Goal: Transaction & Acquisition: Purchase product/service

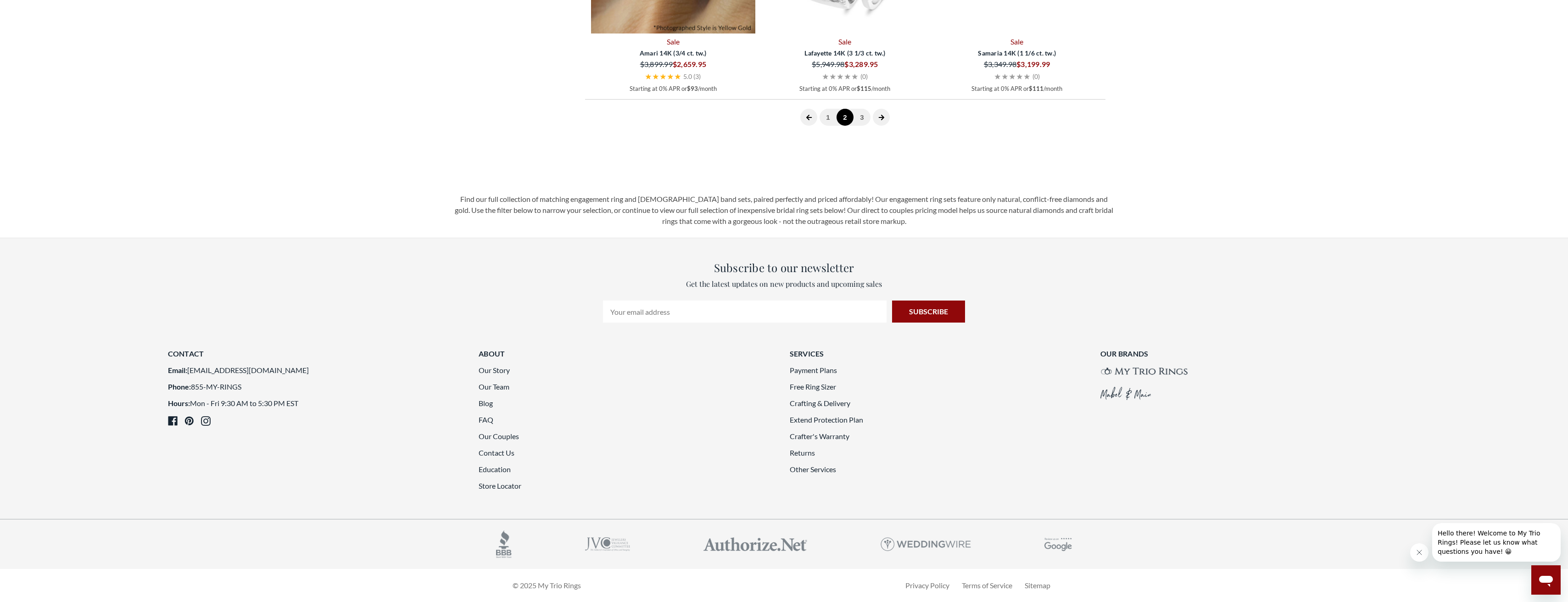
scroll to position [2536, 0]
click at [863, 126] on link "3" at bounding box center [862, 117] width 17 height 17
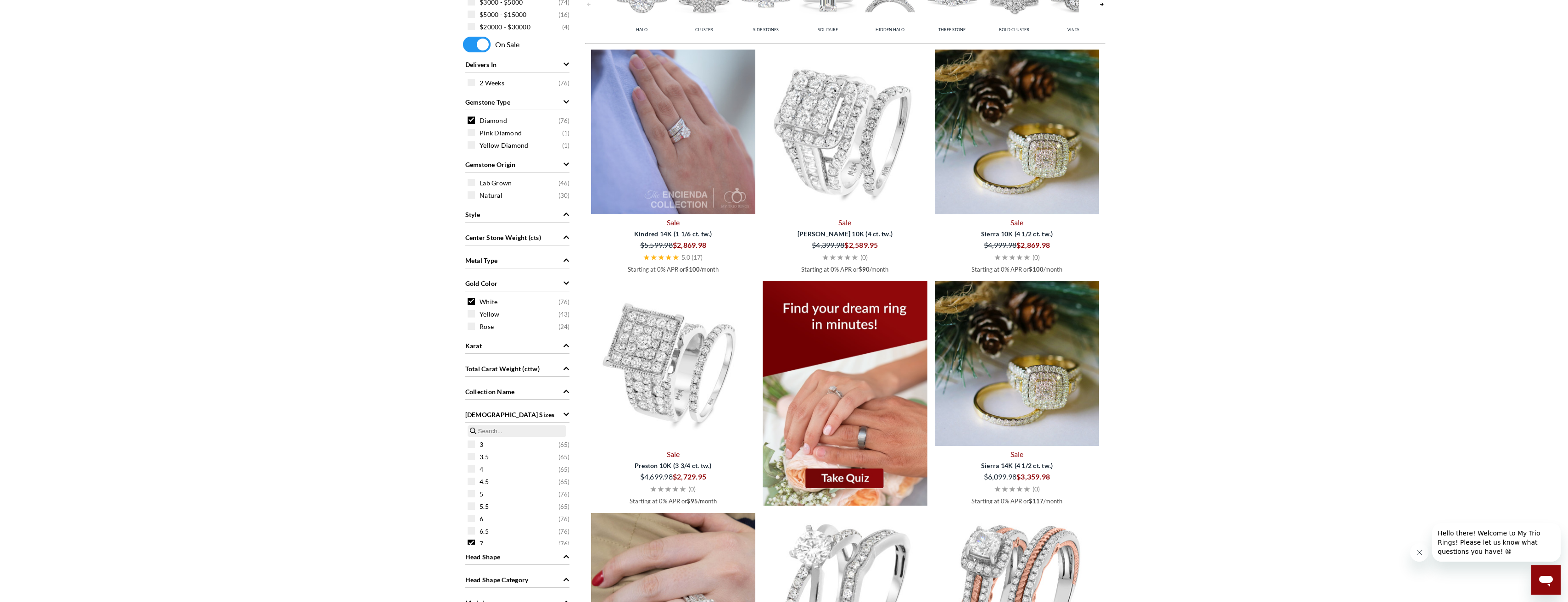
scroll to position [255, 0]
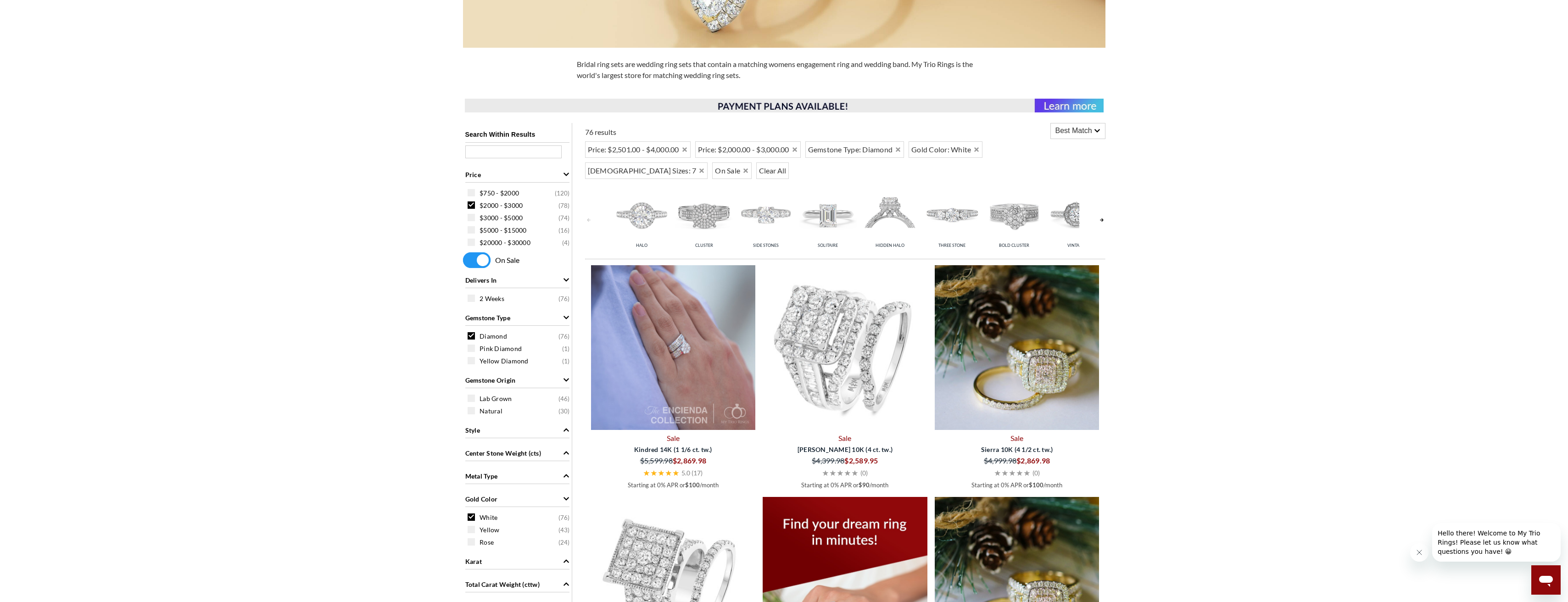
click at [885, 208] on img at bounding box center [890, 214] width 57 height 57
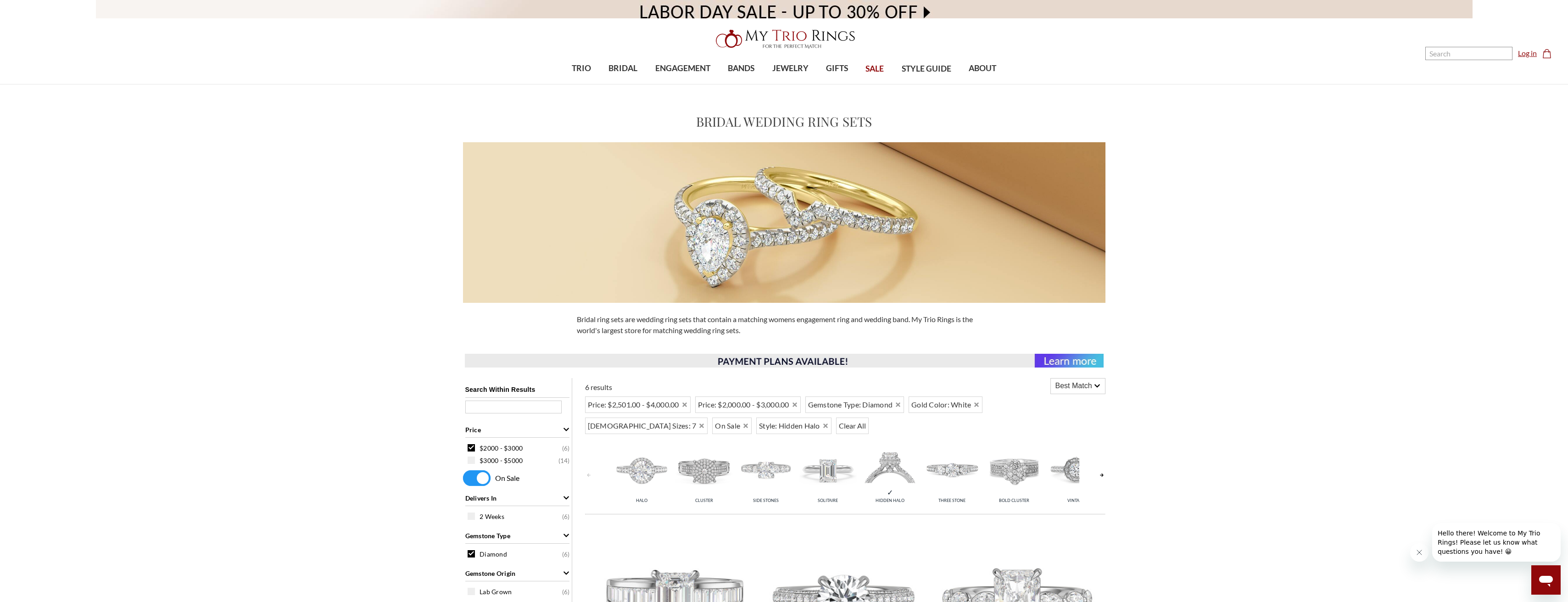
click at [1522, 51] on link "Log in" at bounding box center [1527, 53] width 19 height 11
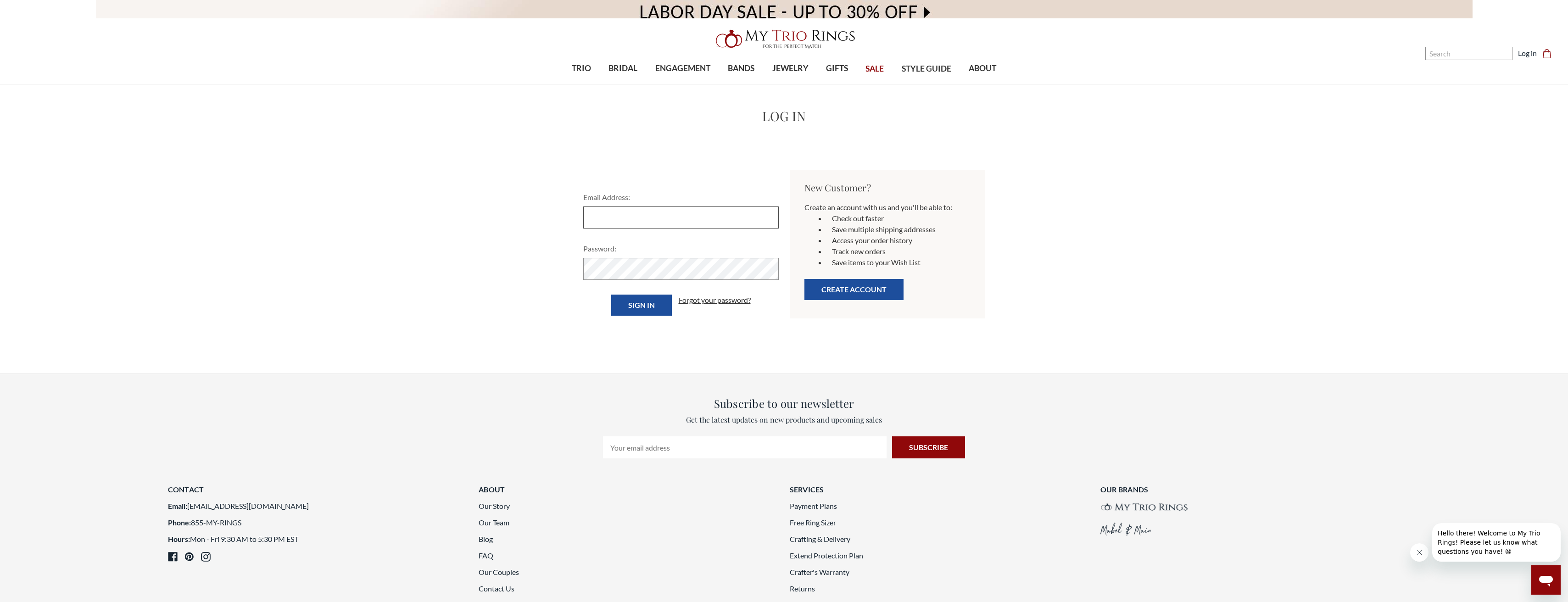
click at [664, 216] on input "Email Address:" at bounding box center [681, 217] width 196 height 22
type input "luvy2415@gmail.com"
click at [620, 308] on input "Sign in" at bounding box center [641, 306] width 61 height 21
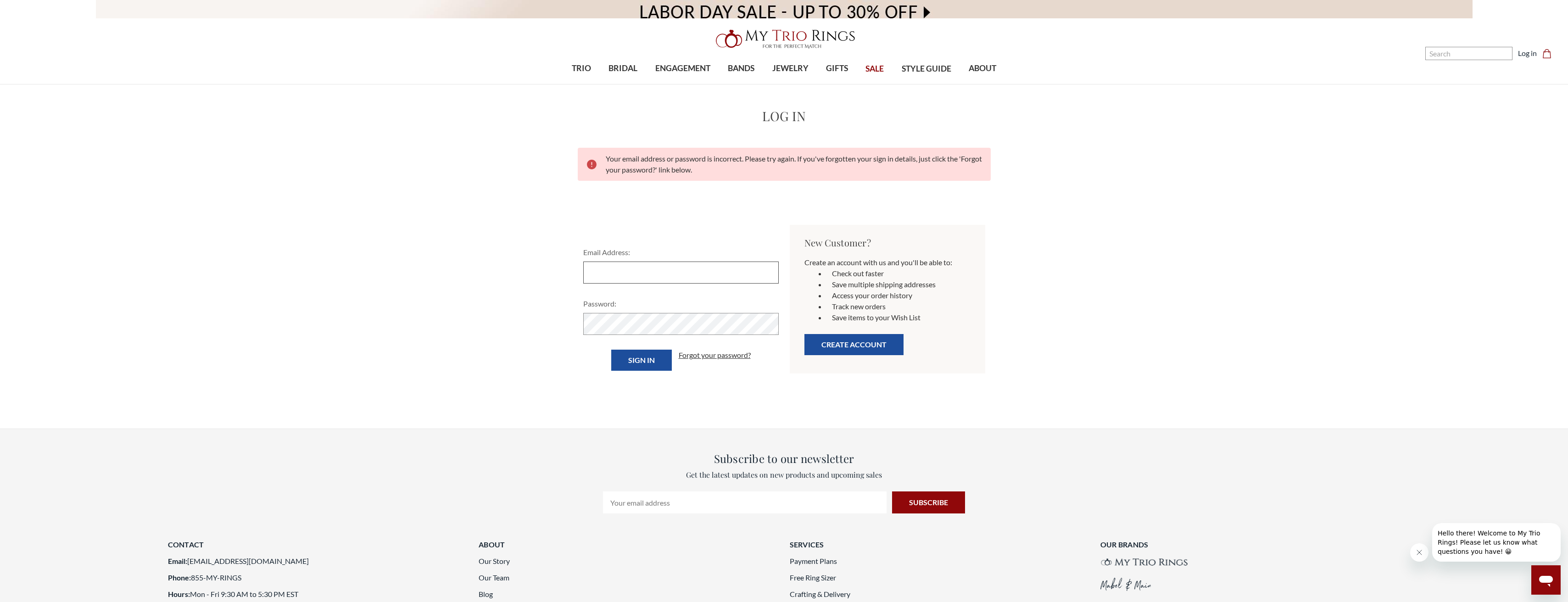
click at [638, 276] on input "Email Address:" at bounding box center [681, 272] width 196 height 22
type input "luvy2415@gmail.com"
click at [648, 363] on input "Sign in" at bounding box center [641, 361] width 61 height 21
click at [860, 348] on button "Create Account" at bounding box center [853, 345] width 99 height 21
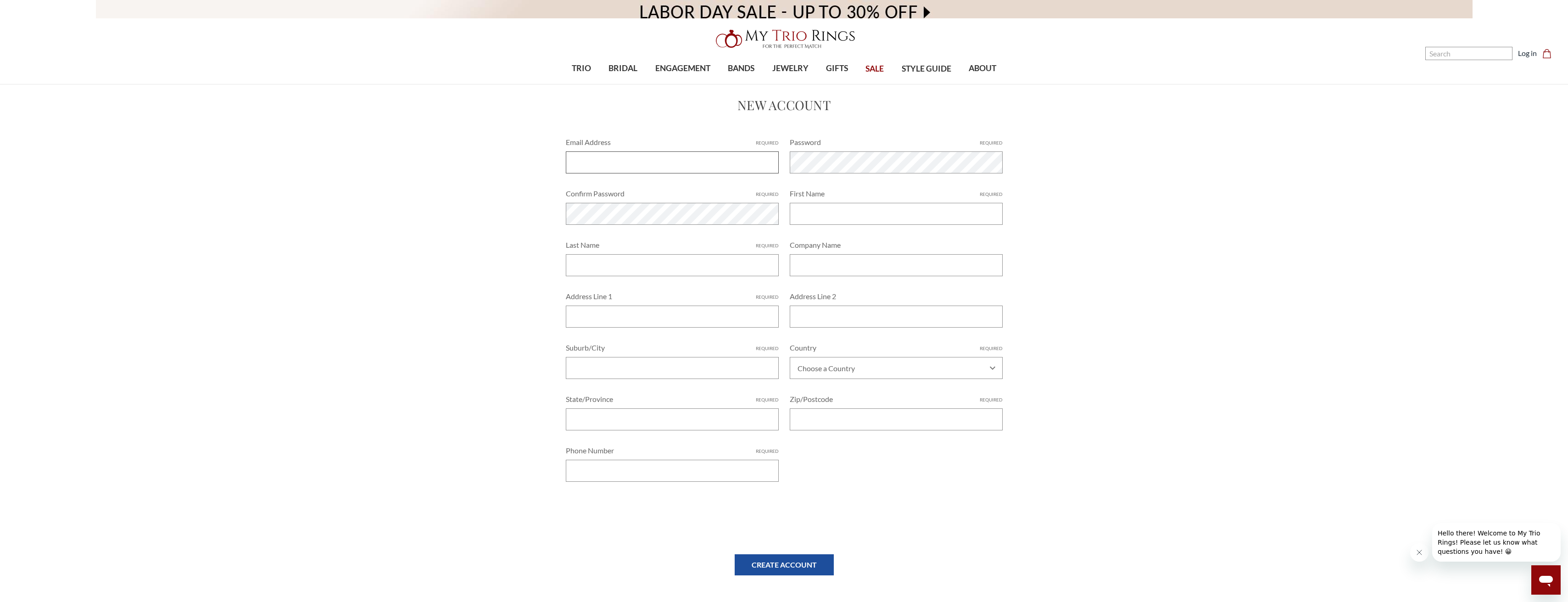
click at [638, 166] on input "Email Address Required" at bounding box center [672, 162] width 213 height 22
type input "l"
type input "L"
type input "luvy2415@gmail.com"
click at [627, 281] on input "Last Name Required" at bounding box center [672, 275] width 213 height 22
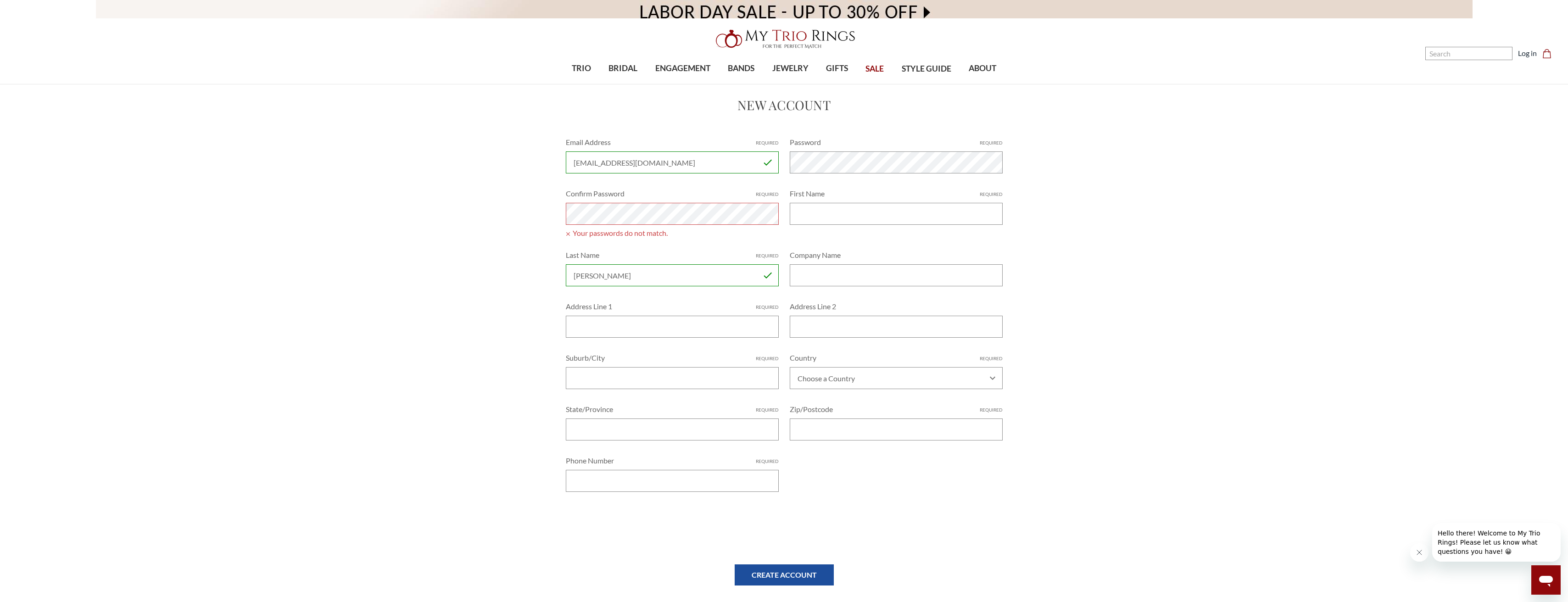
type input "Olmeda Cruz"
click at [635, 329] on input "Address Line 1 Required" at bounding box center [672, 326] width 213 height 22
click at [731, 226] on div "Confirm Password Required Your passwords do not match." at bounding box center [673, 211] width 224 height 47
click at [793, 218] on input "First Name Required" at bounding box center [896, 214] width 213 height 22
click at [711, 160] on input "[EMAIL_ADDRESS][DOMAIN_NAME]" at bounding box center [672, 162] width 213 height 22
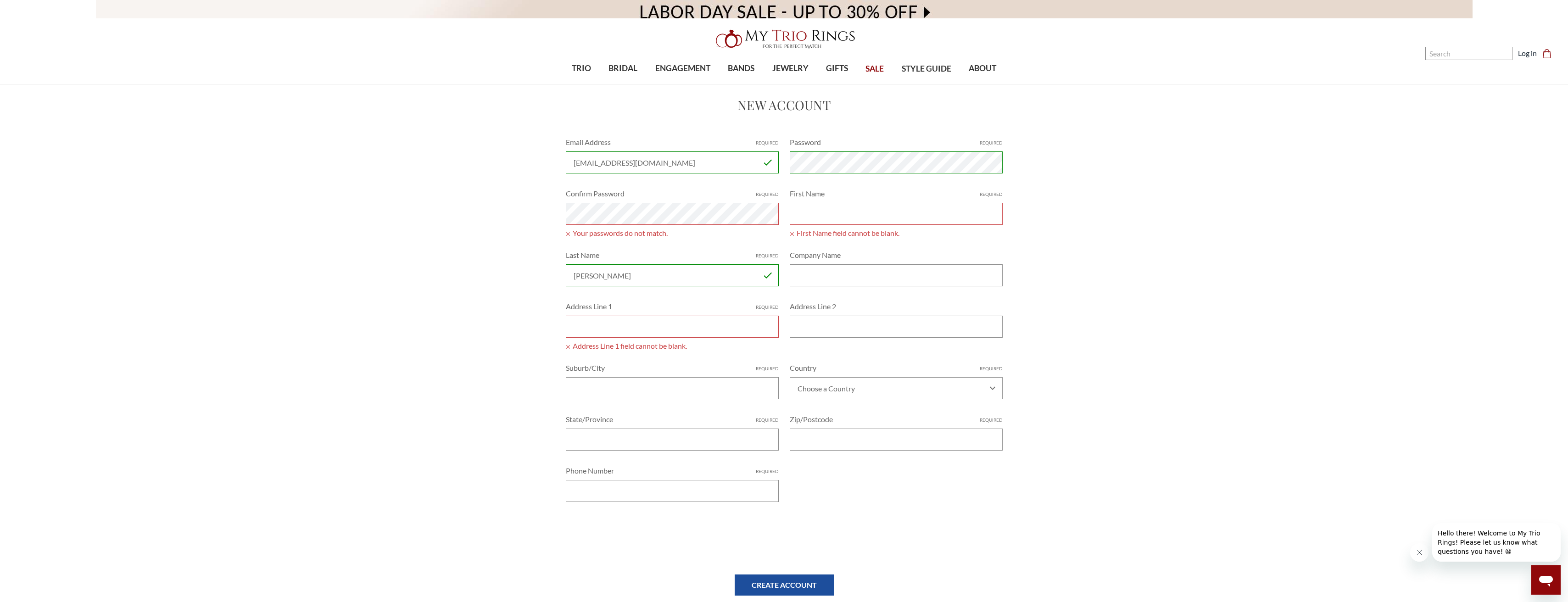
click at [555, 228] on div "Home Create Account New Account Email Address Required luvy2415@gmail.com You m…" at bounding box center [784, 351] width 683 height 511
click at [651, 211] on div "Confirm Password Required Your passwords do not match." at bounding box center [673, 211] width 224 height 47
click at [658, 270] on input "Olmeda Cruz" at bounding box center [672, 275] width 213 height 22
click at [808, 201] on div "First Name Required First Name field cannot be blank." at bounding box center [896, 211] width 224 height 47
click at [814, 211] on input "First Name Required" at bounding box center [896, 214] width 213 height 22
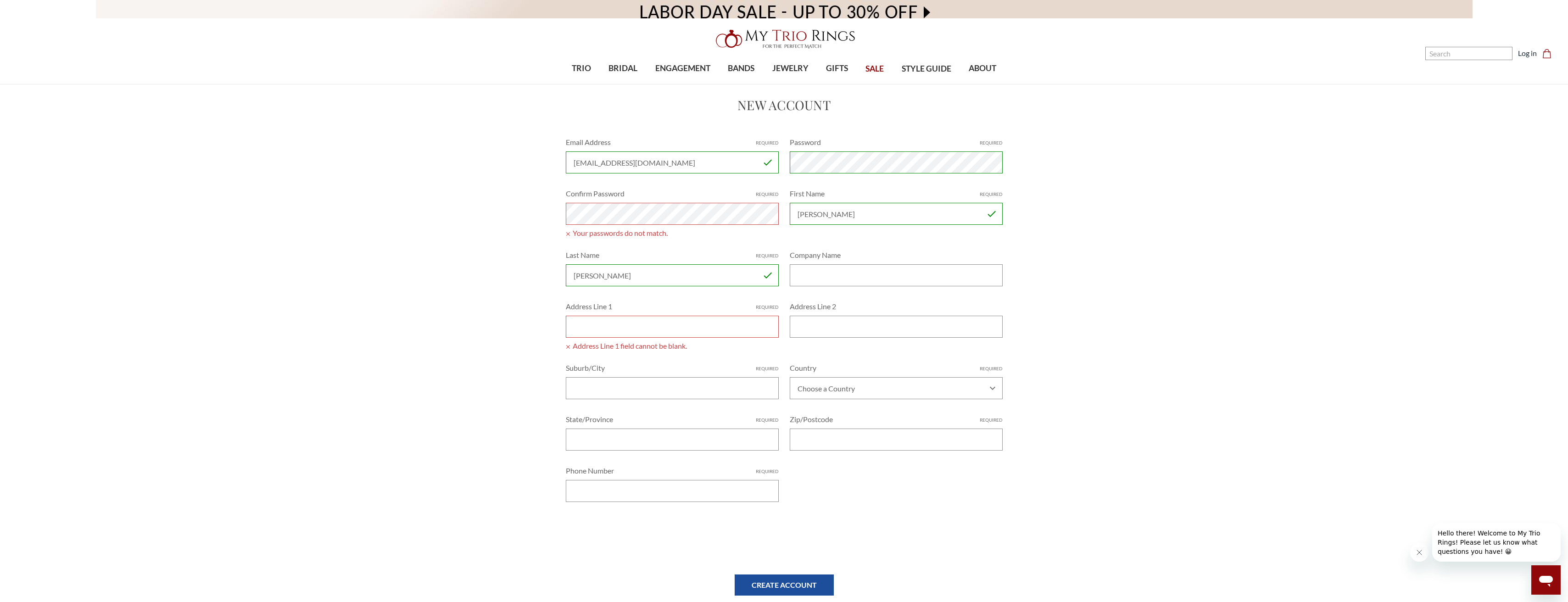
type input "Luis"
click at [543, 218] on div "Home Create Account New Account Email Address Required luvy2415@gmail.com You m…" at bounding box center [784, 351] width 683 height 511
click at [680, 254] on label "Last Name Required" at bounding box center [672, 255] width 213 height 11
click at [680, 264] on input "Olmeda Cruz" at bounding box center [672, 275] width 213 height 22
click at [526, 219] on div "Home Create Account New Account Email Address Required luvy2415@gmail.com You m…" at bounding box center [784, 351] width 683 height 511
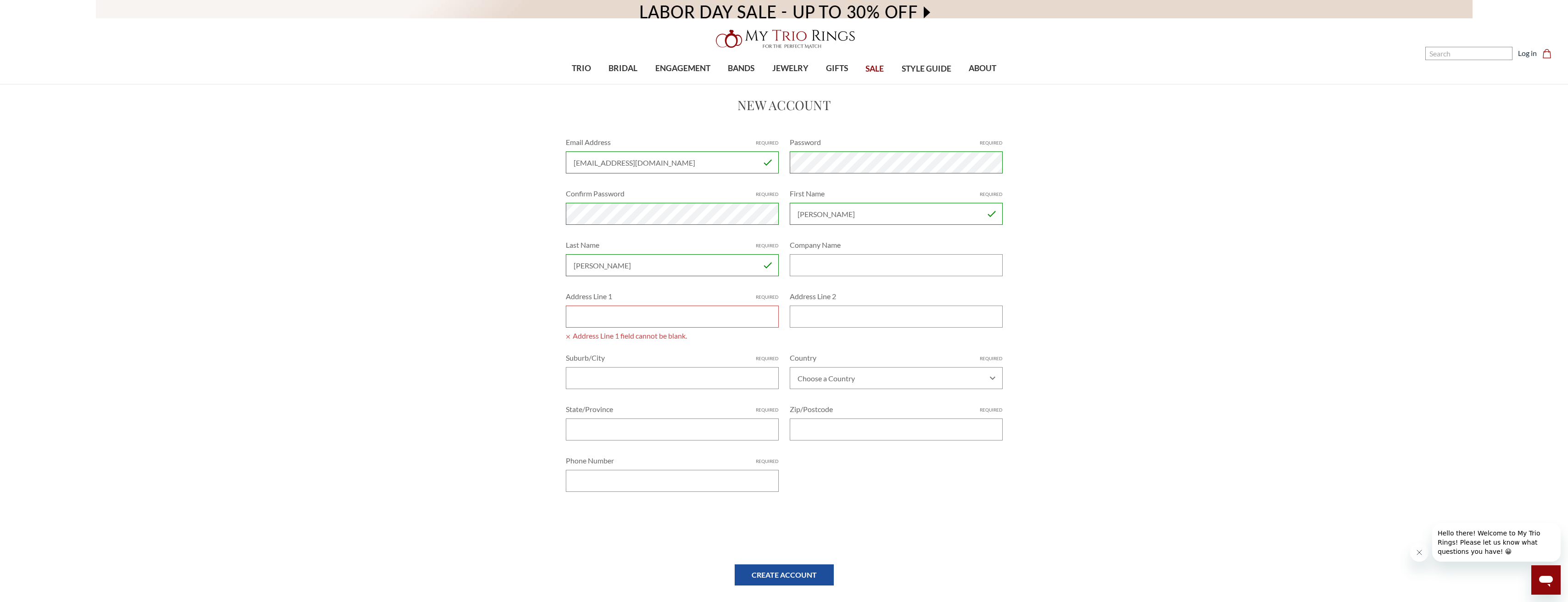
click at [600, 322] on input "Address Line 1 Required" at bounding box center [672, 316] width 213 height 22
type input "4103 Farragut St."
click at [594, 371] on input "Suburb/City Required" at bounding box center [672, 368] width 213 height 22
type input "Fort Knox"
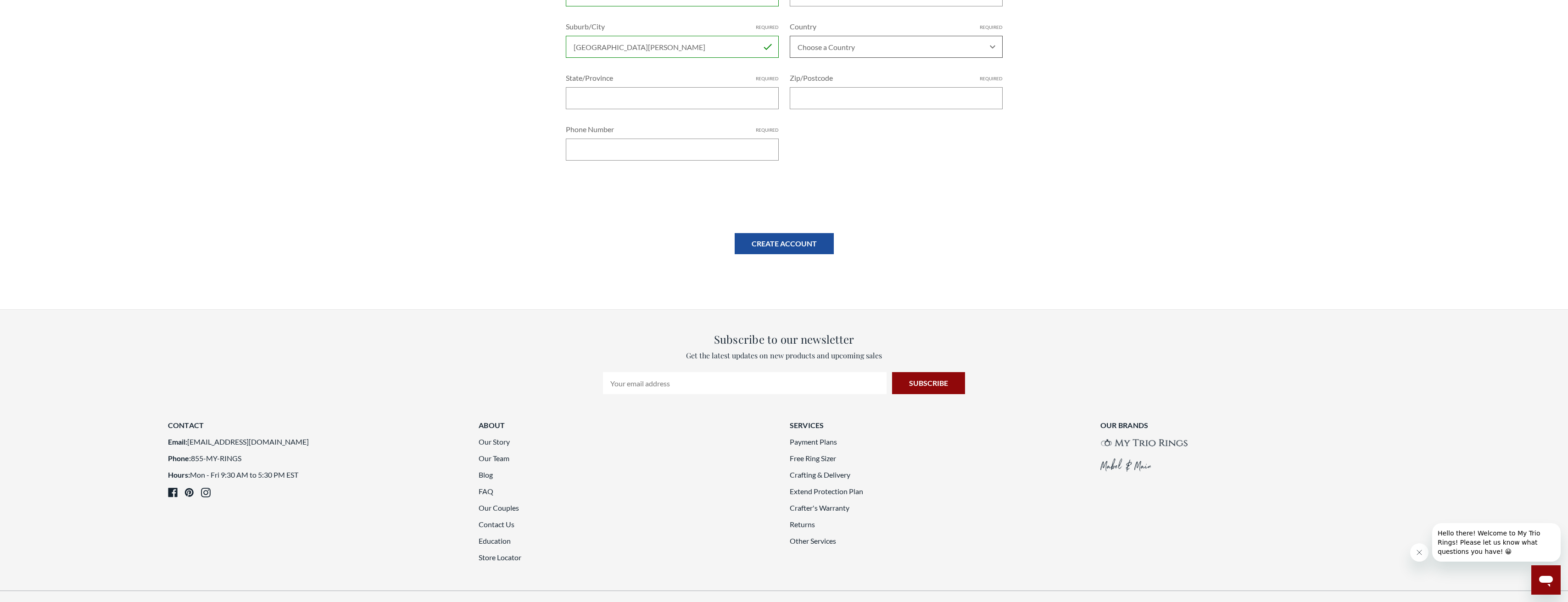
scroll to position [46, 0]
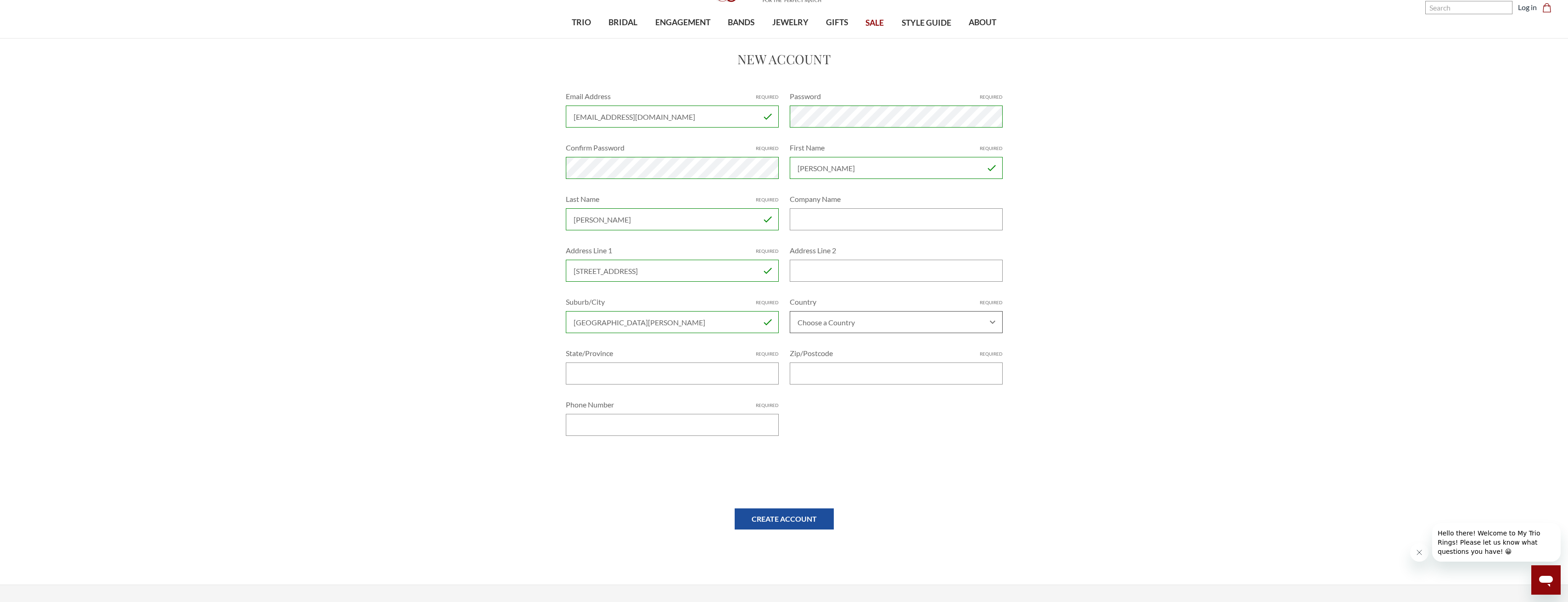
select select "United States"
select select "Kentucky"
click at [823, 379] on input "Zip/Postcode Required" at bounding box center [896, 373] width 213 height 22
type input "40121"
click at [685, 421] on input "Phone Number Required" at bounding box center [672, 425] width 213 height 22
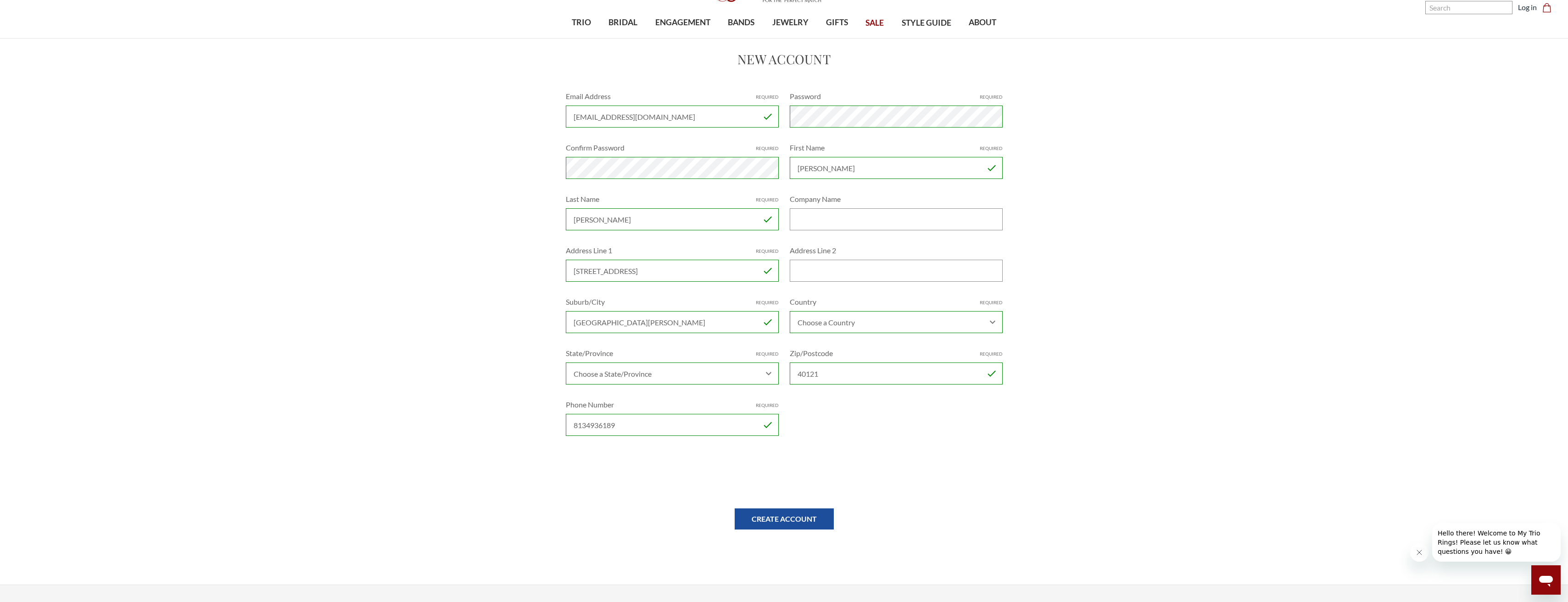
type input "8134936189"
click at [789, 523] on input "Create Account" at bounding box center [784, 519] width 99 height 21
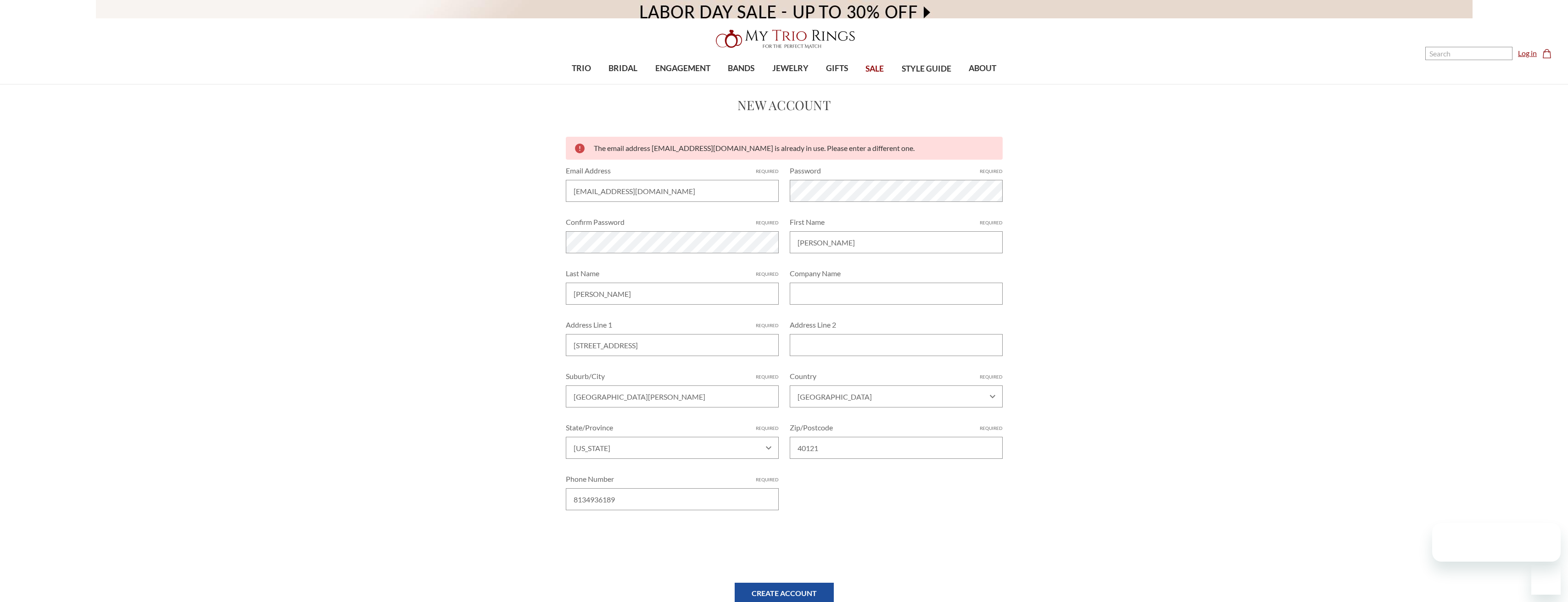
click at [1529, 50] on link "Log in" at bounding box center [1527, 53] width 19 height 11
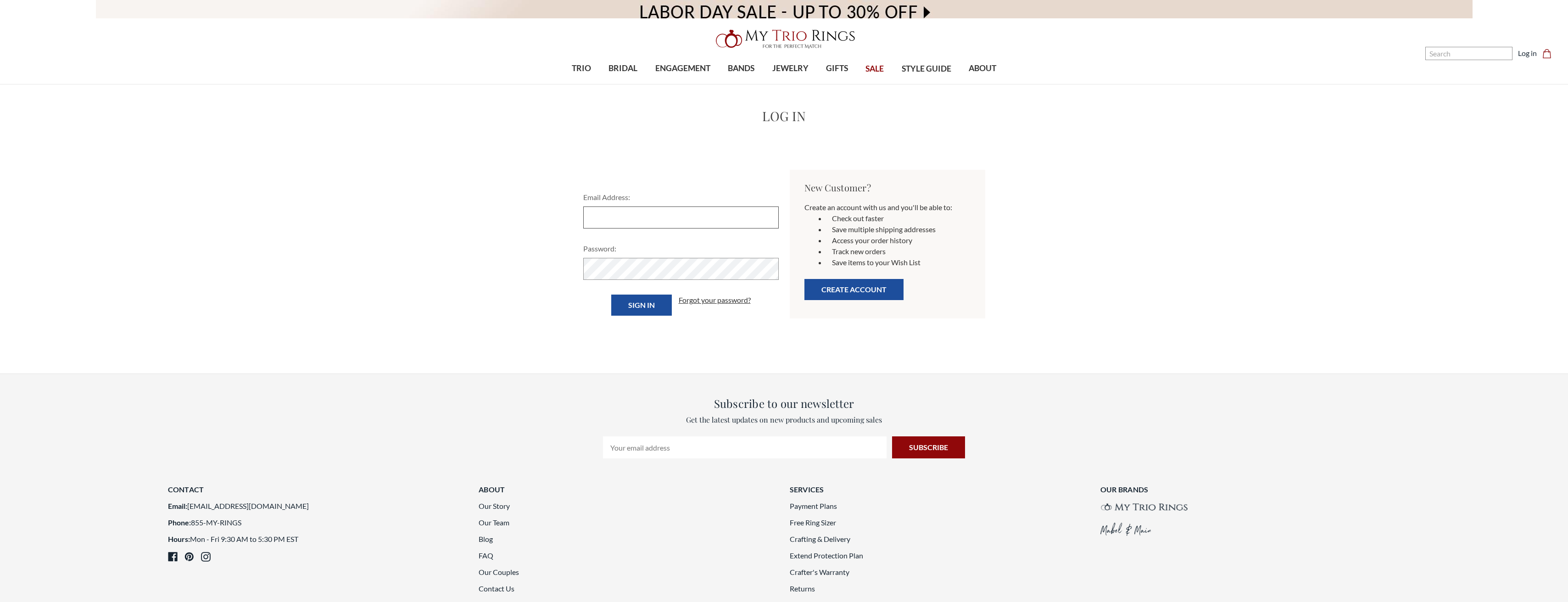
click at [624, 221] on input "Email Address:" at bounding box center [681, 217] width 196 height 22
type input "[EMAIL_ADDRESS][DOMAIN_NAME]"
drag, startPoint x: 611, startPoint y: 310, endPoint x: 617, endPoint y: 309, distance: 6.1
click at [617, 309] on input "Sign in" at bounding box center [641, 306] width 61 height 21
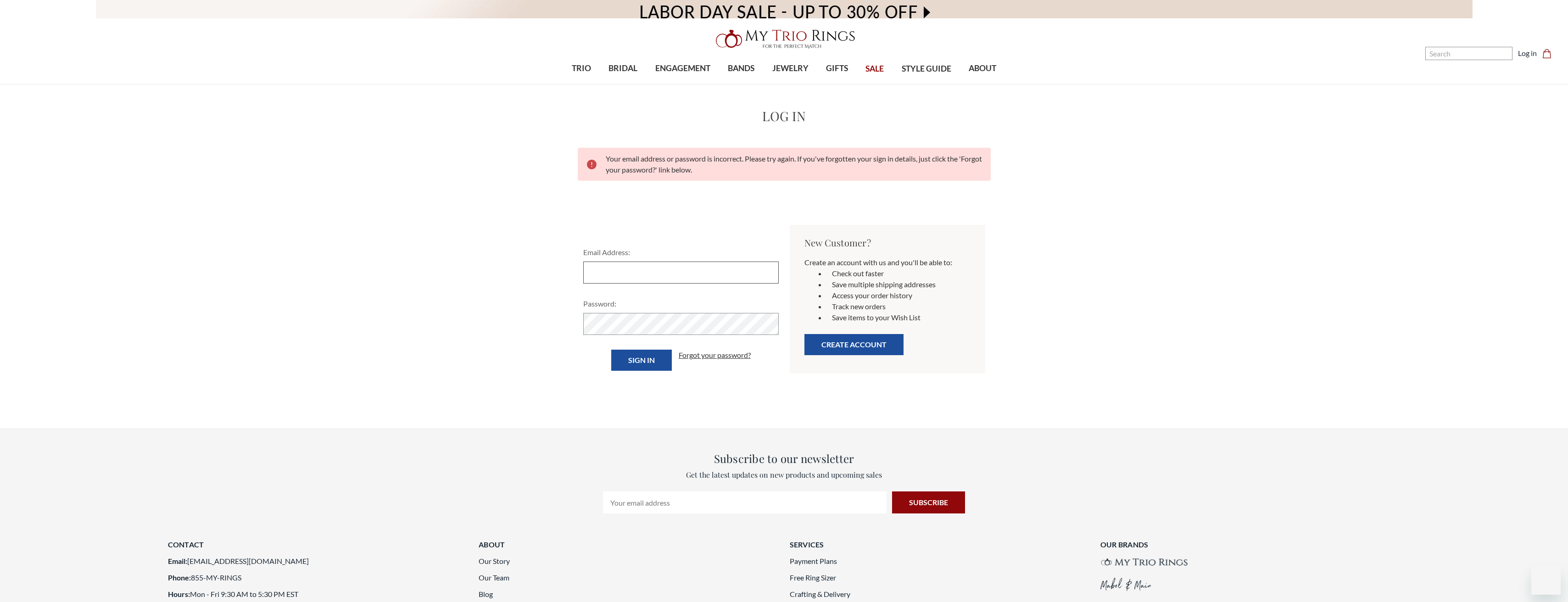
click at [618, 276] on input "Email Address:" at bounding box center [681, 272] width 196 height 22
drag, startPoint x: 664, startPoint y: 276, endPoint x: 549, endPoint y: 278, distance: 115.0
click at [549, 278] on div "Home Login Log in Your email address or password is incorrect. Please try again…" at bounding box center [784, 245] width 683 height 278
drag, startPoint x: 587, startPoint y: 279, endPoint x: 593, endPoint y: 280, distance: 6.1
drag, startPoint x: 593, startPoint y: 280, endPoint x: 612, endPoint y: 273, distance: 20.2
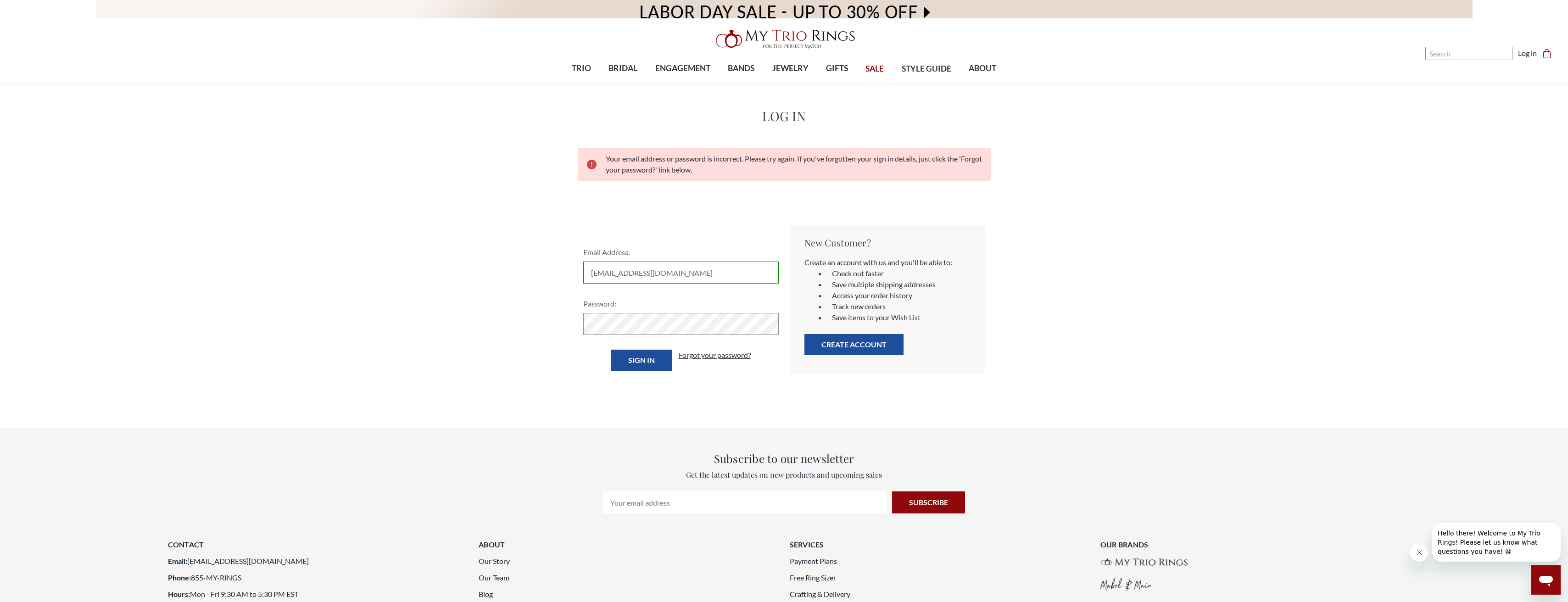
type input "[EMAIL_ADDRESS][DOMAIN_NAME]"
click at [640, 361] on input "Sign in" at bounding box center [641, 361] width 61 height 21
type input "[EMAIL_ADDRESS][DOMAIN_NAME]"
click at [652, 359] on input "Sign in" at bounding box center [641, 361] width 61 height 21
click at [635, 271] on input "Email Address:" at bounding box center [681, 272] width 196 height 22
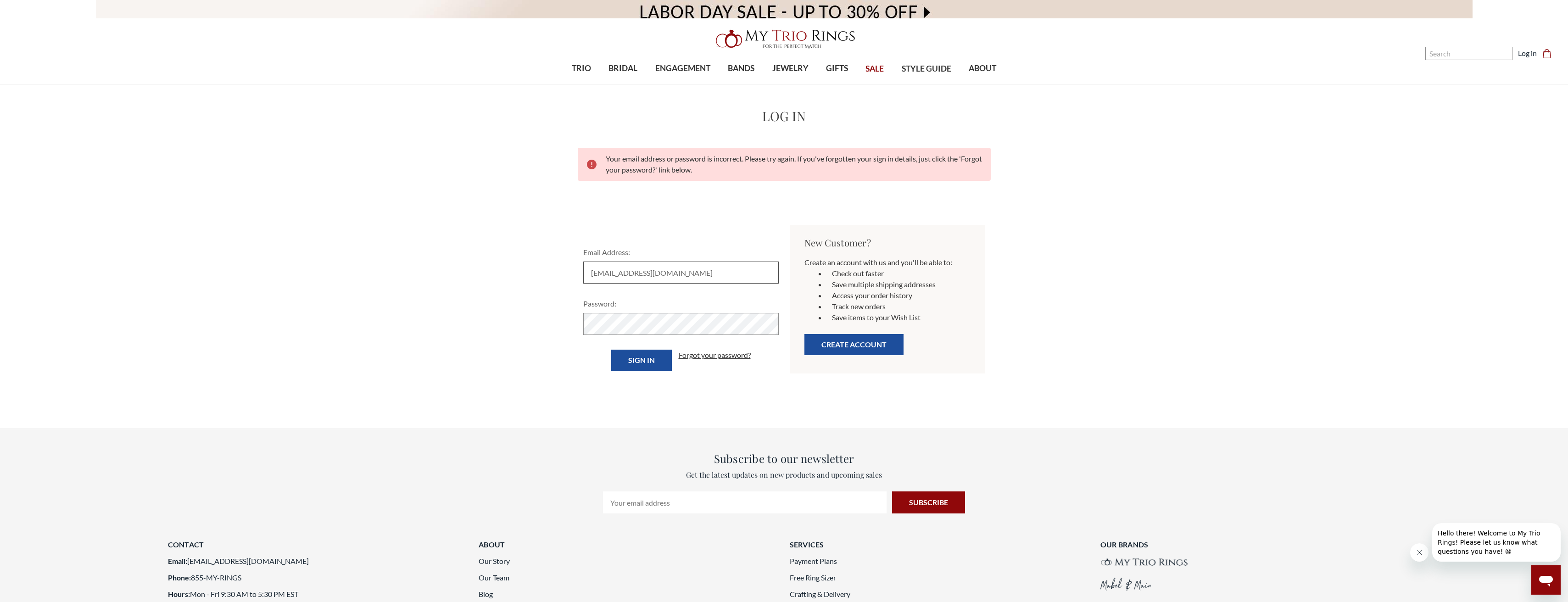
type input "[EMAIL_ADDRESS][DOMAIN_NAME]"
click at [639, 360] on input "Sign in" at bounding box center [641, 361] width 61 height 21
click at [689, 354] on link "Forgot your password?" at bounding box center [714, 355] width 72 height 11
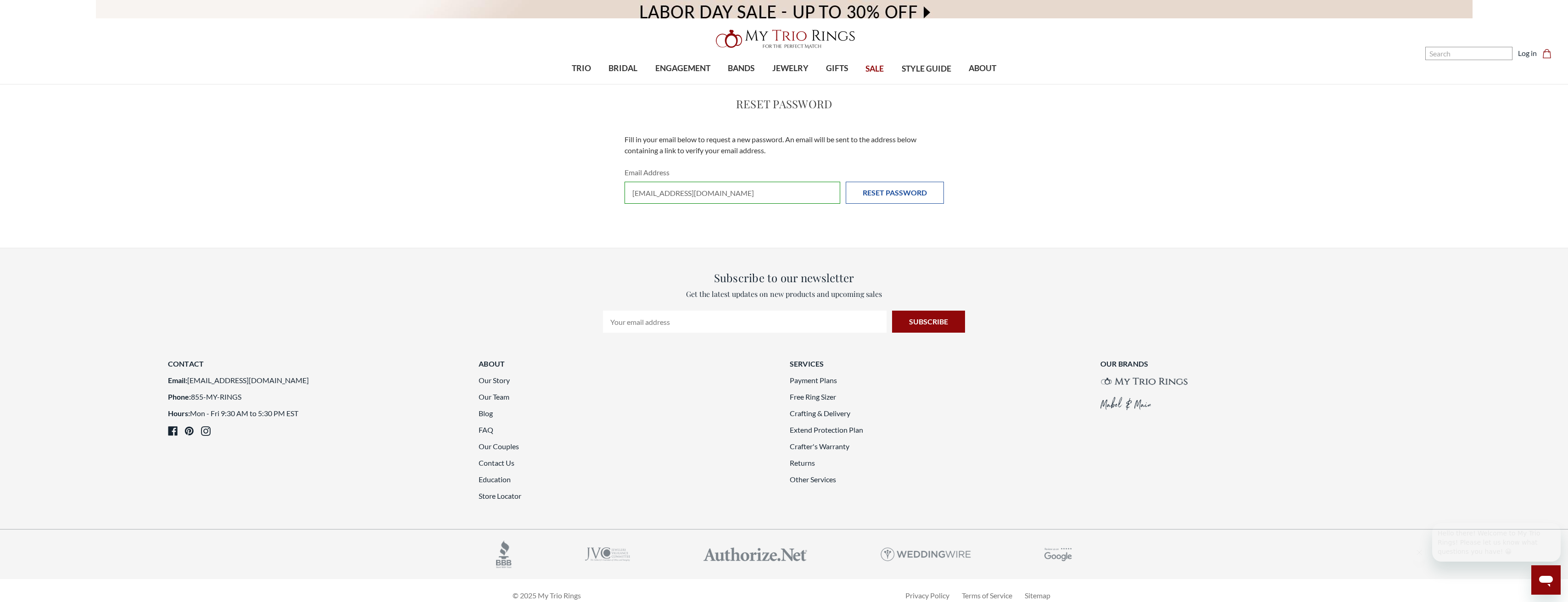
type input "[EMAIL_ADDRESS][DOMAIN_NAME]"
click at [878, 192] on input "Reset Password" at bounding box center [895, 192] width 99 height 22
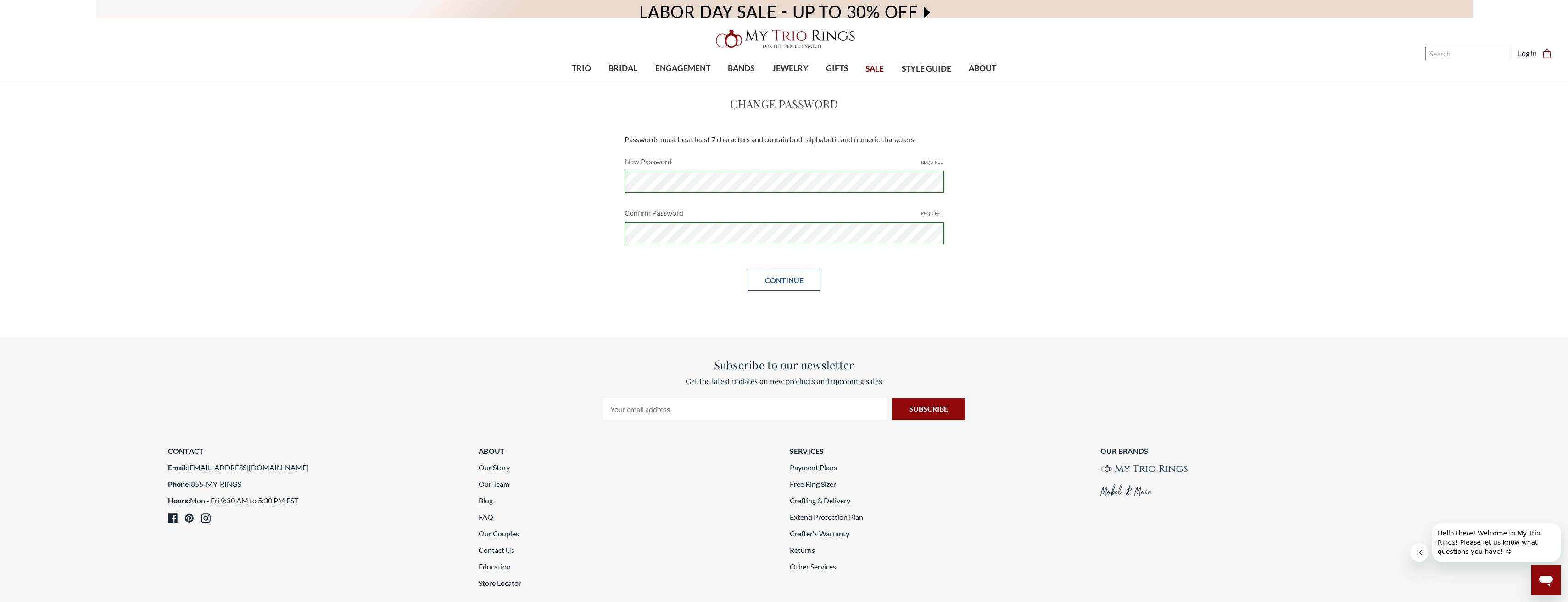
click at [798, 274] on input "Continue" at bounding box center [784, 281] width 73 height 21
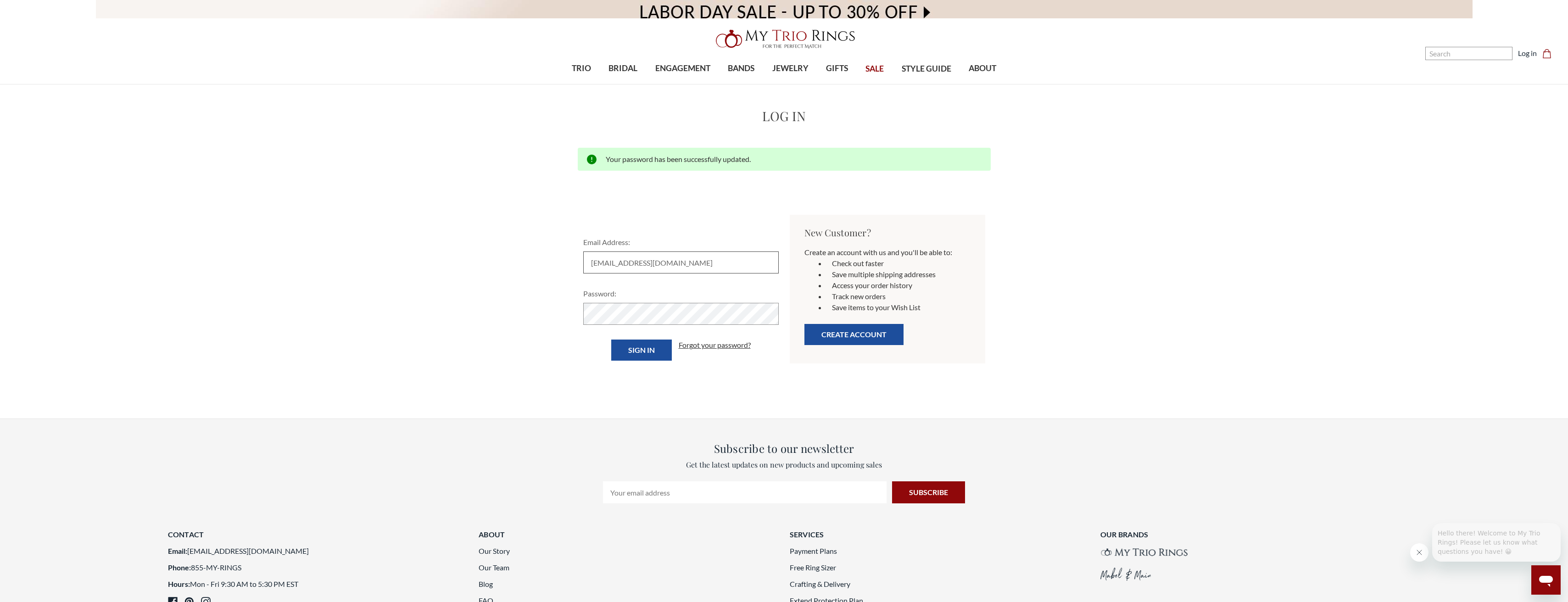
type input "[EMAIL_ADDRESS][DOMAIN_NAME]"
click at [632, 347] on input "Sign in" at bounding box center [641, 350] width 61 height 21
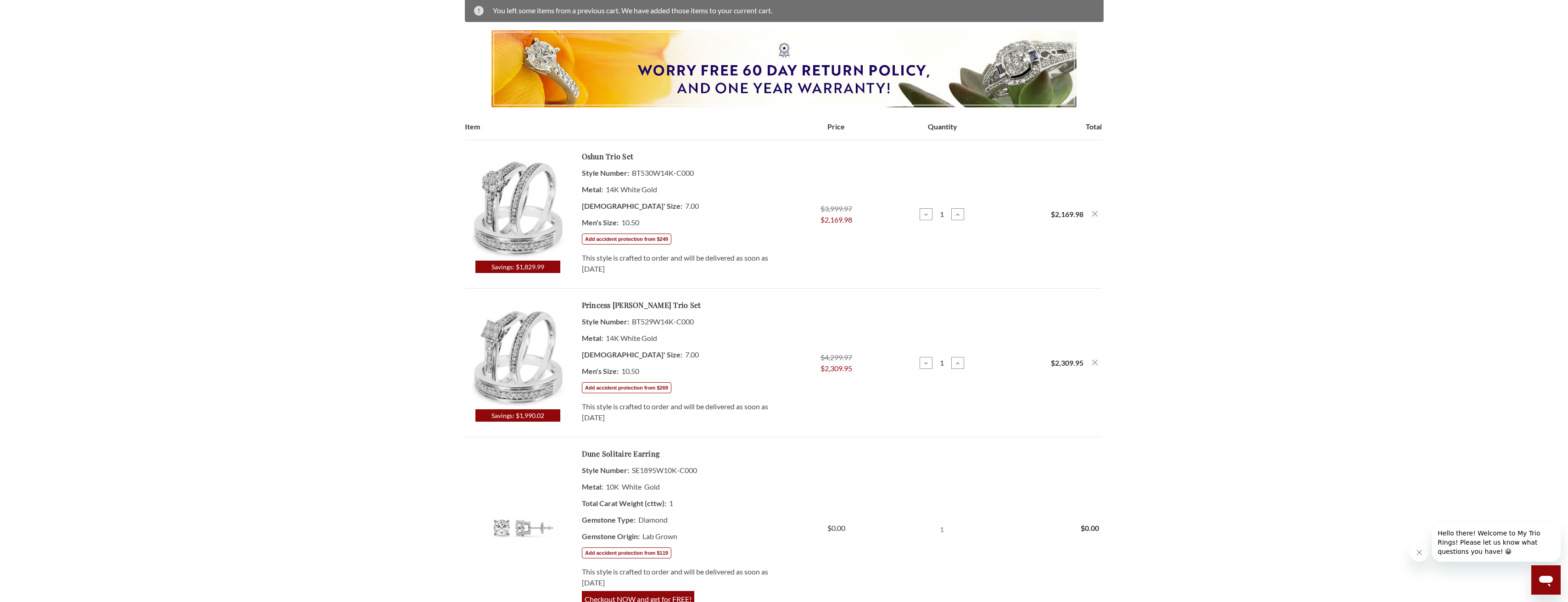
scroll to position [91, 0]
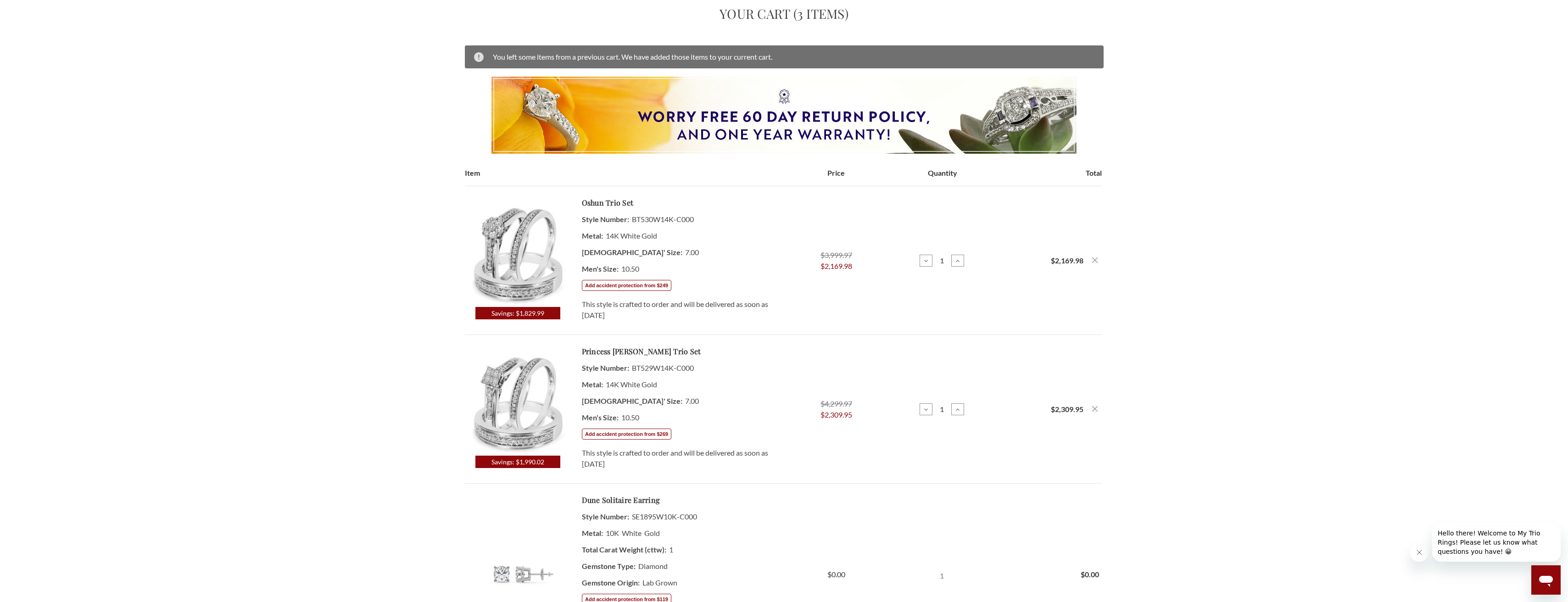
click at [525, 228] on img at bounding box center [518, 254] width 106 height 106
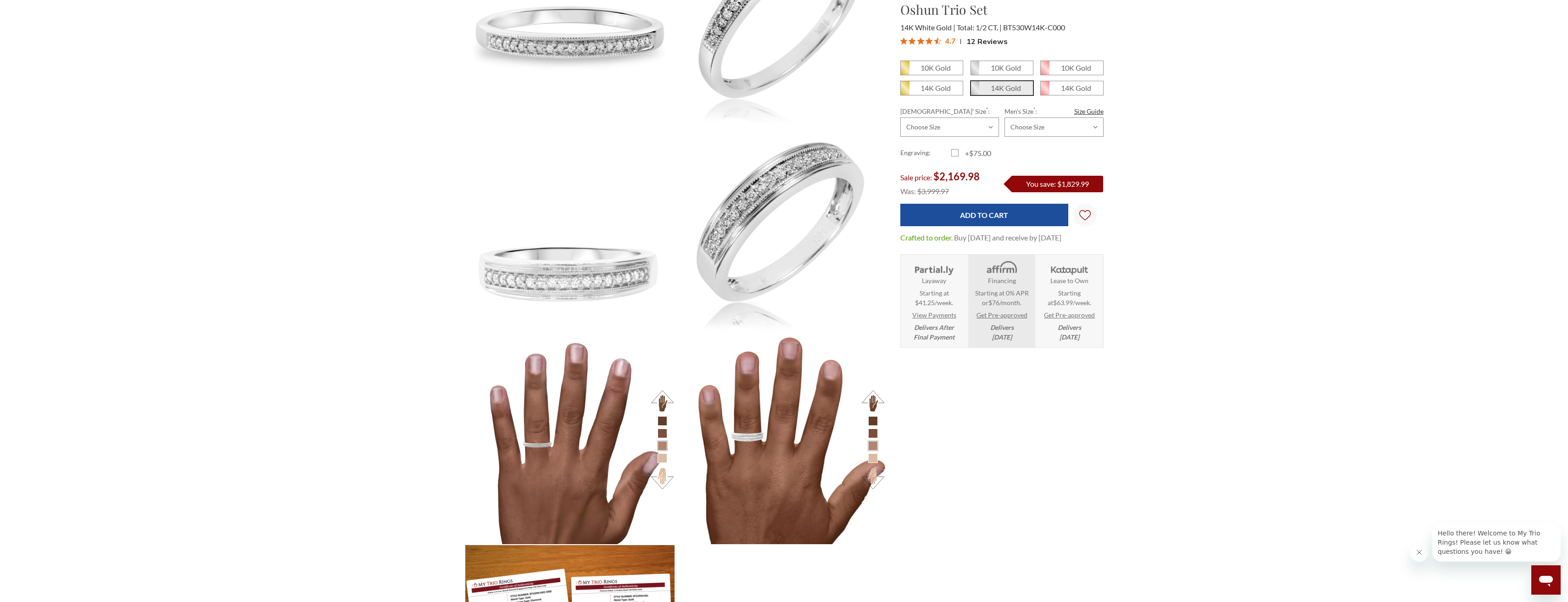
scroll to position [688, 0]
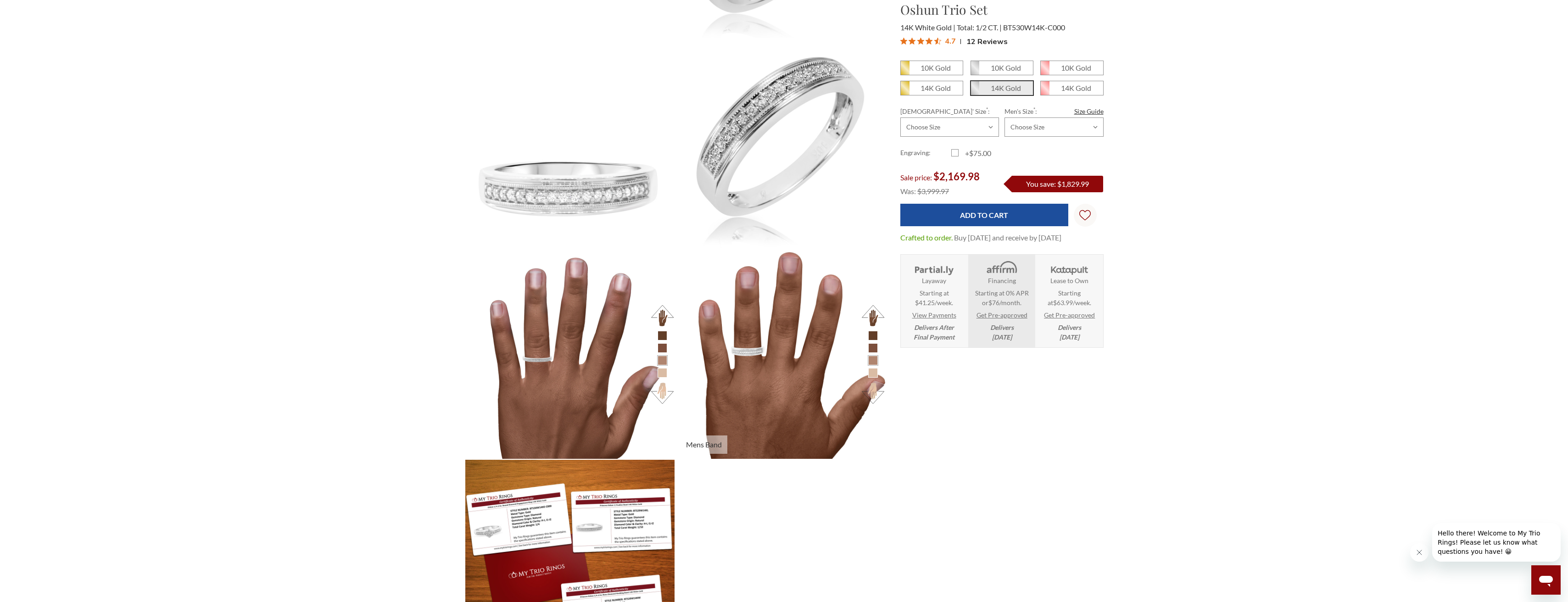
click at [874, 374] on li at bounding box center [873, 372] width 9 height 9
click at [873, 398] on button at bounding box center [873, 393] width 25 height 25
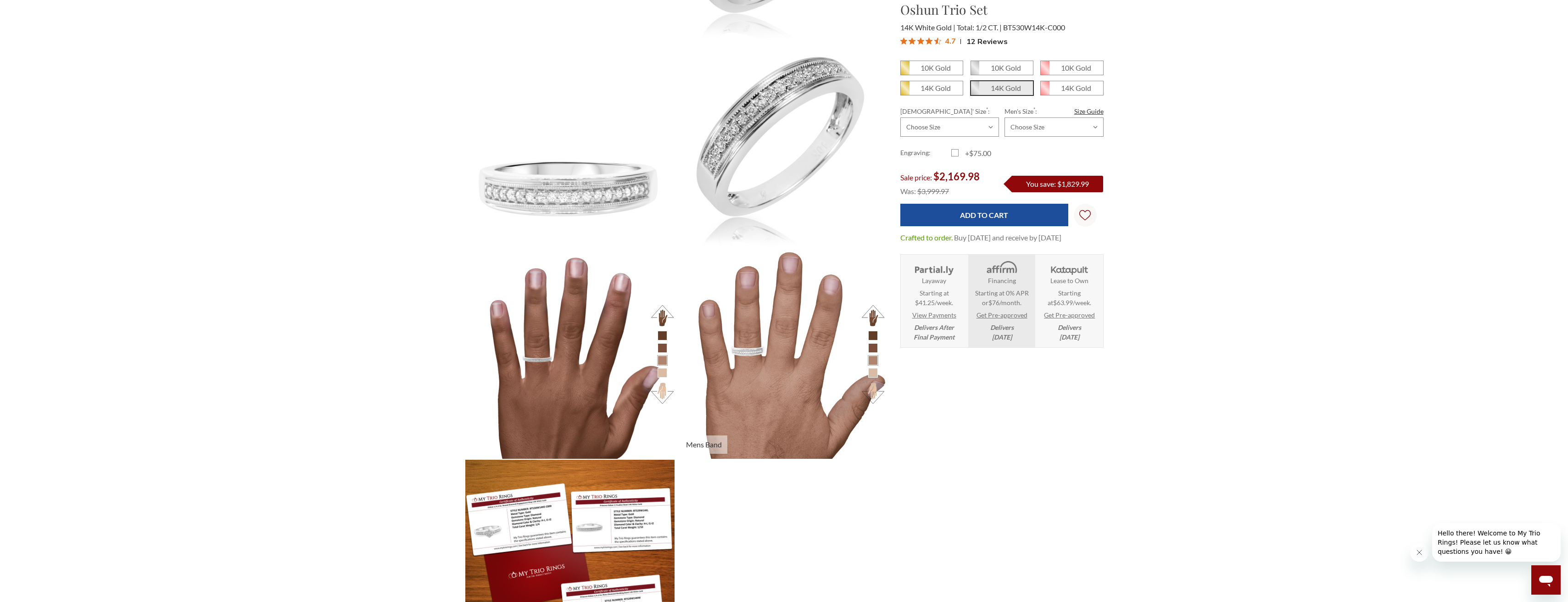
click at [874, 397] on button at bounding box center [873, 393] width 25 height 25
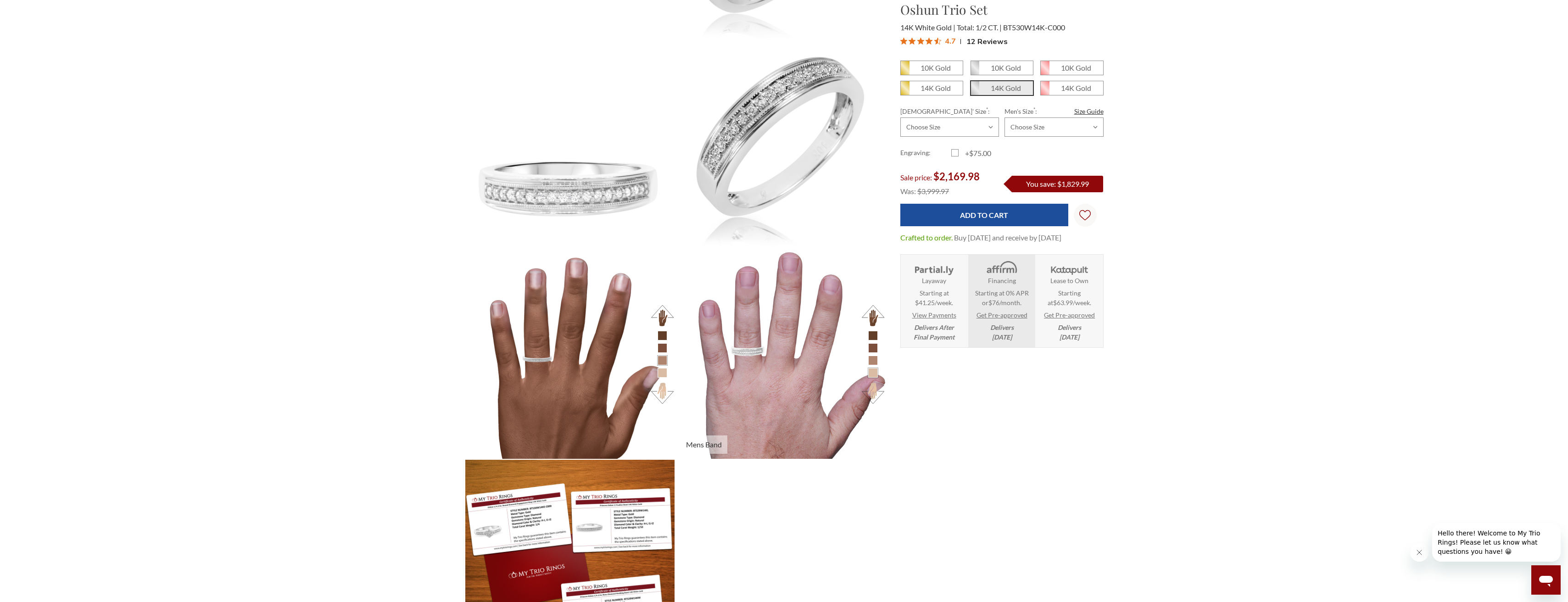
click at [872, 316] on button at bounding box center [873, 315] width 25 height 25
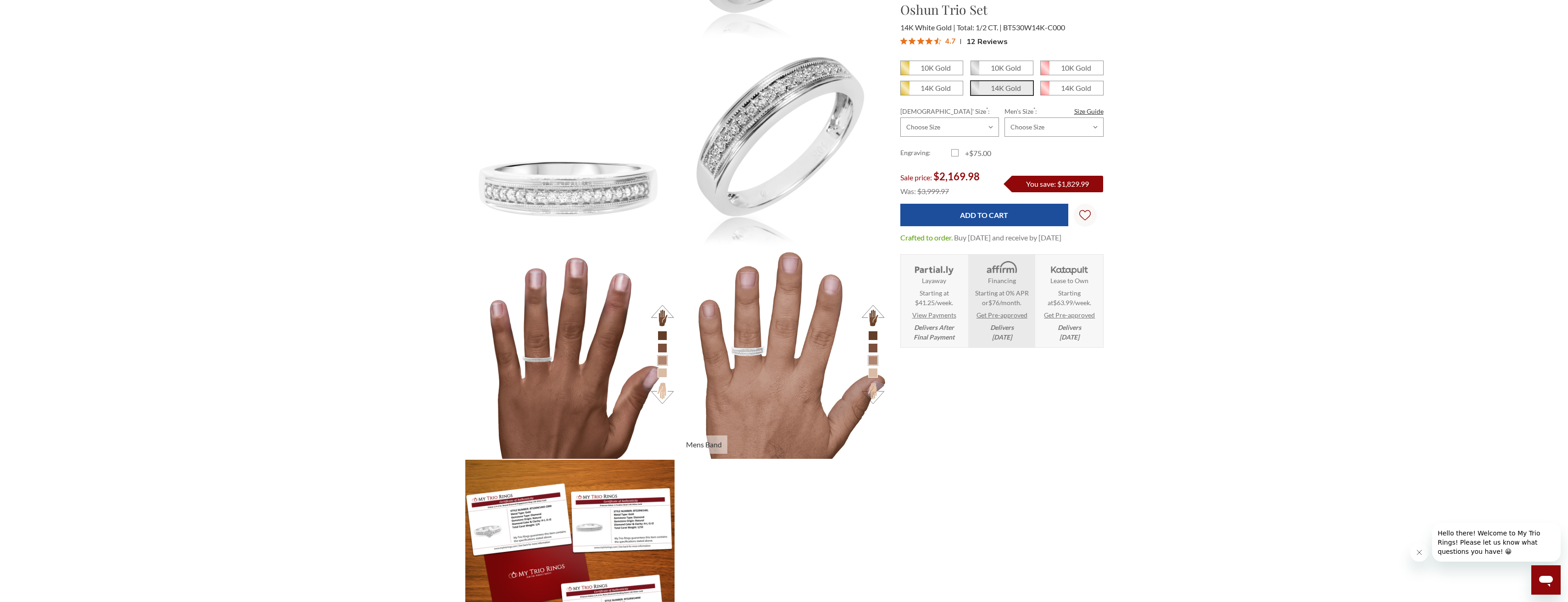
click at [872, 316] on button at bounding box center [873, 315] width 25 height 25
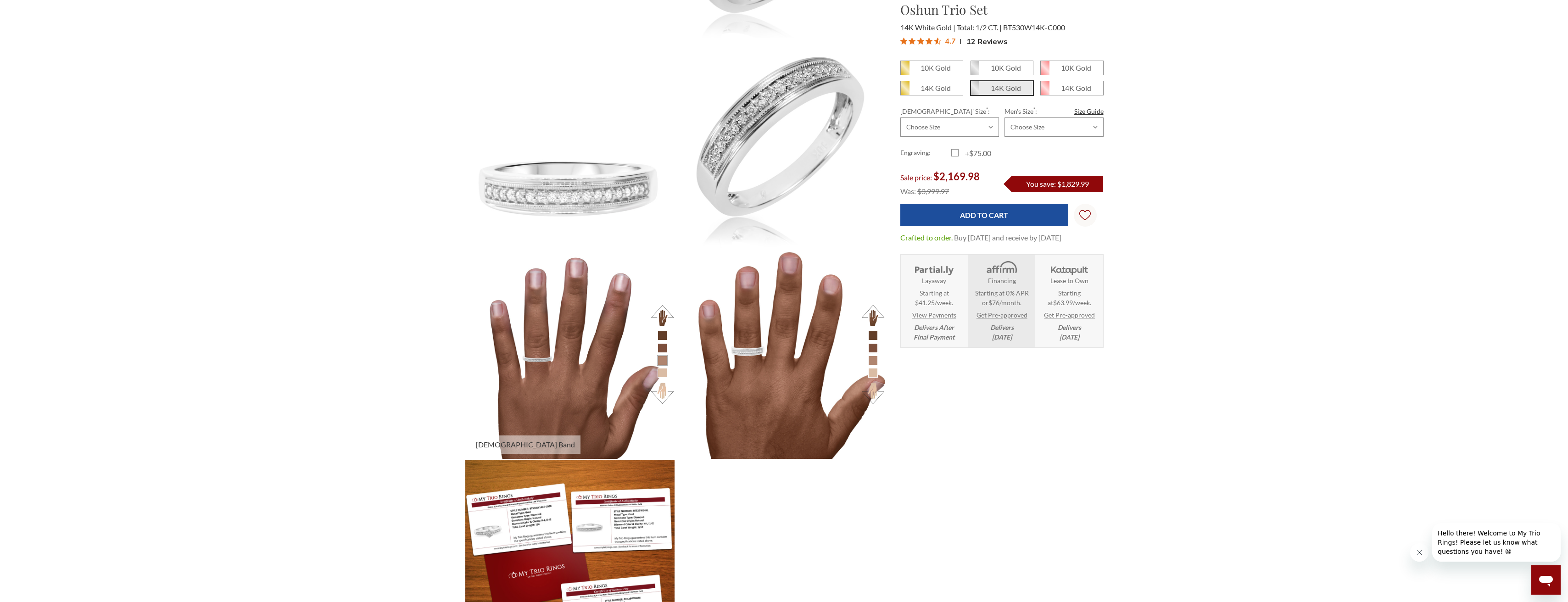
click at [660, 391] on button at bounding box center [662, 393] width 25 height 25
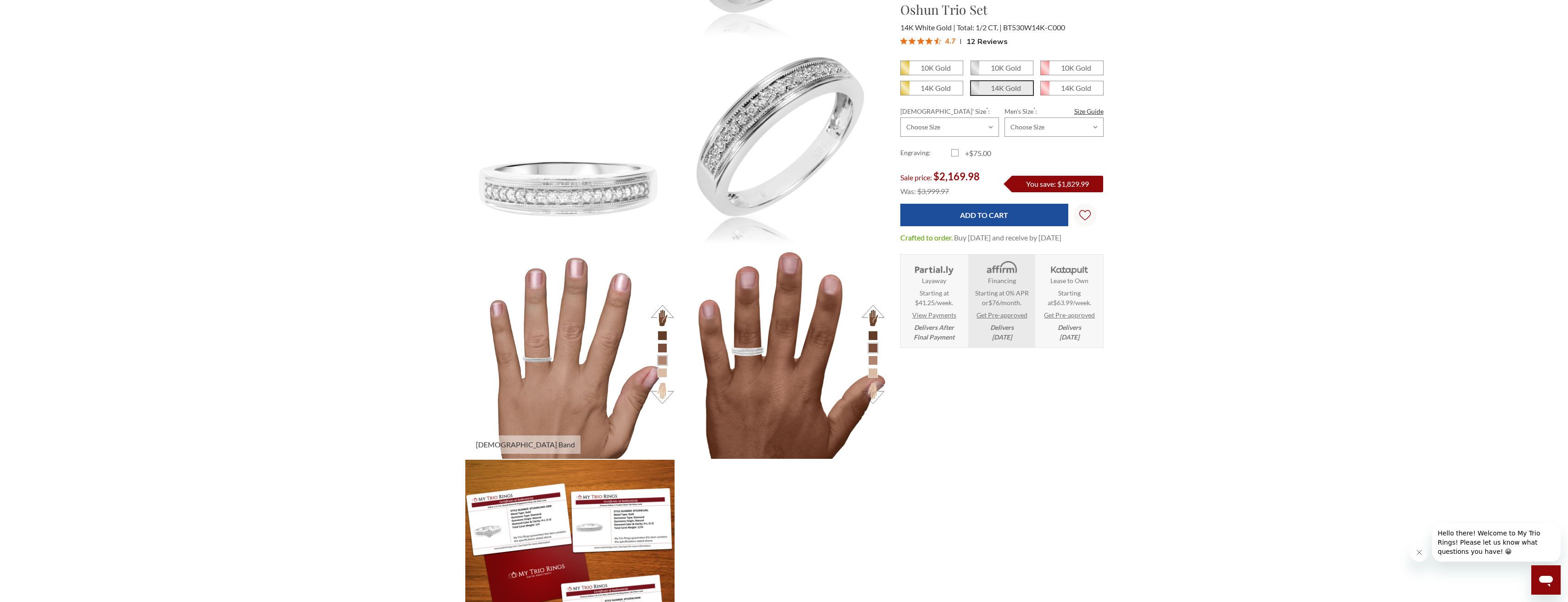
click at [660, 391] on button at bounding box center [662, 393] width 25 height 25
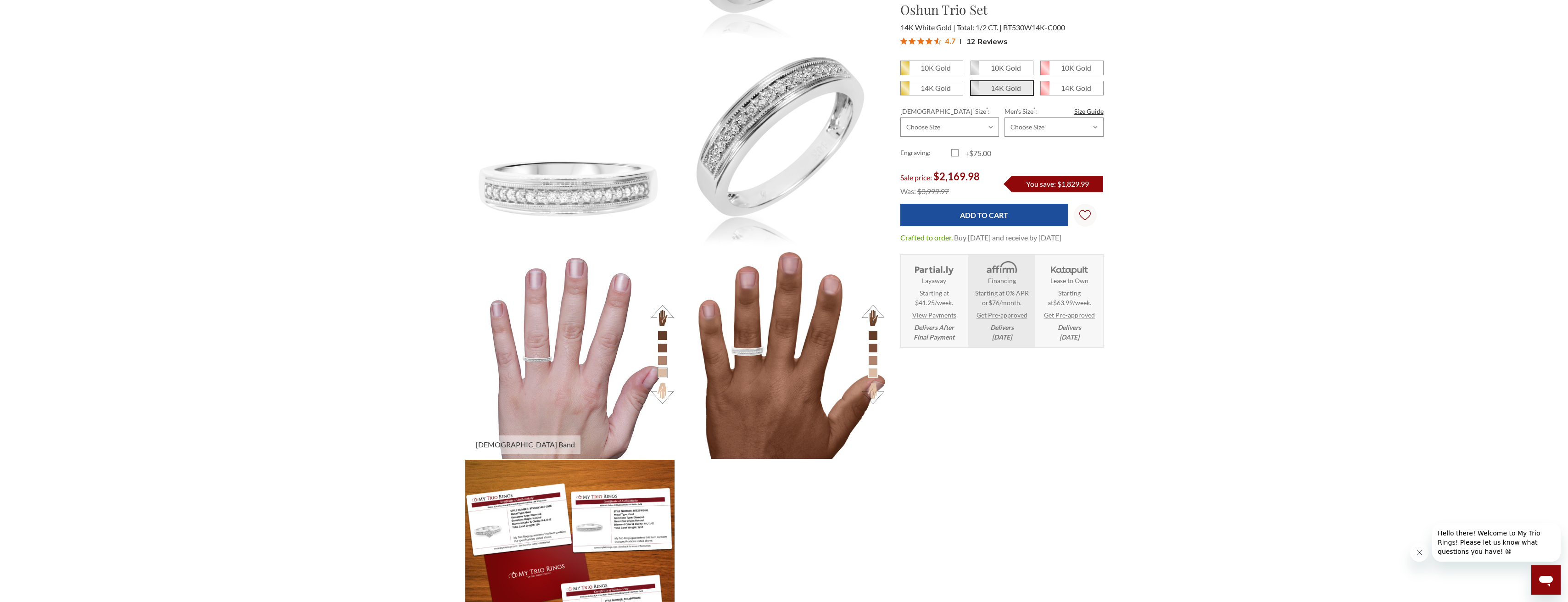
click at [663, 315] on button at bounding box center [662, 315] width 25 height 25
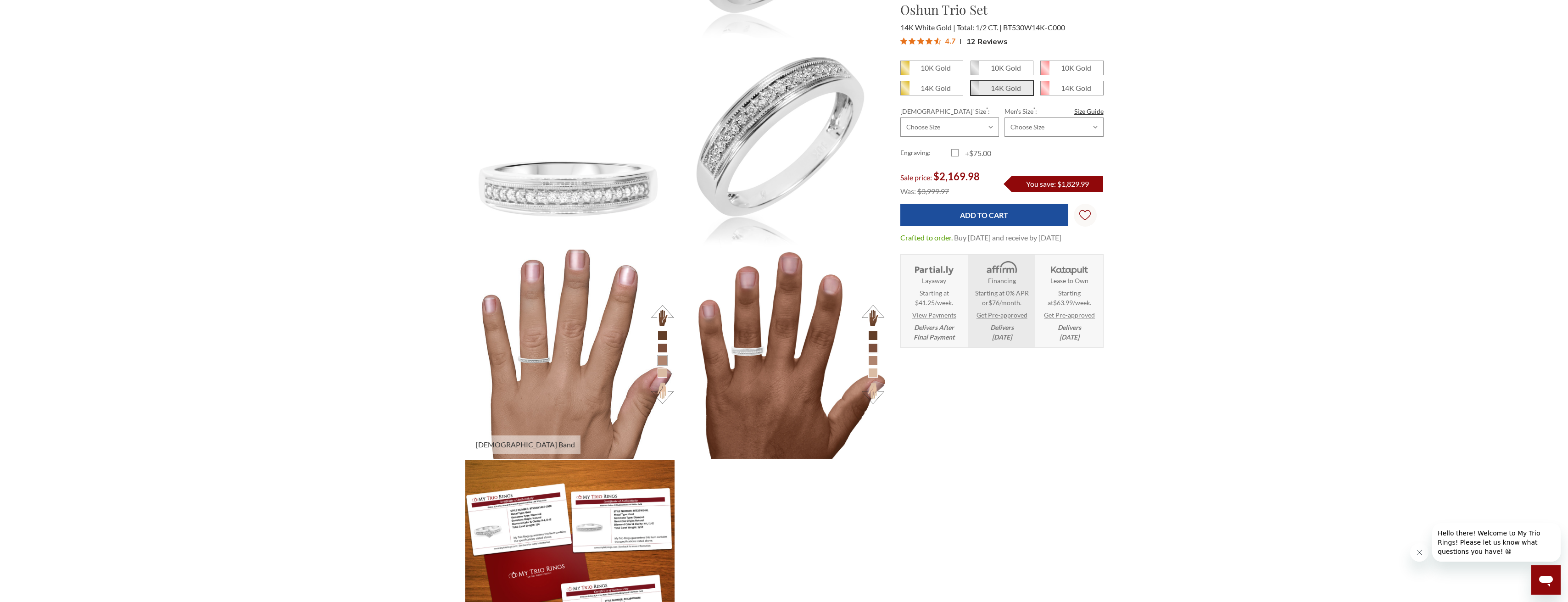
scroll to position [734, 0]
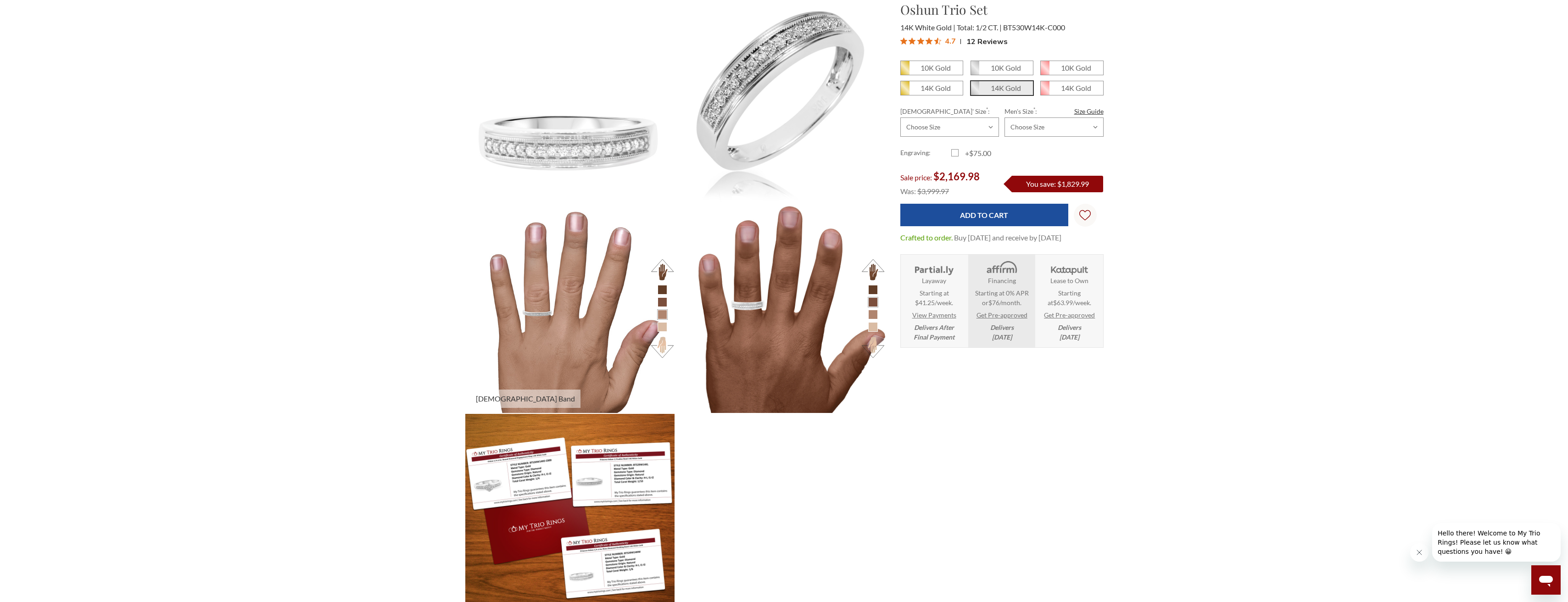
click at [658, 346] on button at bounding box center [662, 346] width 25 height 25
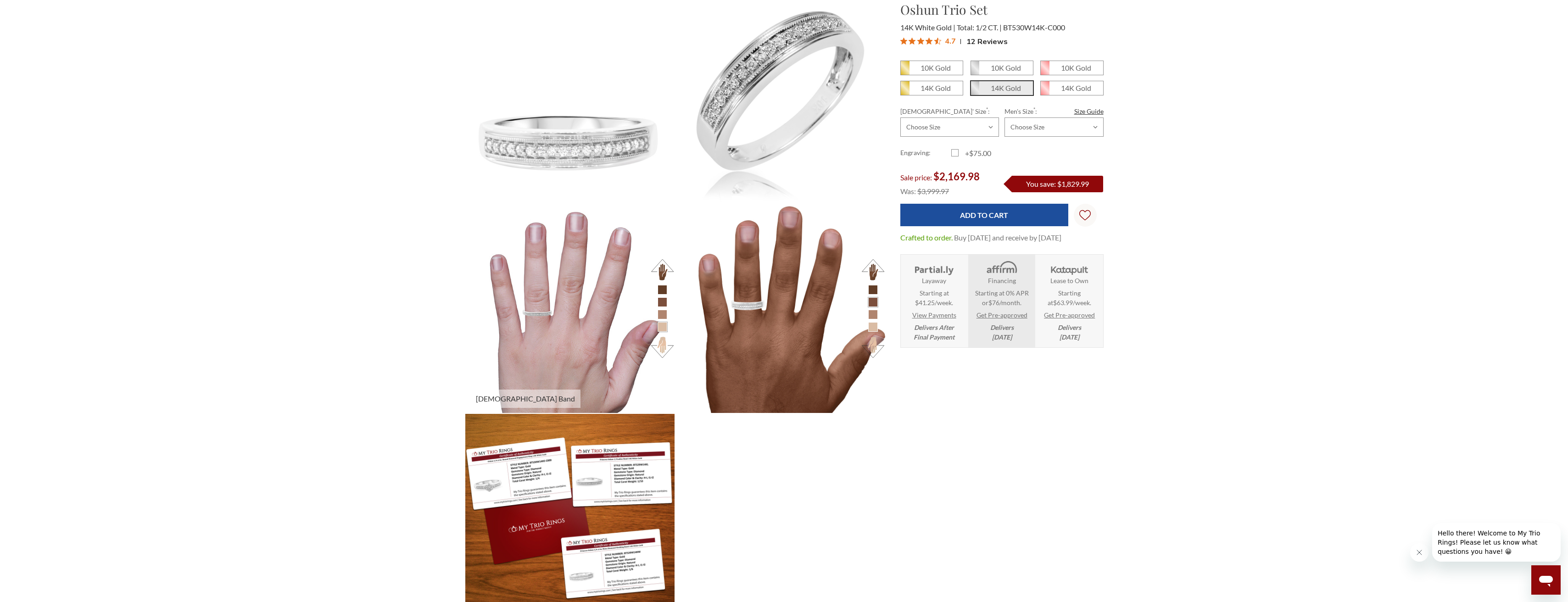
click at [663, 273] on button at bounding box center [662, 269] width 25 height 25
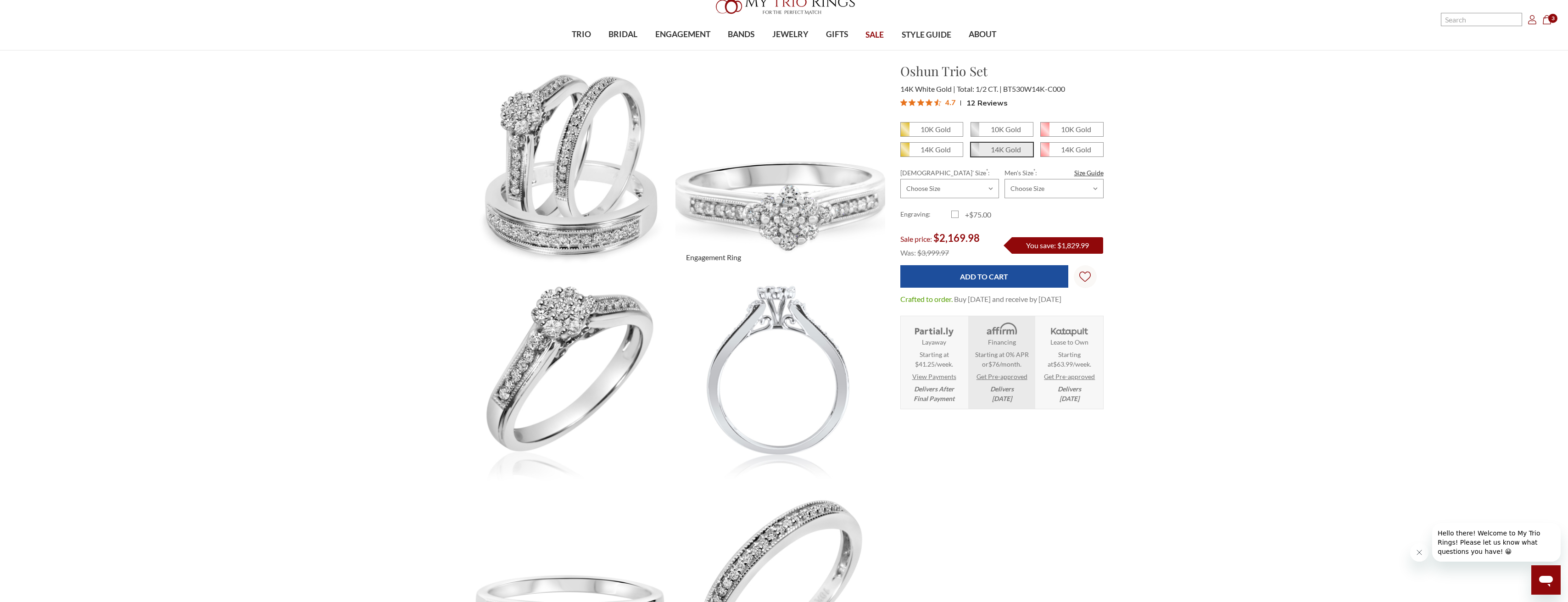
scroll to position [0, 0]
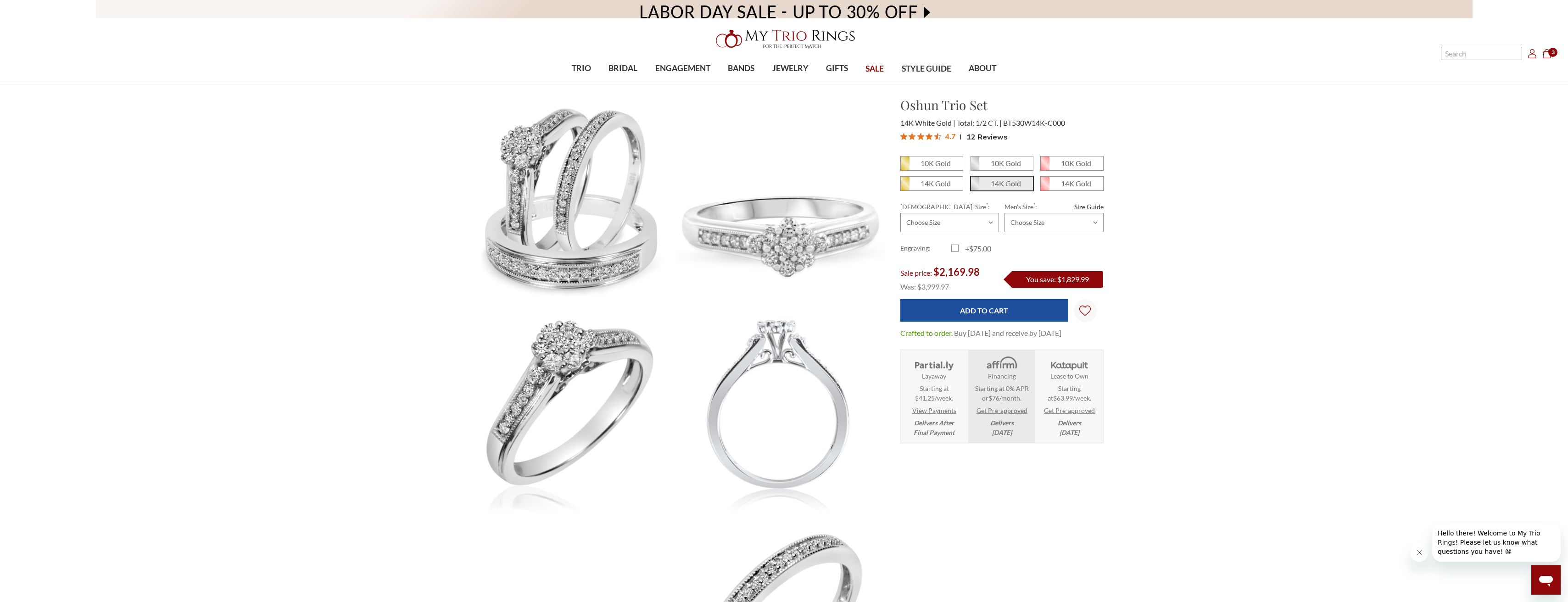
click at [1549, 54] on span "3" at bounding box center [1552, 52] width 9 height 9
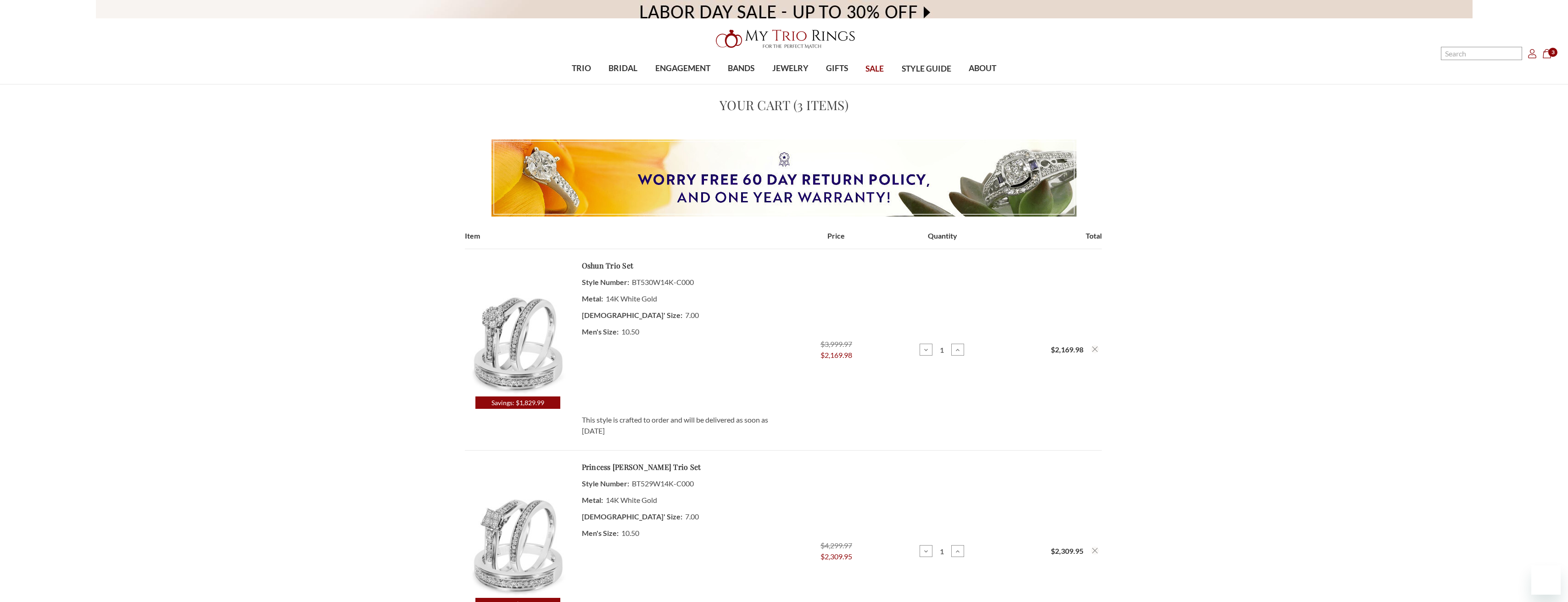
click at [498, 531] on img at bounding box center [518, 545] width 106 height 106
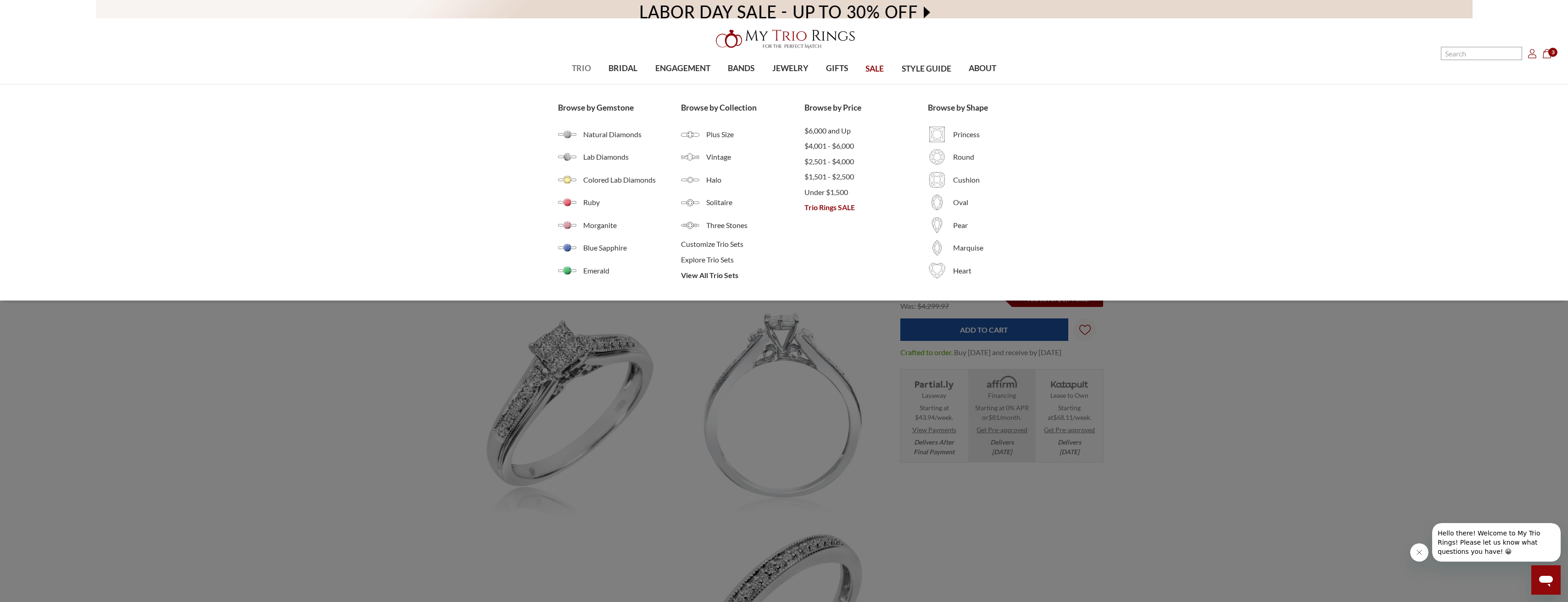
click at [579, 68] on span "TRIO" at bounding box center [581, 68] width 19 height 12
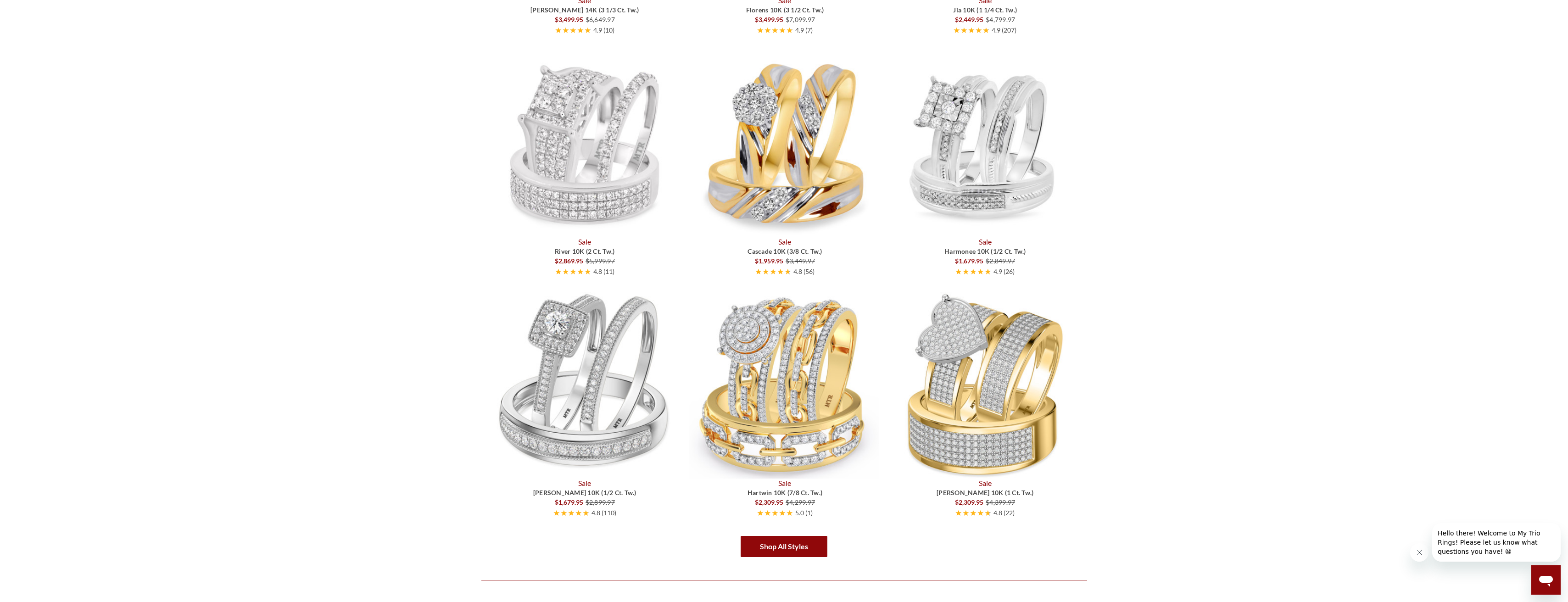
scroll to position [1514, 0]
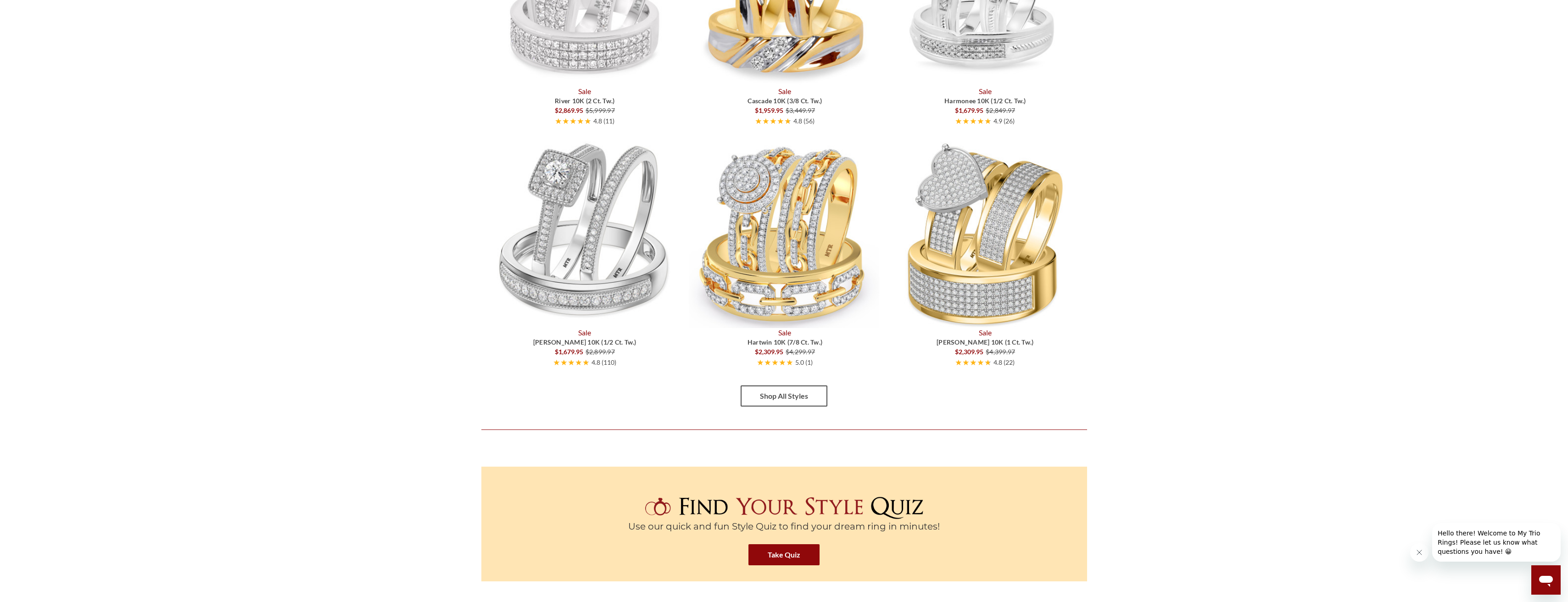
click at [770, 399] on link "Shop All Styles" at bounding box center [783, 396] width 86 height 21
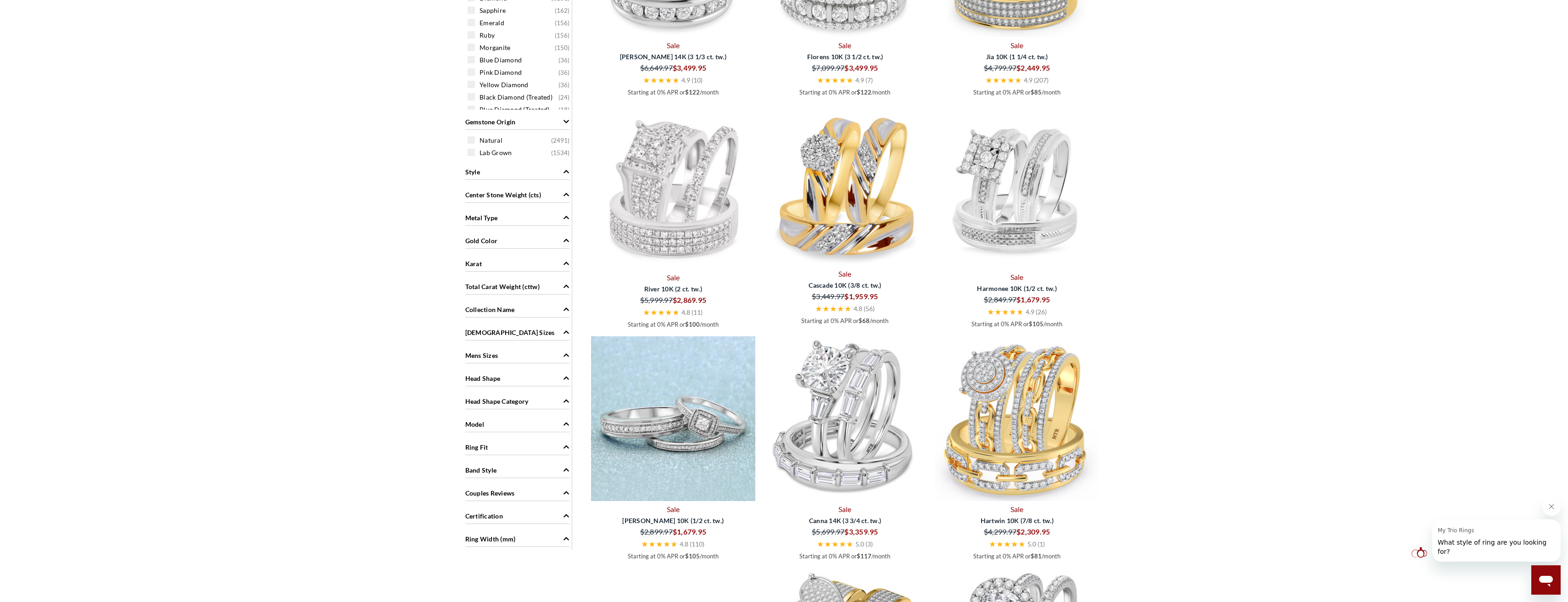
scroll to position [596, 0]
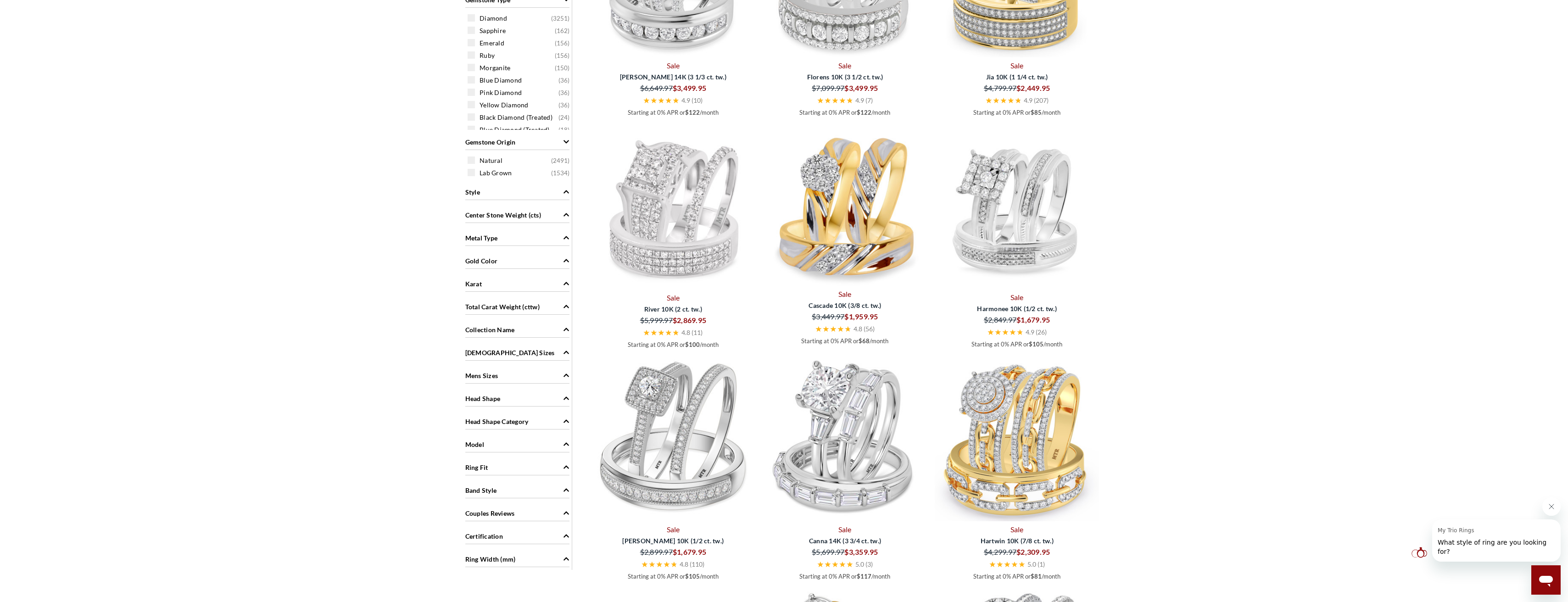
click at [564, 261] on icon "Gold Color" at bounding box center [566, 261] width 6 height 3
click at [472, 291] on span at bounding box center [471, 291] width 7 height 7
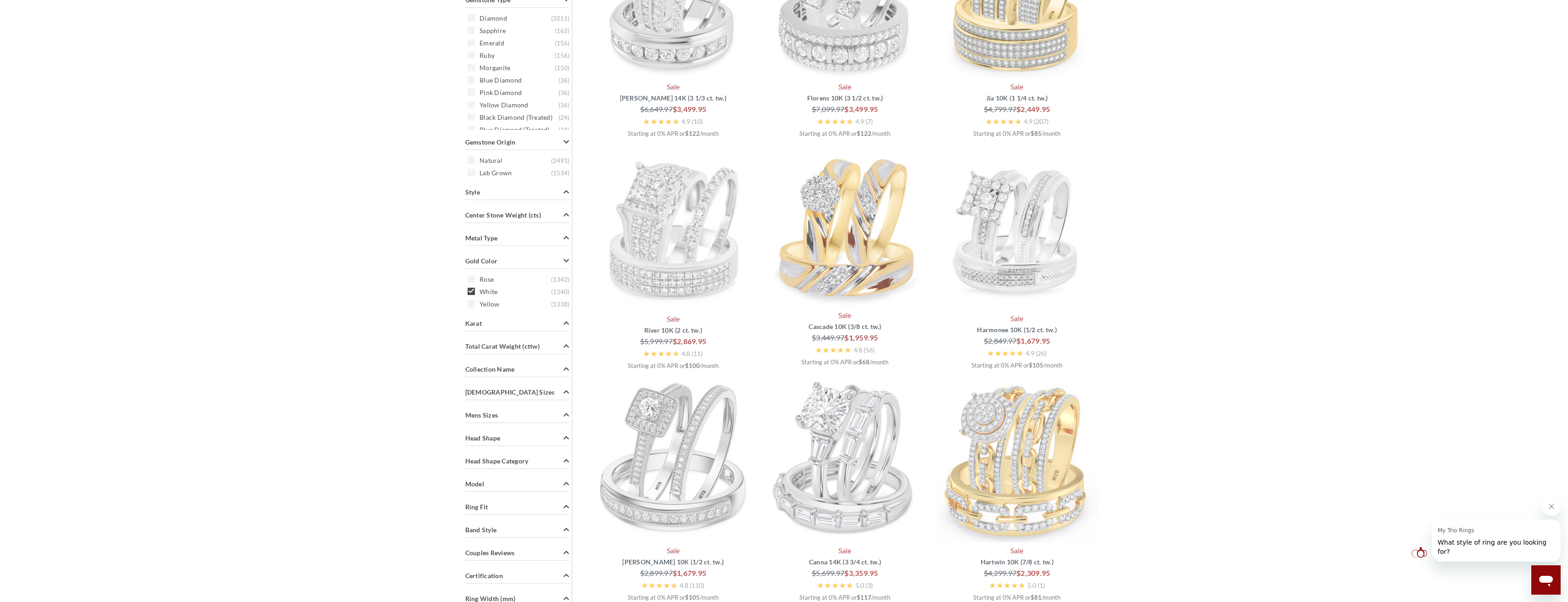
scroll to position [378, 0]
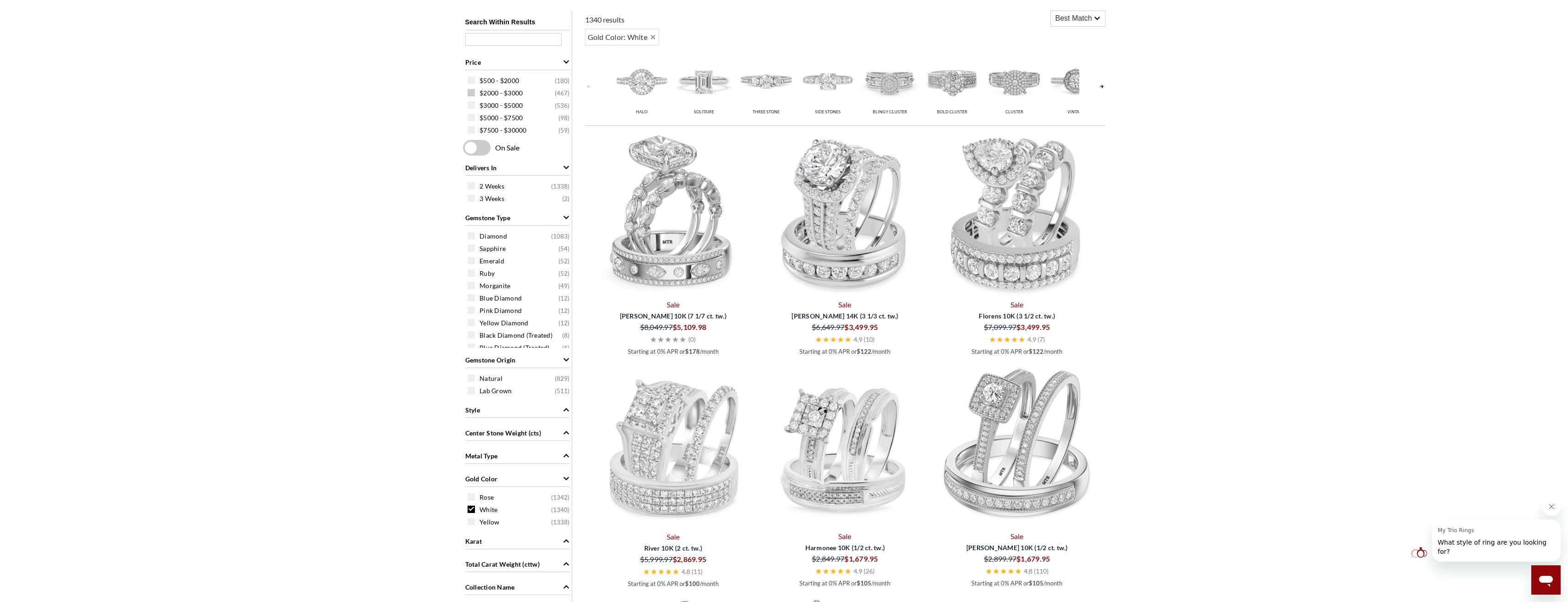
click at [470, 93] on span at bounding box center [471, 93] width 7 height 7
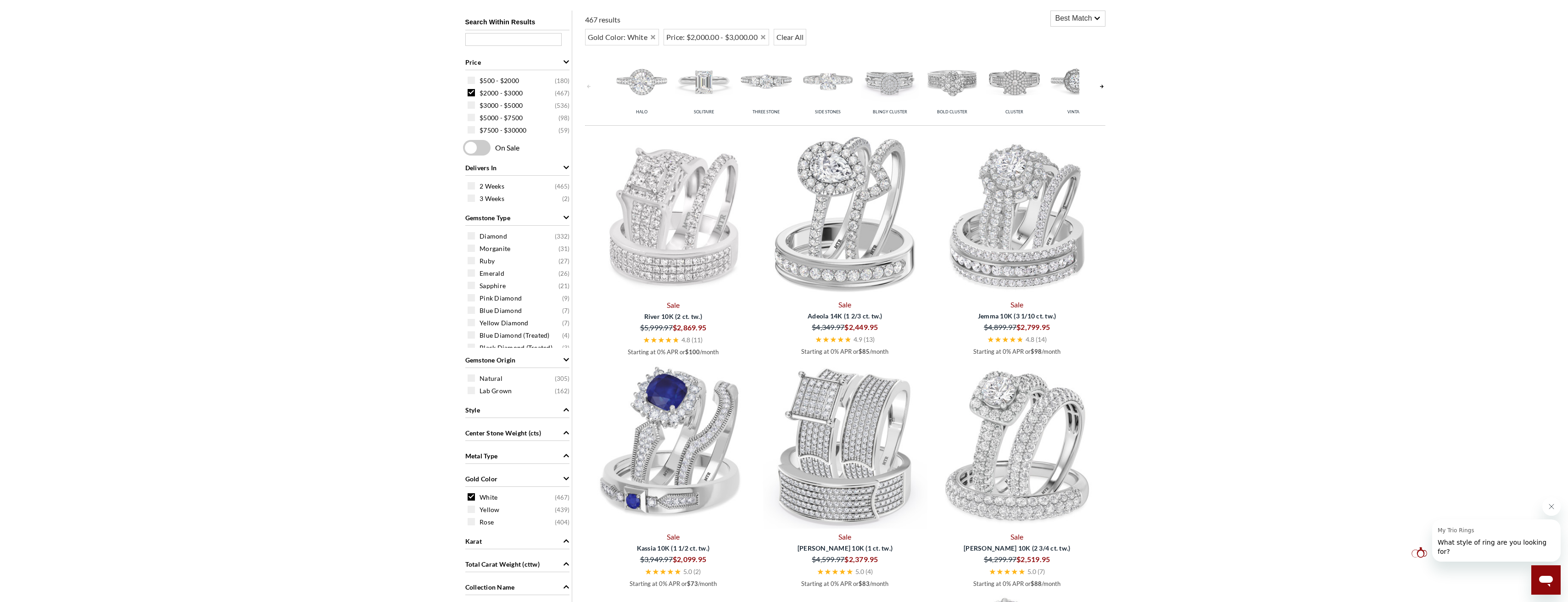
click at [483, 147] on span at bounding box center [476, 148] width 28 height 16
click at [465, 149] on input "checkbox" at bounding box center [465, 149] width 0 height 0
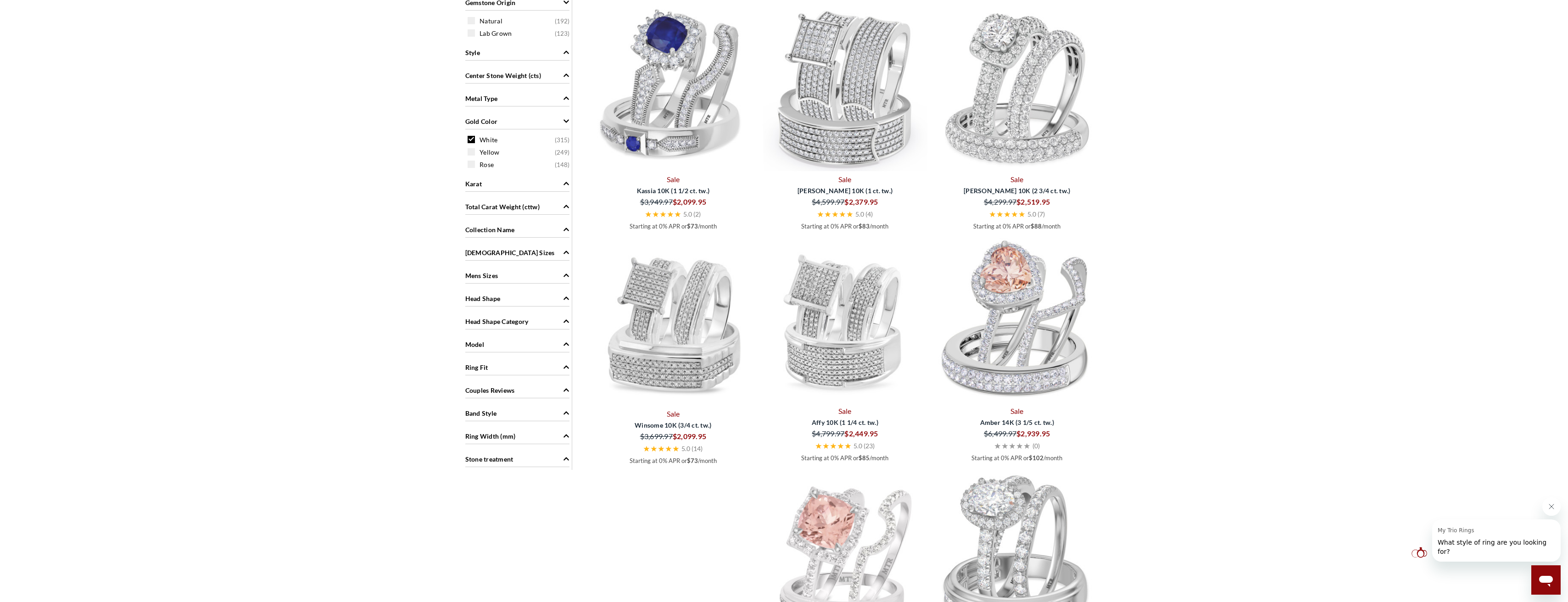
scroll to position [791, 0]
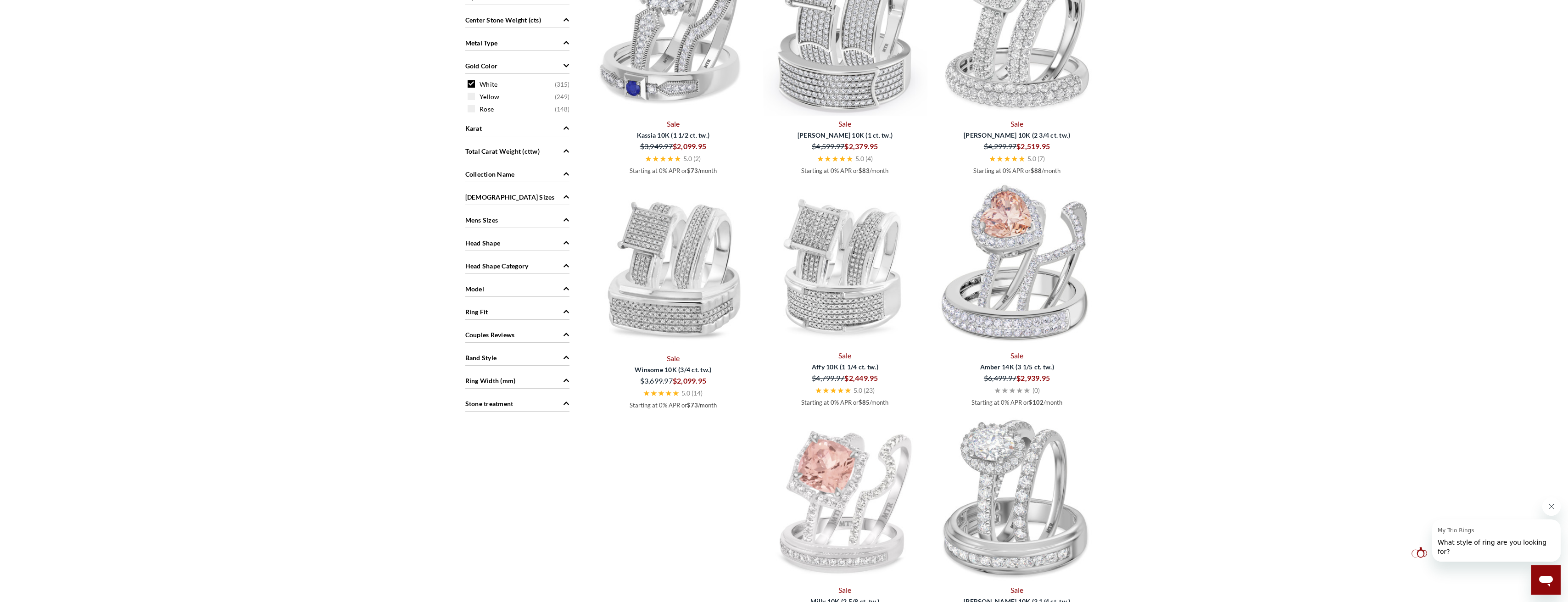
click at [566, 198] on icon "Ladies Sizes" at bounding box center [566, 196] width 6 height 6
click at [469, 324] on span at bounding box center [471, 326] width 7 height 7
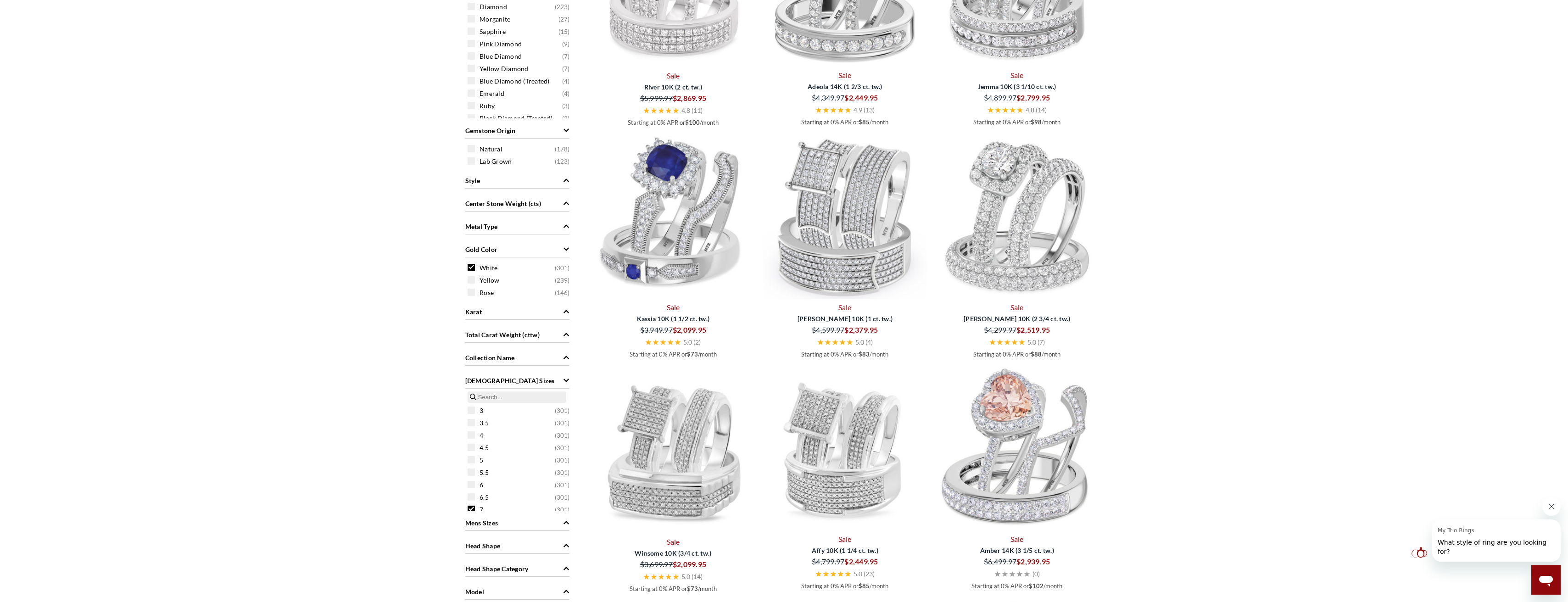
scroll to position [746, 0]
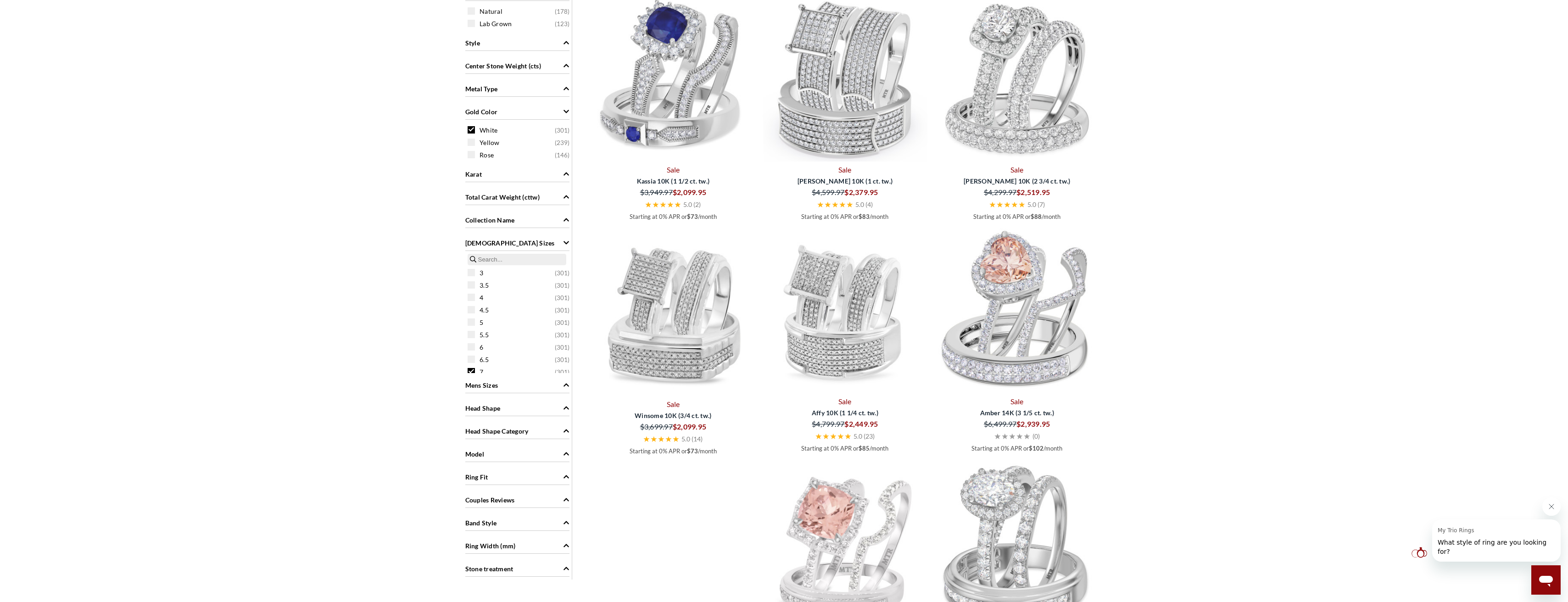
click at [566, 242] on icon "Ladies Sizes" at bounding box center [566, 242] width 6 height 6
click at [565, 265] on icon "Mens Sizes" at bounding box center [566, 266] width 6 height 6
click at [473, 331] on span at bounding box center [471, 328] width 7 height 7
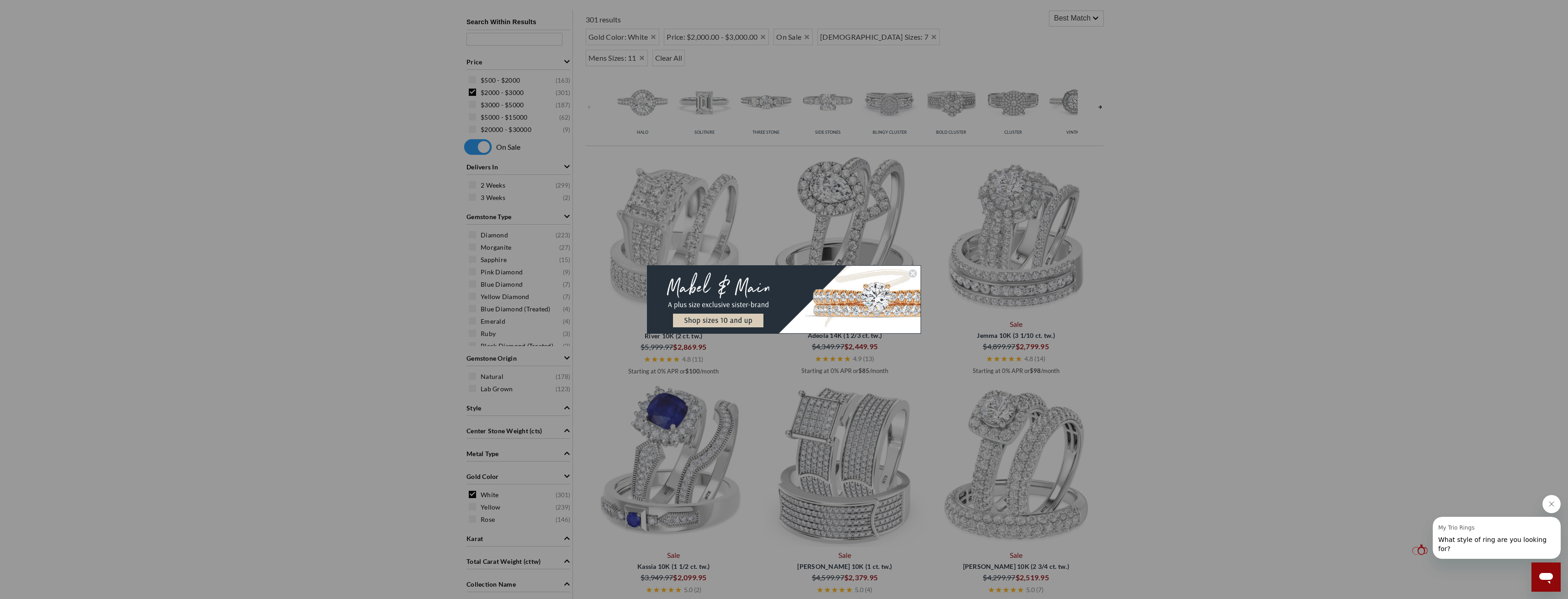
click at [911, 274] on circle "Close dialog" at bounding box center [913, 274] width 9 height 9
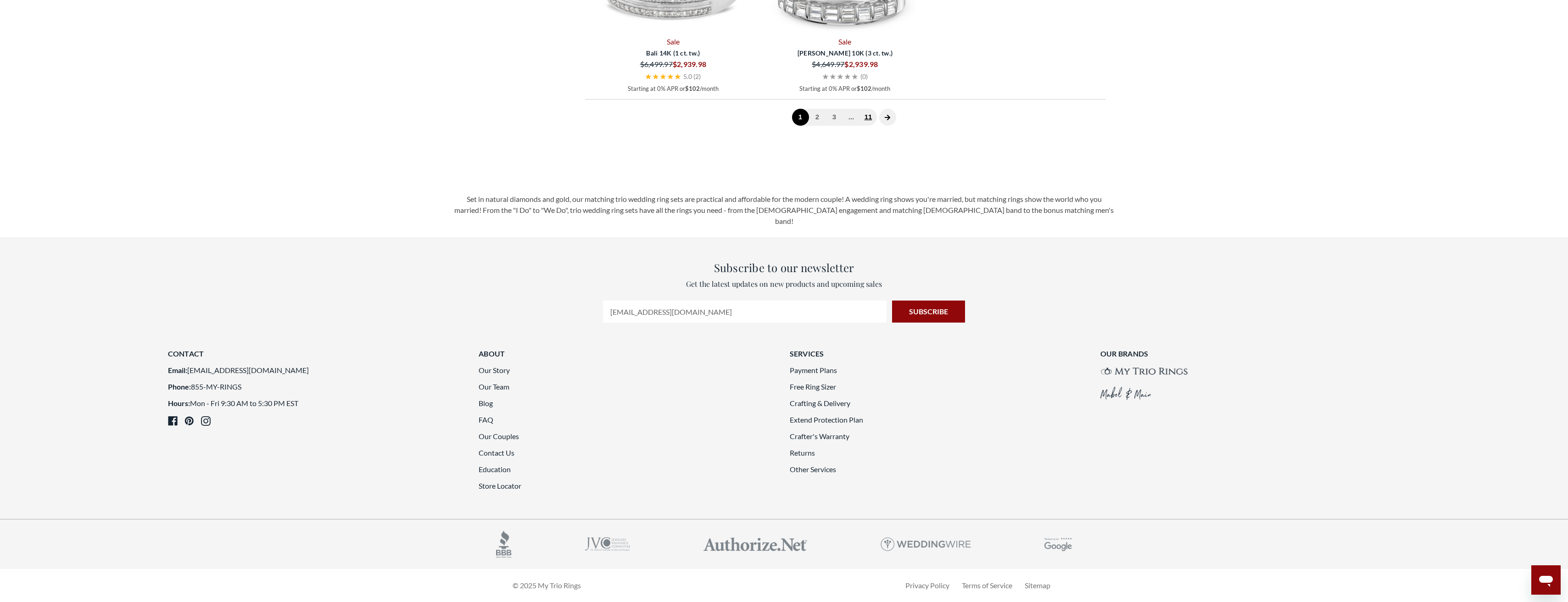
scroll to position [2489, 0]
click at [820, 126] on link "2" at bounding box center [818, 117] width 17 height 17
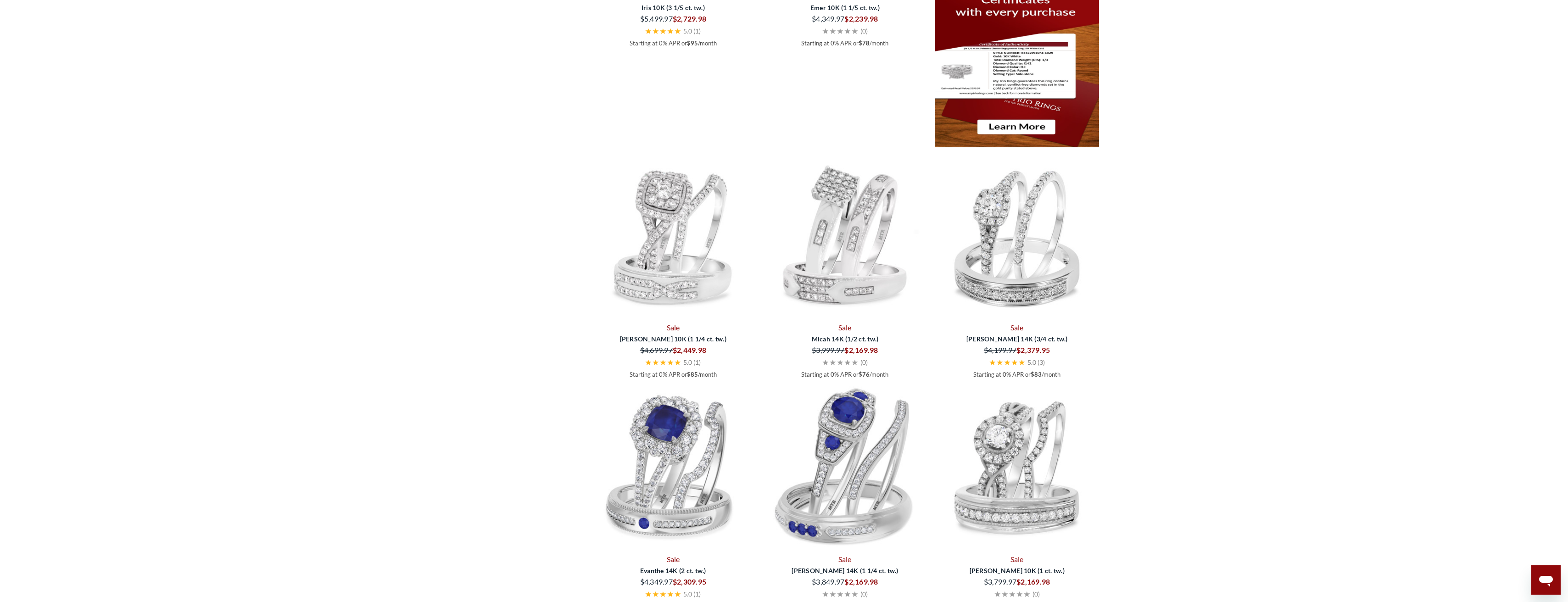
scroll to position [1552, 0]
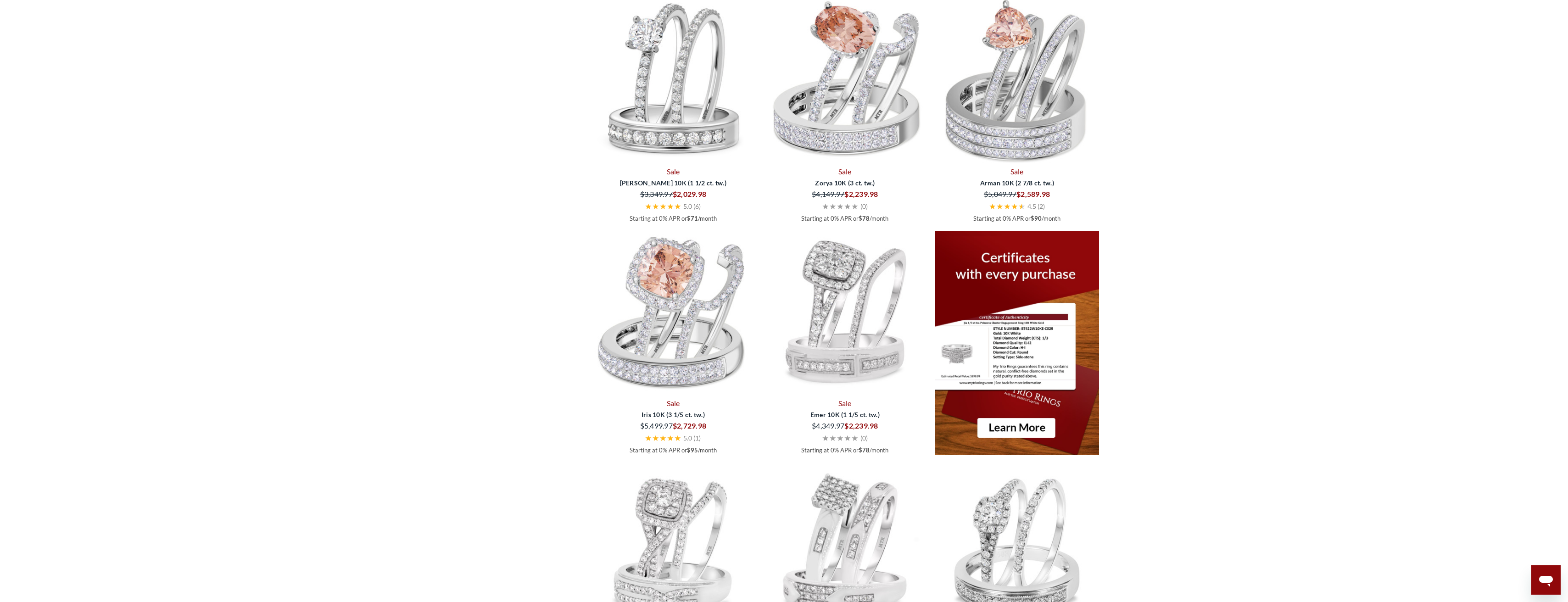
click at [844, 88] on img at bounding box center [845, 6] width 165 height 165
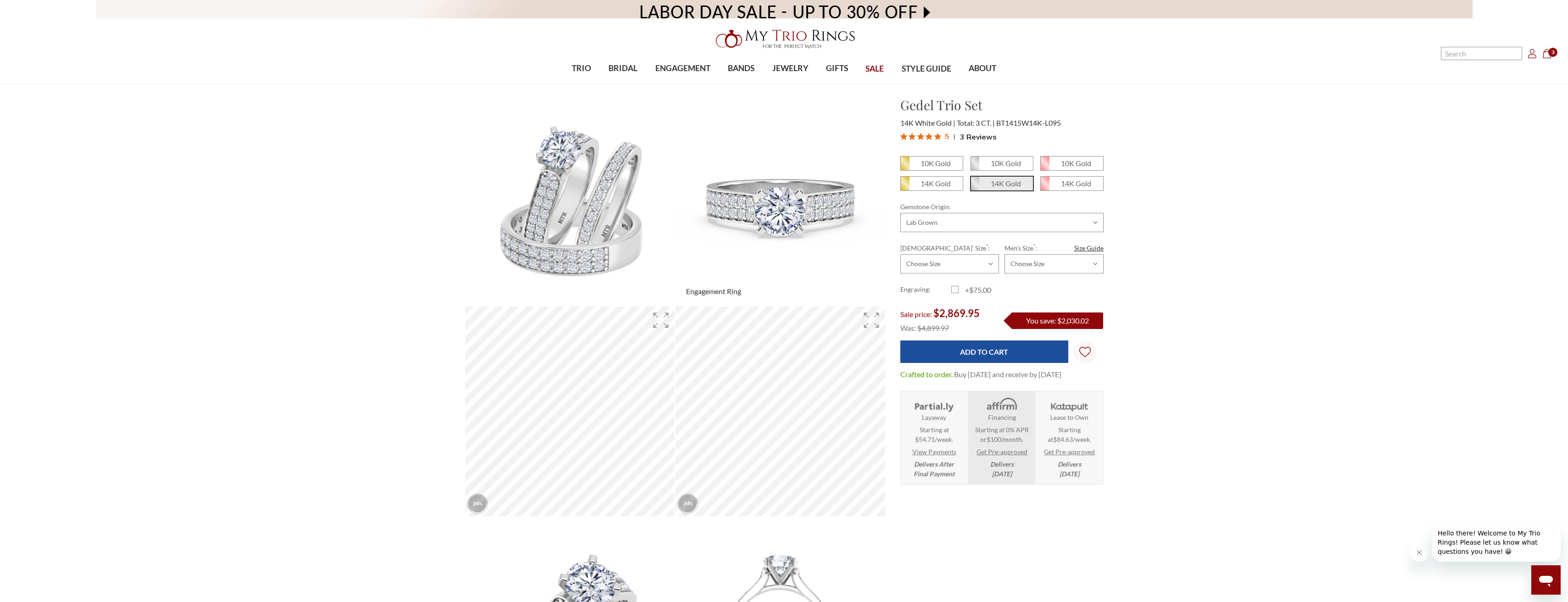
scroll to position [92, 0]
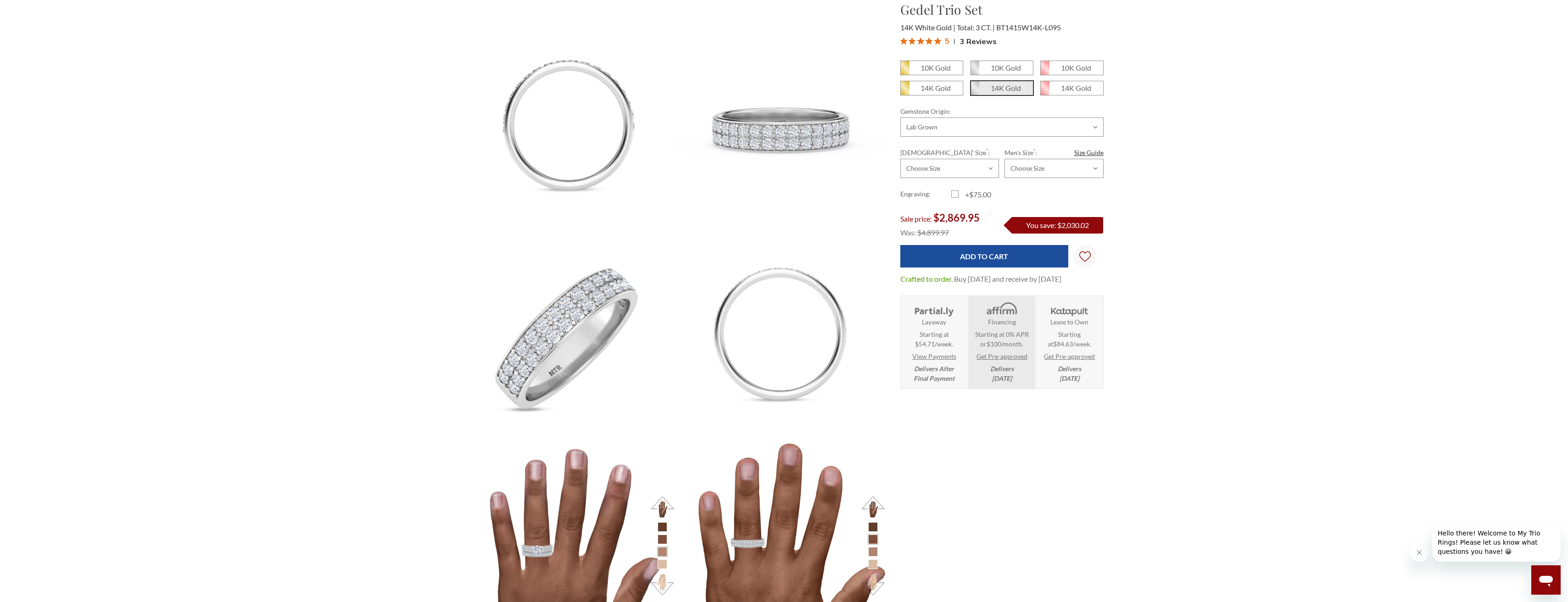
scroll to position [1111, 0]
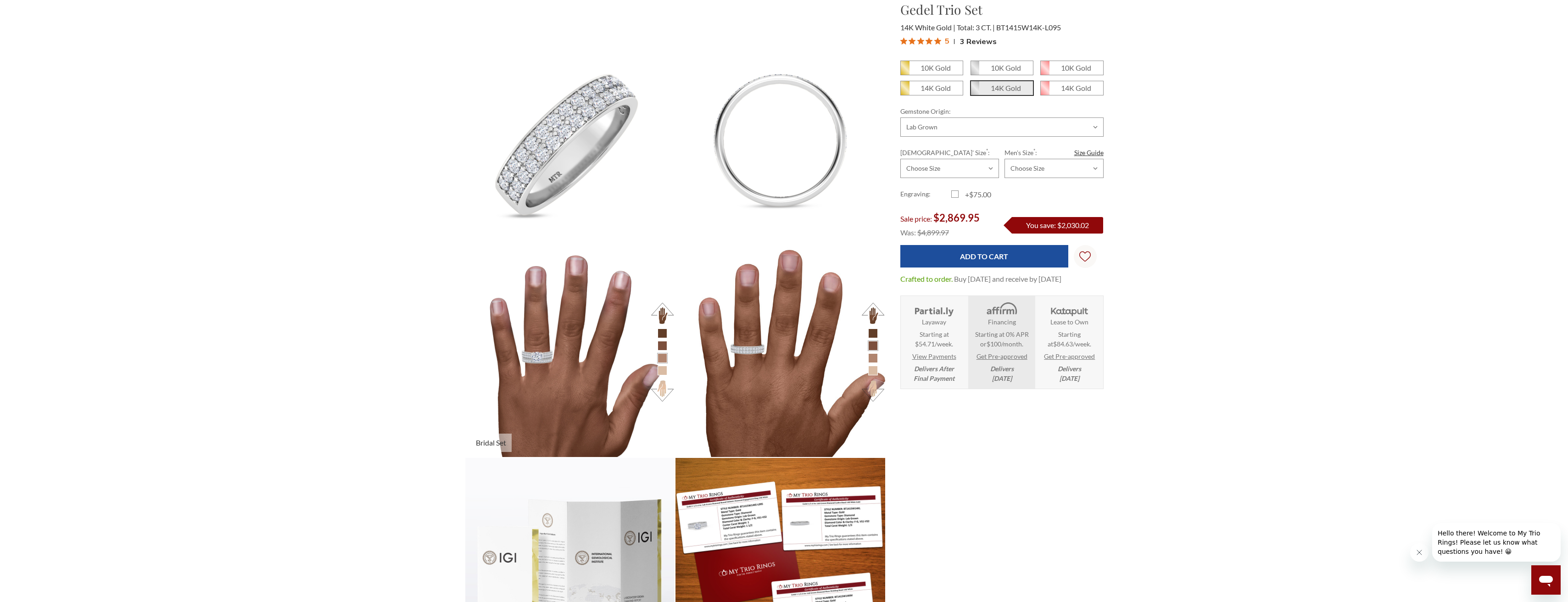
click at [665, 393] on button at bounding box center [662, 390] width 25 height 25
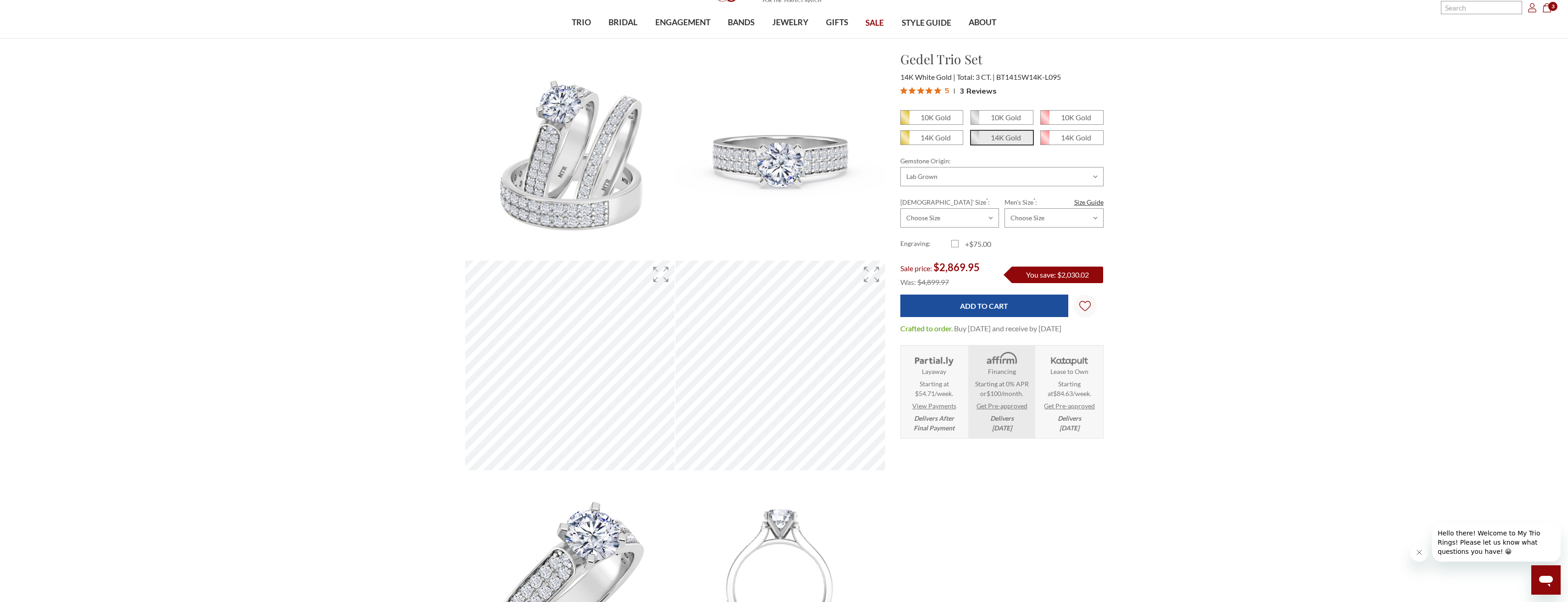
scroll to position [0, 0]
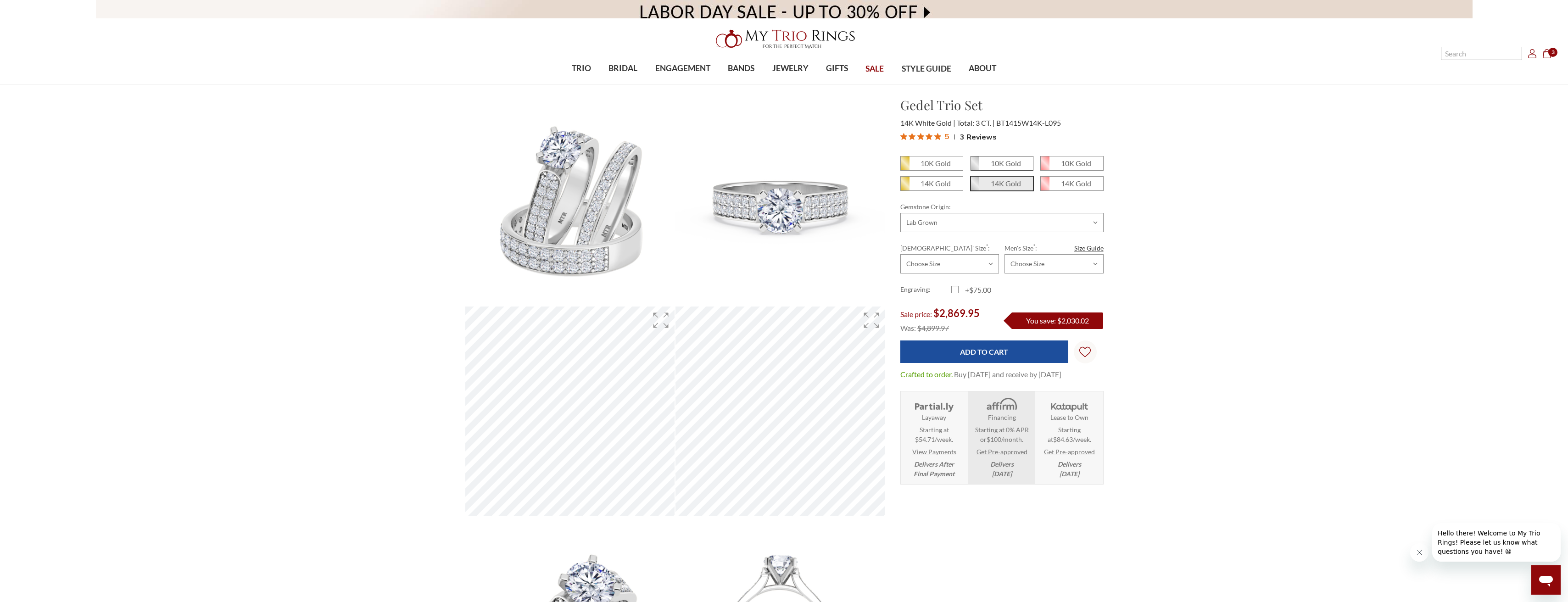
click at [992, 165] on em "10K Gold" at bounding box center [1005, 163] width 30 height 9
click at [975, 166] on input "10K Gold" at bounding box center [974, 166] width 1 height 1
radio input "true"
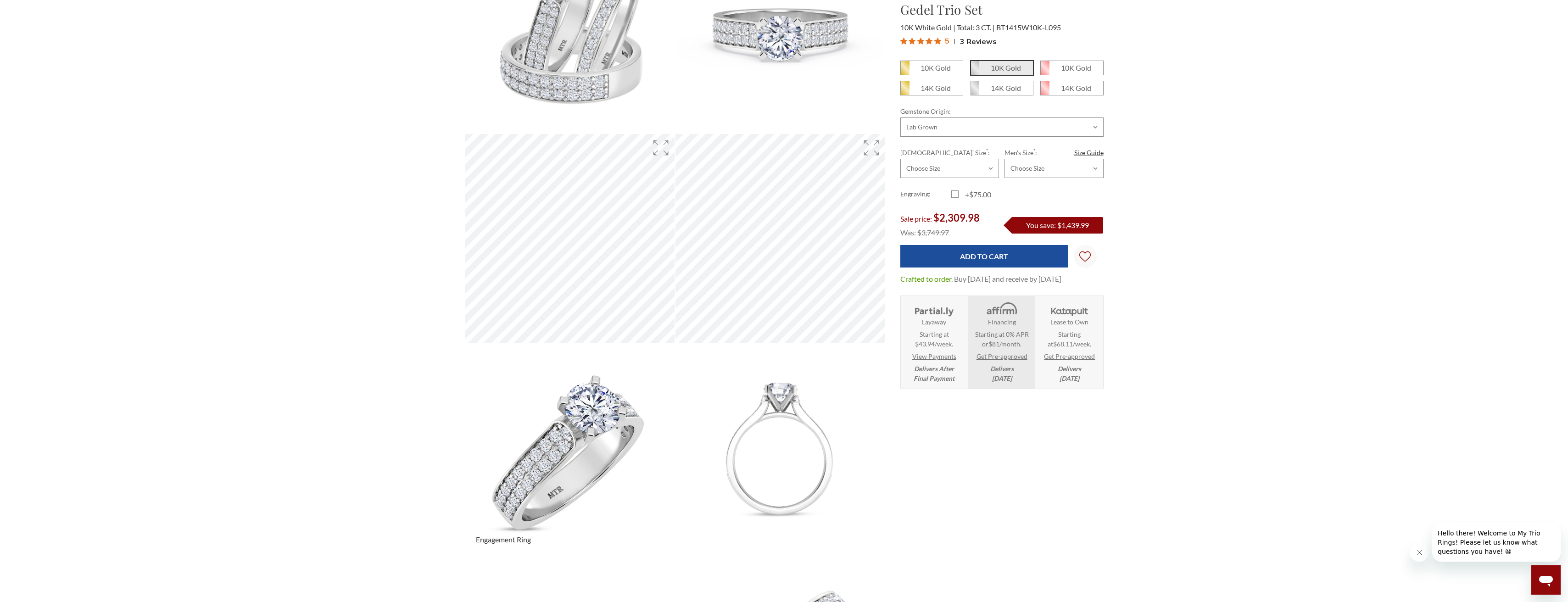
scroll to position [229, 0]
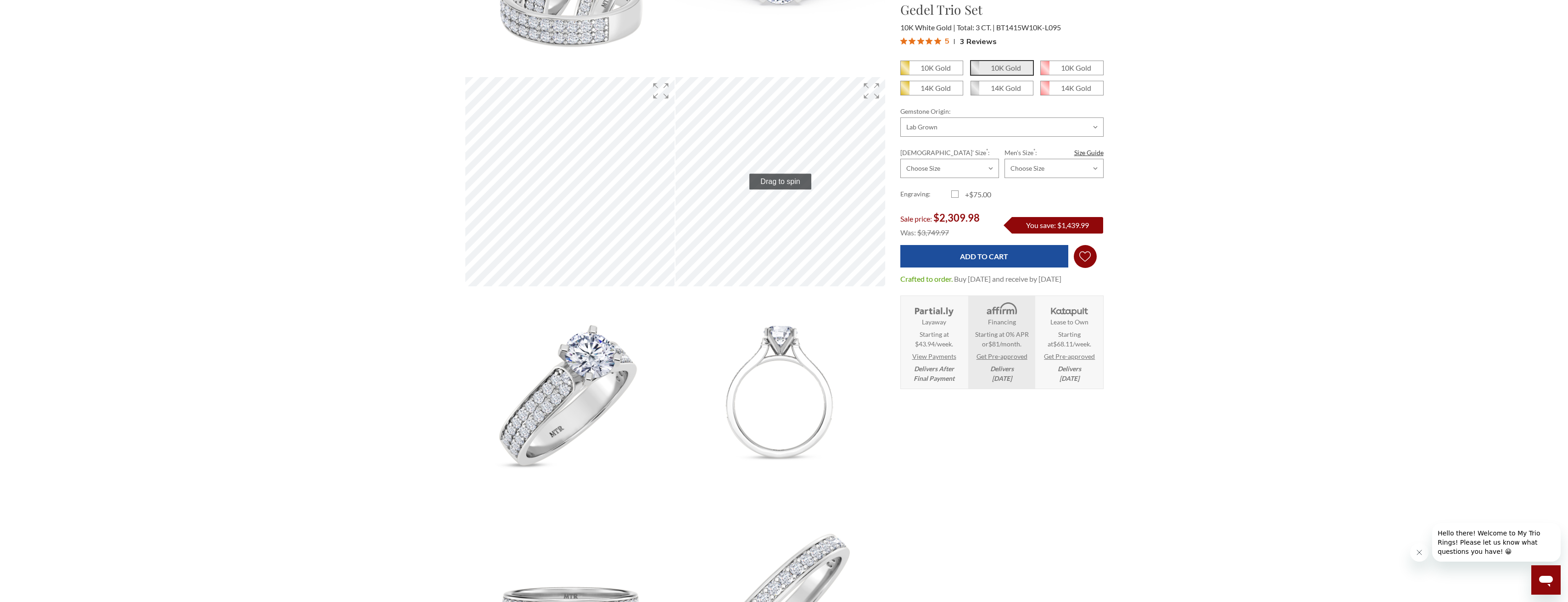
click at [1085, 254] on icon "Wish Lists Wish Lists" at bounding box center [1085, 256] width 11 height 69
click at [1060, 279] on link "My Wish List" at bounding box center [1048, 281] width 87 height 22
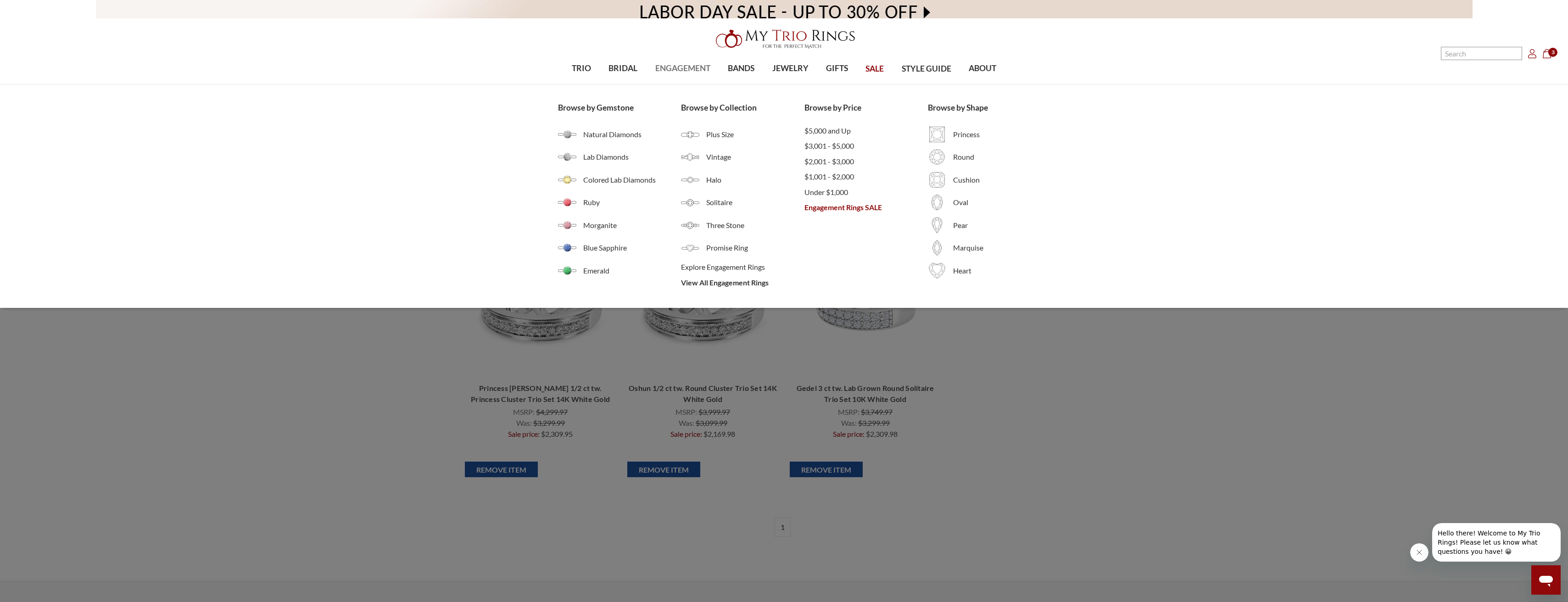
click at [468, 256] on div "Browse by Gemstone Natural Diamonds Lab Diamonds Colored Lab Diamonds Ruby Morg…" at bounding box center [784, 196] width 1568 height 224
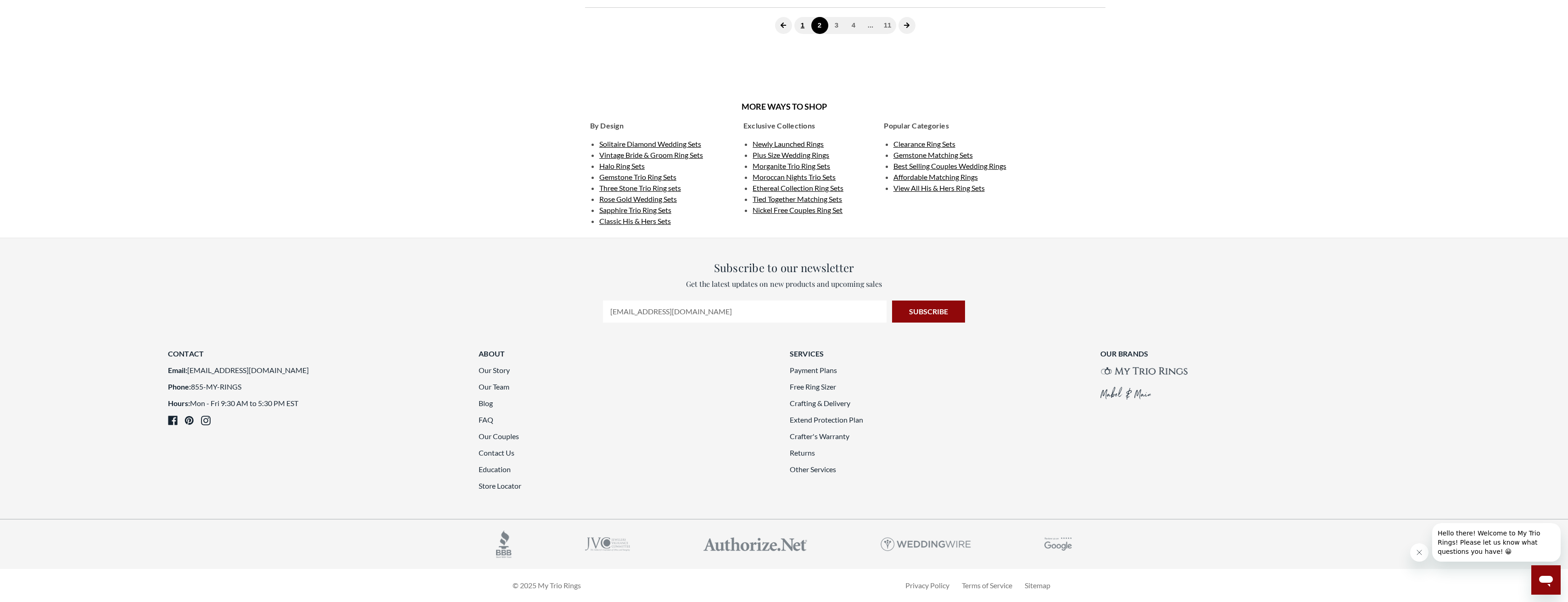
scroll to position [2562, 0]
click at [835, 34] on link "3" at bounding box center [837, 26] width 17 height 17
click at [843, 34] on link "4" at bounding box center [845, 26] width 17 height 17
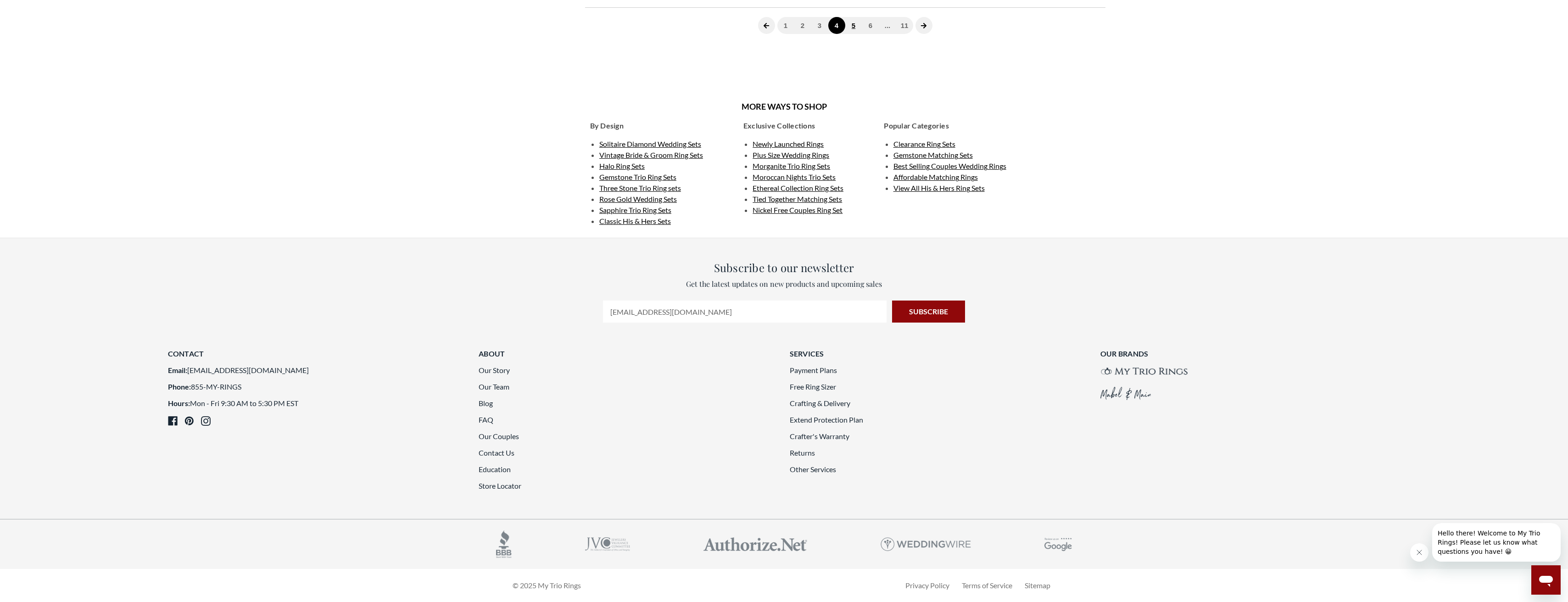
click at [855, 34] on link "5" at bounding box center [854, 26] width 17 height 17
click at [859, 34] on link "6" at bounding box center [862, 26] width 17 height 17
click at [863, 34] on link "7" at bounding box center [862, 26] width 17 height 17
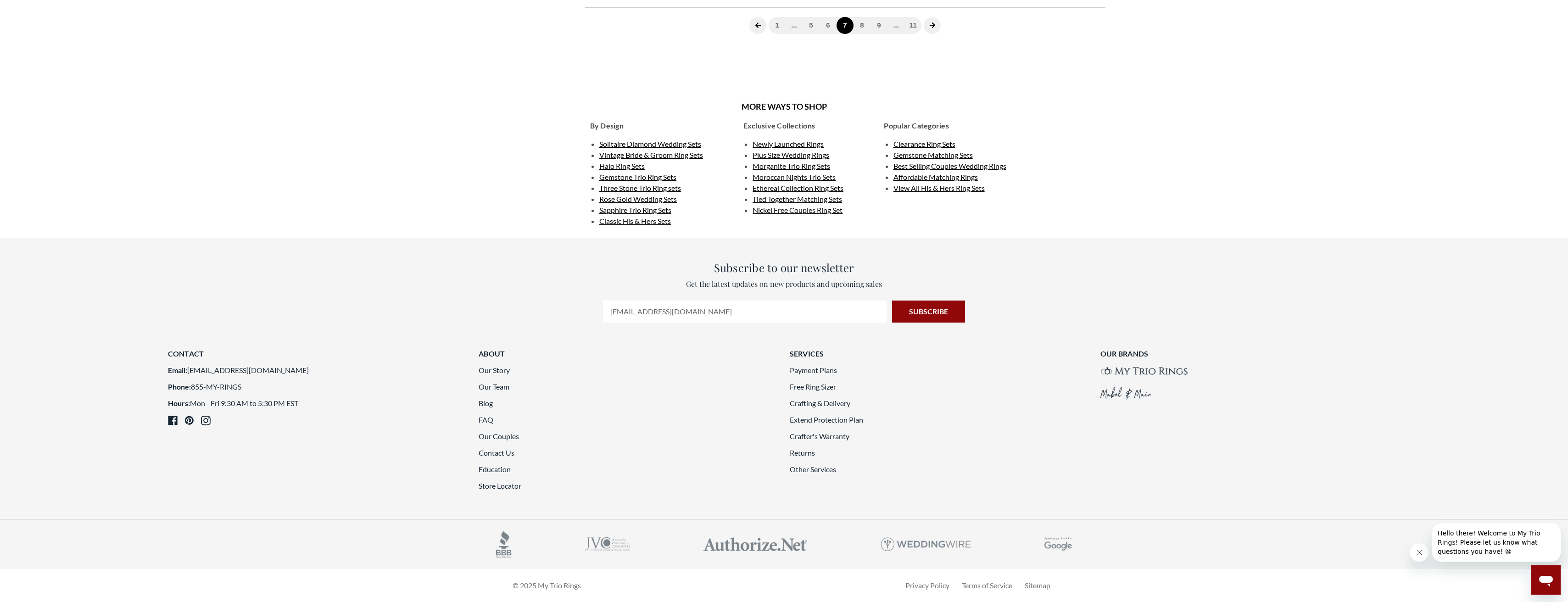
scroll to position [2489, 0]
click at [866, 34] on link "8" at bounding box center [862, 26] width 17 height 17
click at [923, 34] on span at bounding box center [924, 26] width 17 height 17
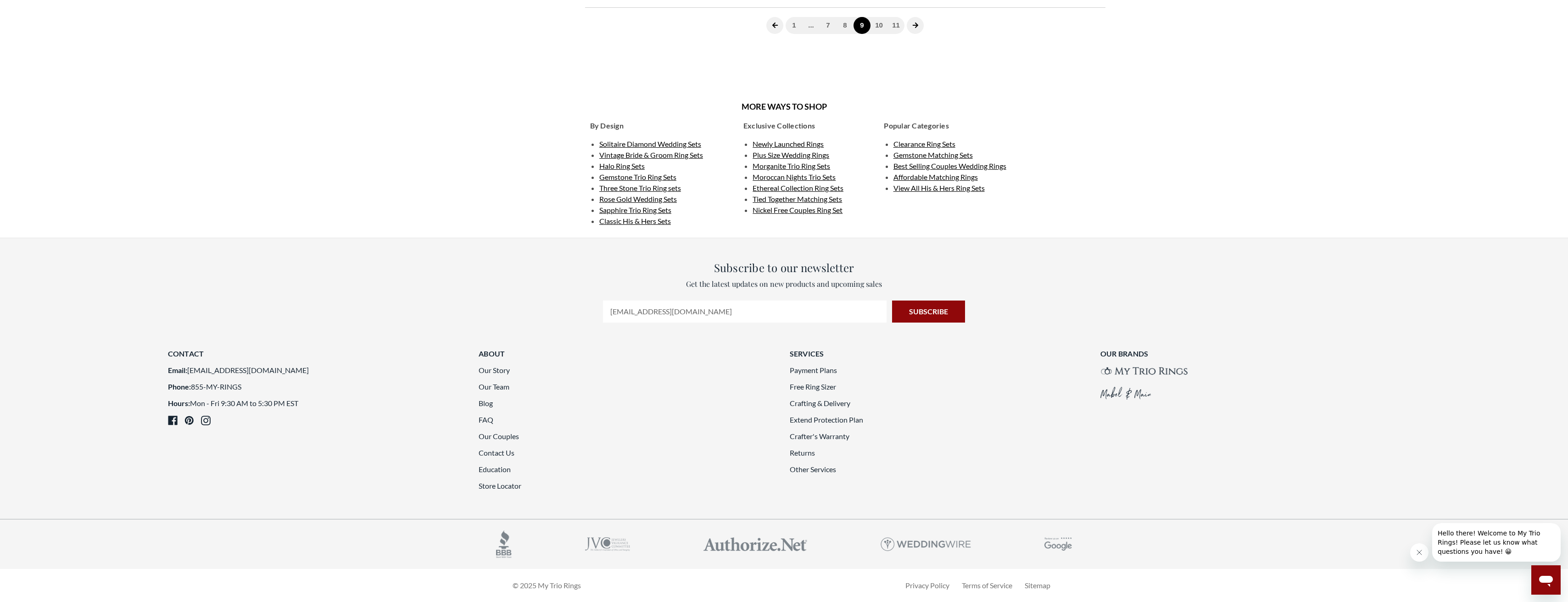
click at [915, 28] on icon "next page" at bounding box center [915, 25] width 6 height 6
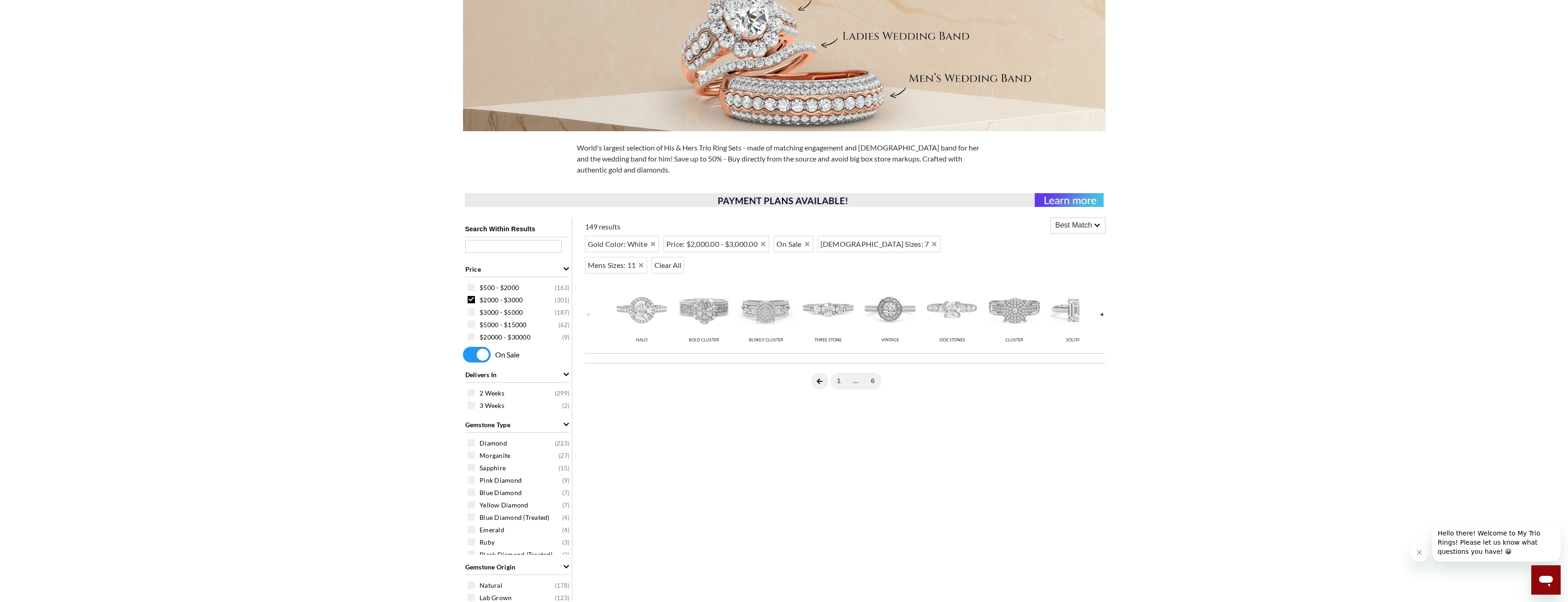
scroll to position [303, 0]
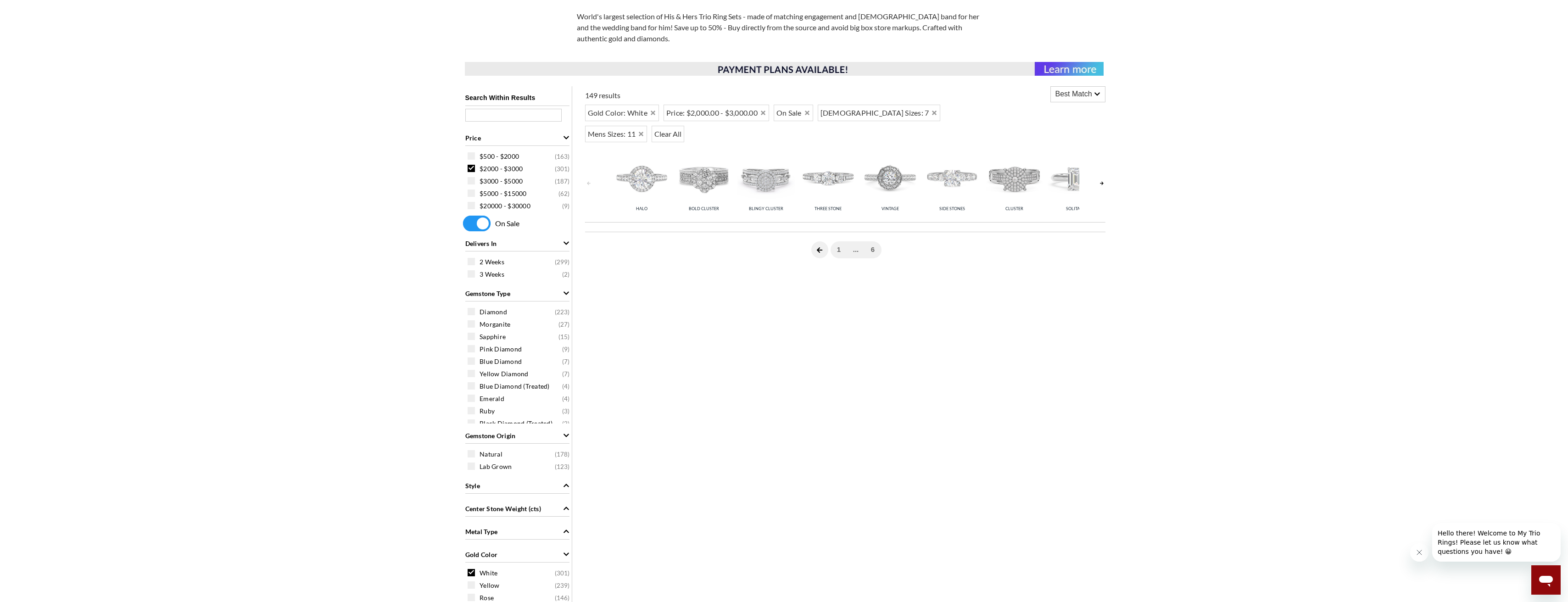
click at [821, 247] on icon at bounding box center [819, 250] width 6 height 6
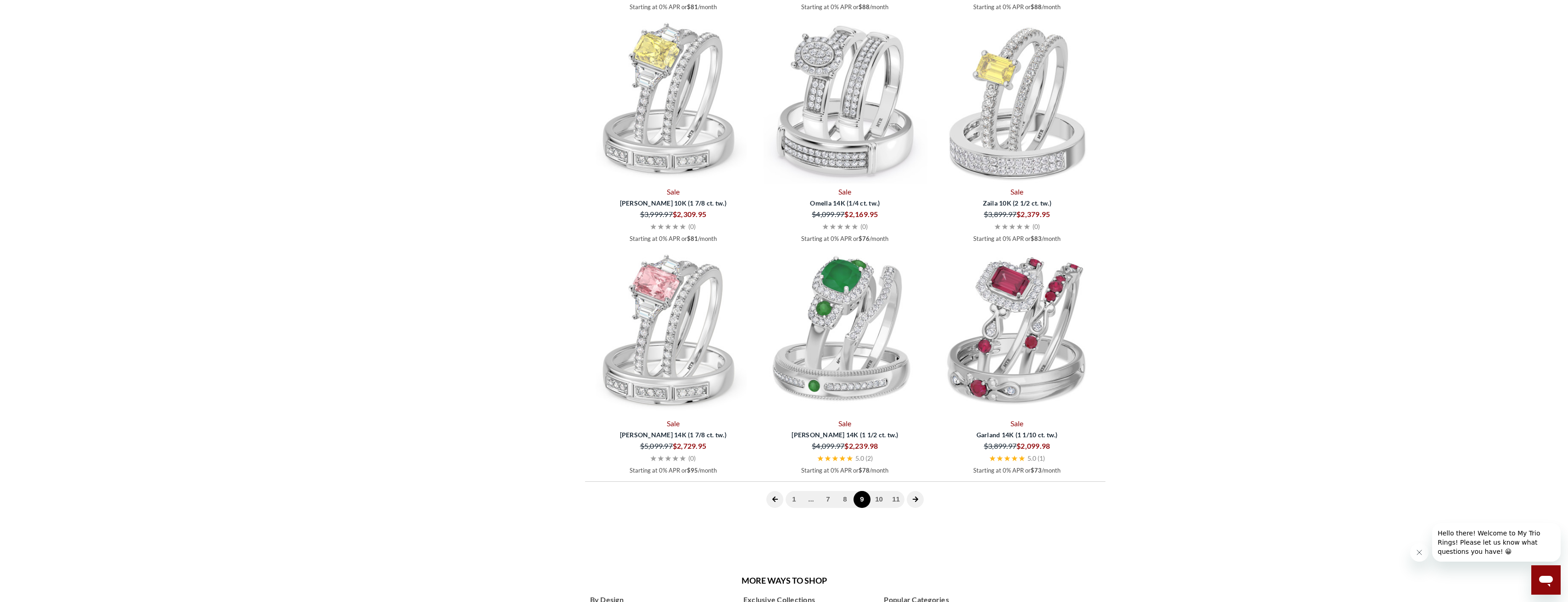
scroll to position [2597, 0]
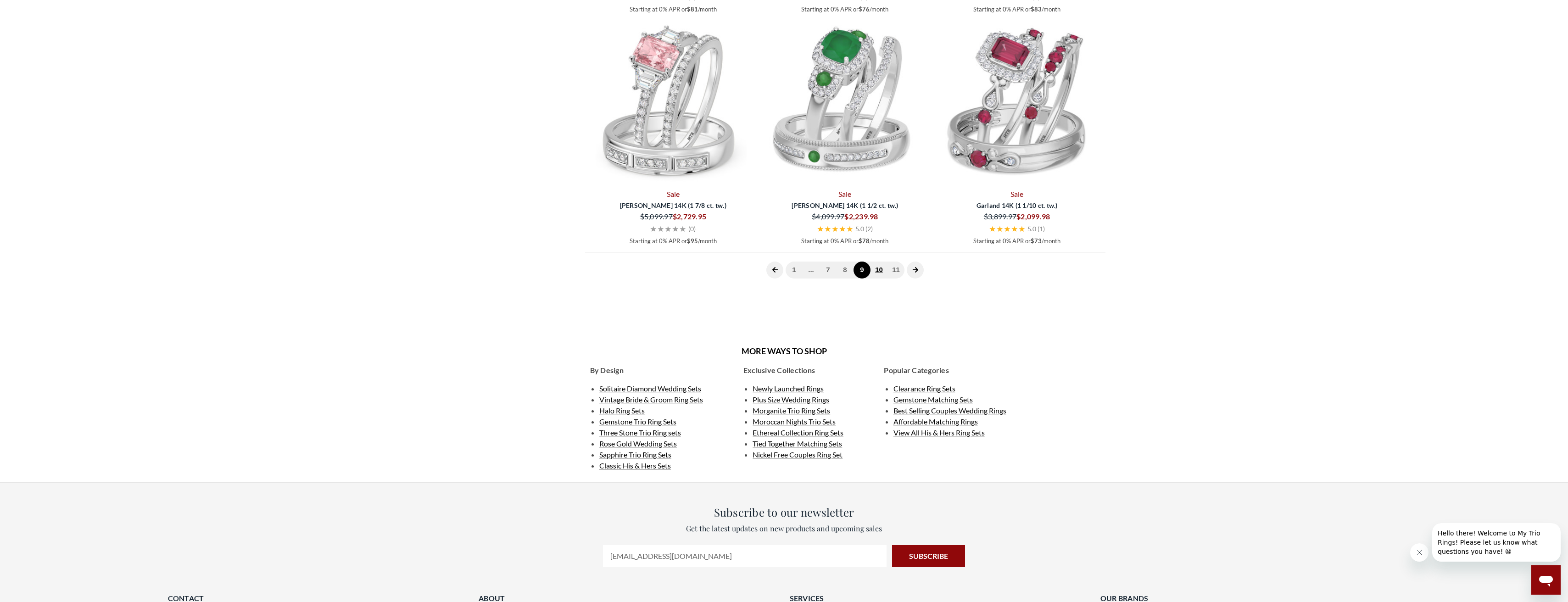
click at [878, 261] on link "10" at bounding box center [879, 270] width 17 height 17
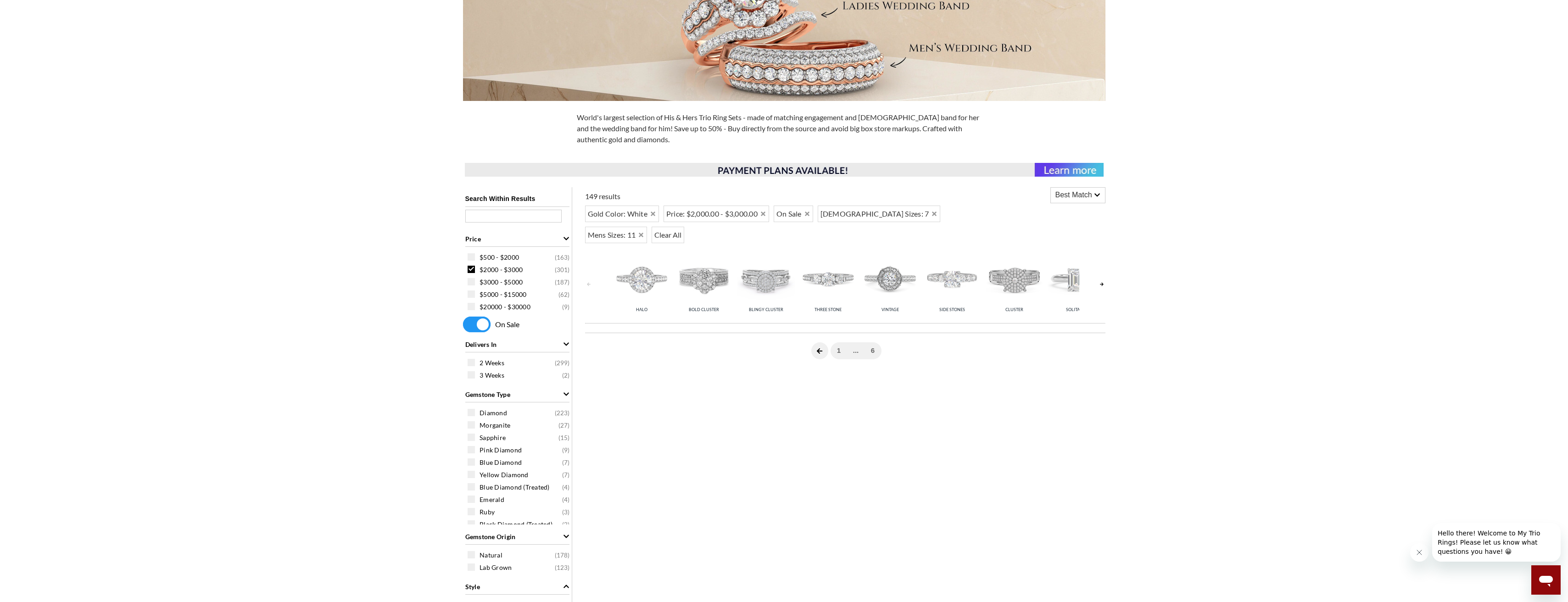
scroll to position [165, 0]
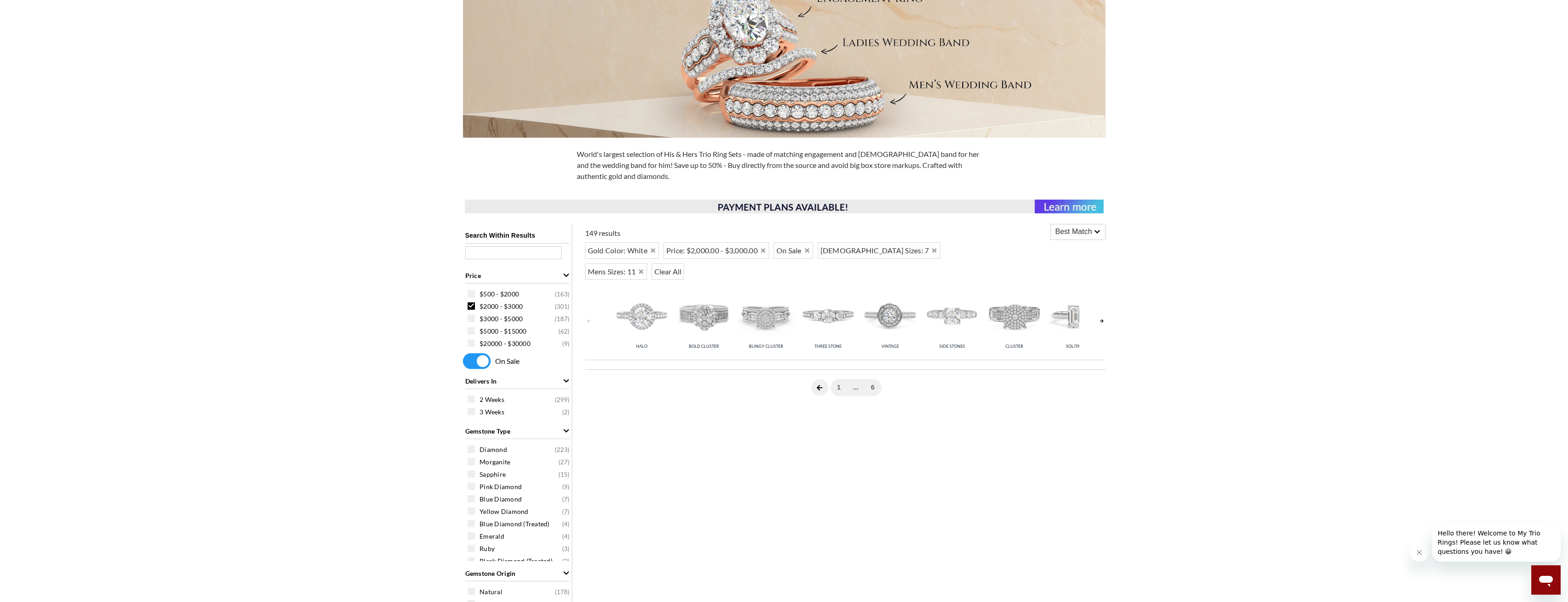
click at [818, 384] on icon at bounding box center [819, 387] width 6 height 6
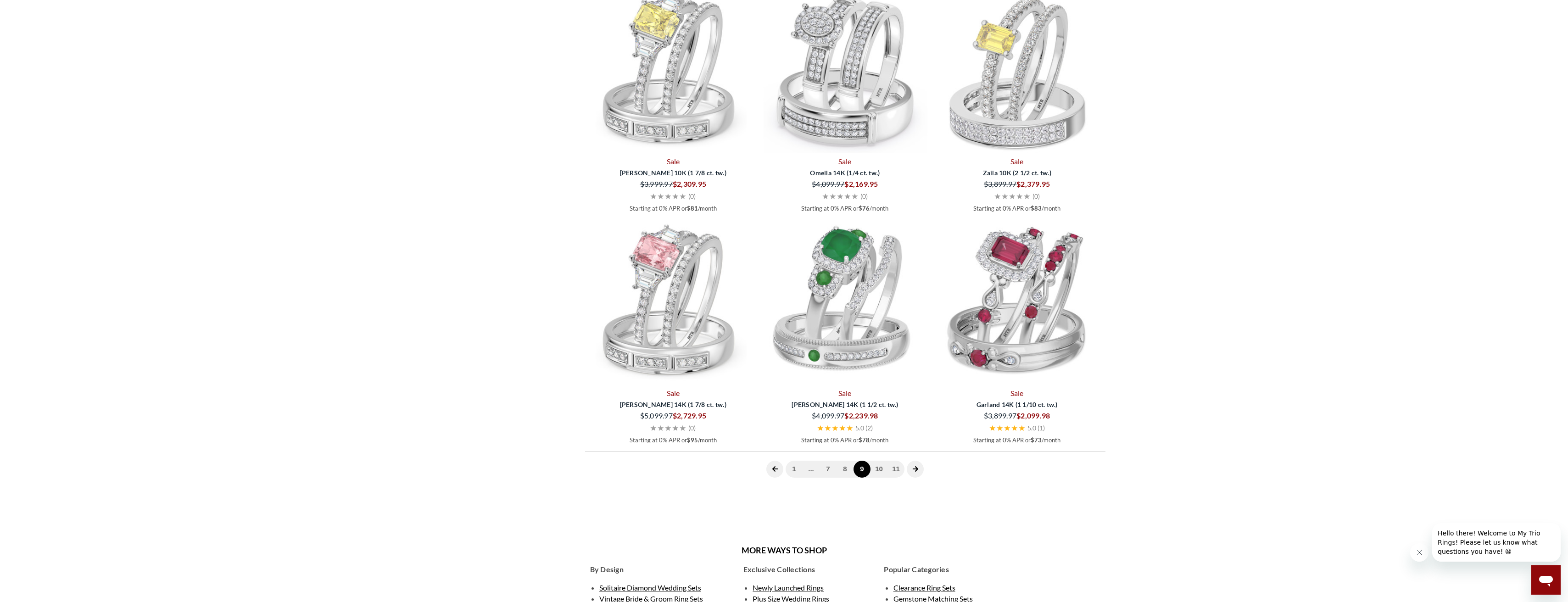
scroll to position [2459, 0]
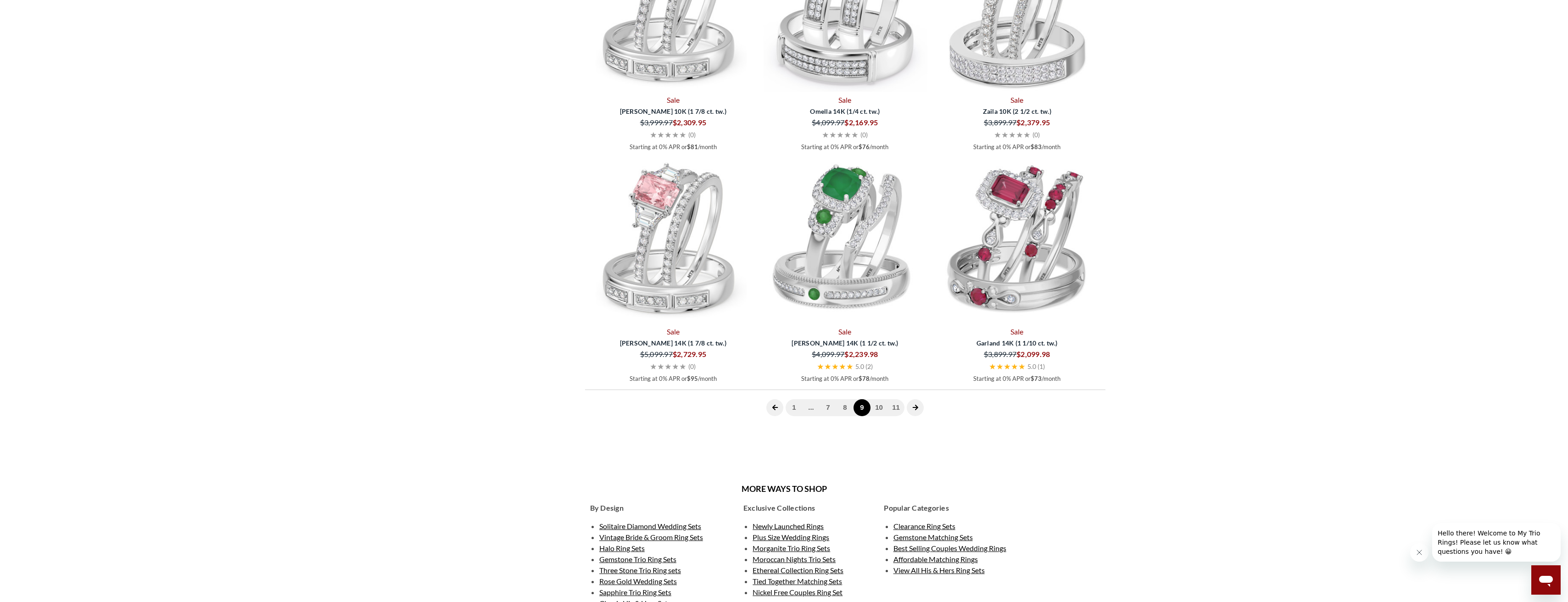
click at [775, 405] on icon at bounding box center [775, 408] width 6 height 6
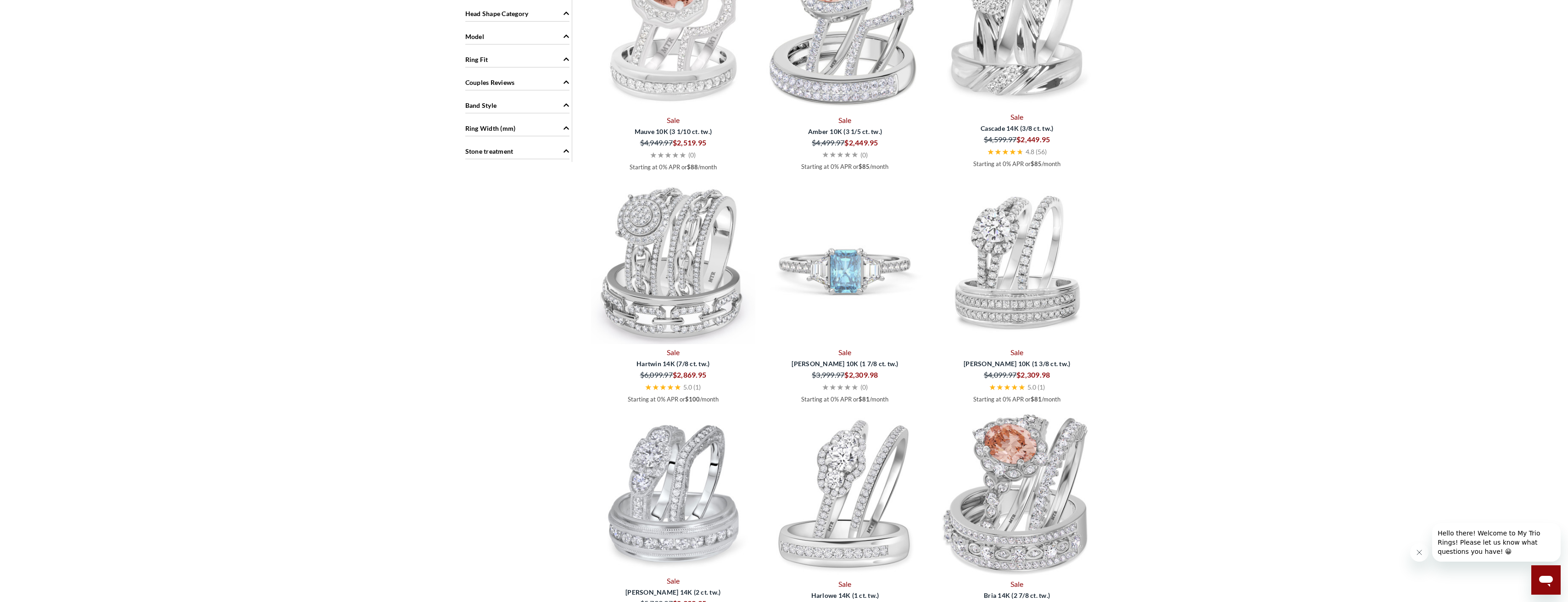
scroll to position [1342, 0]
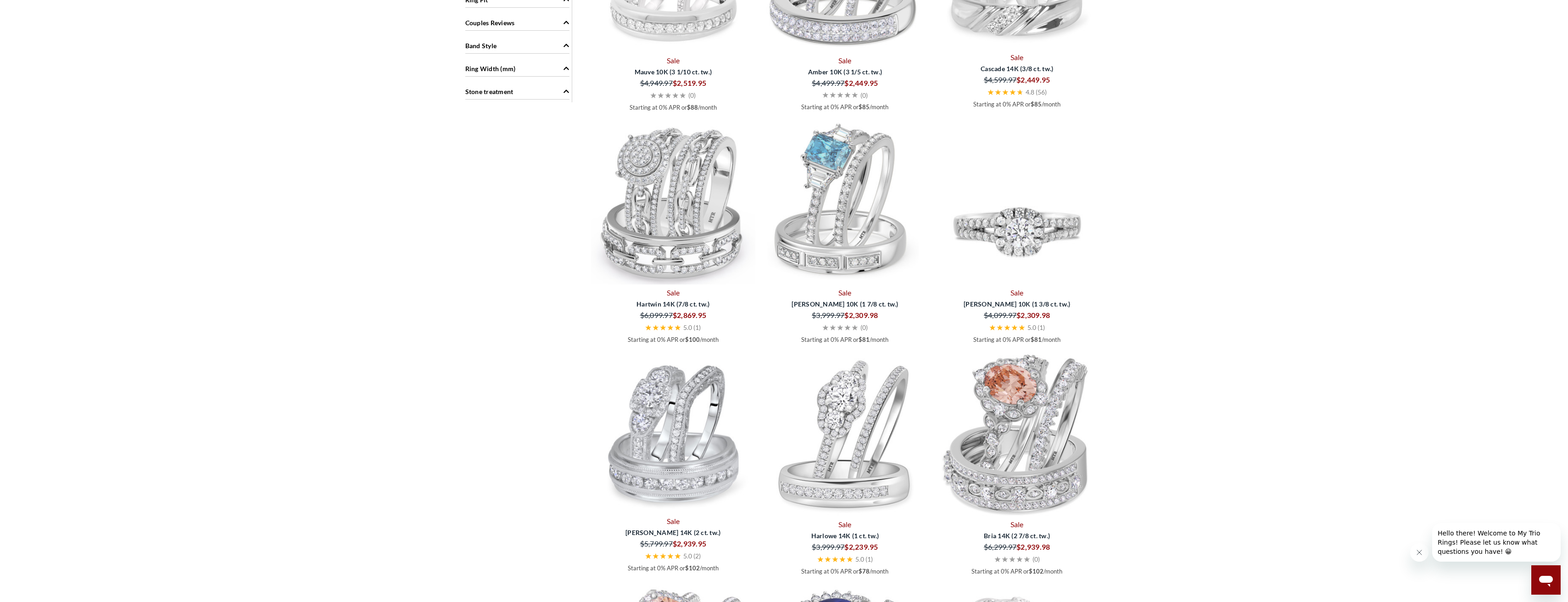
click at [1030, 223] on img at bounding box center [1017, 202] width 165 height 165
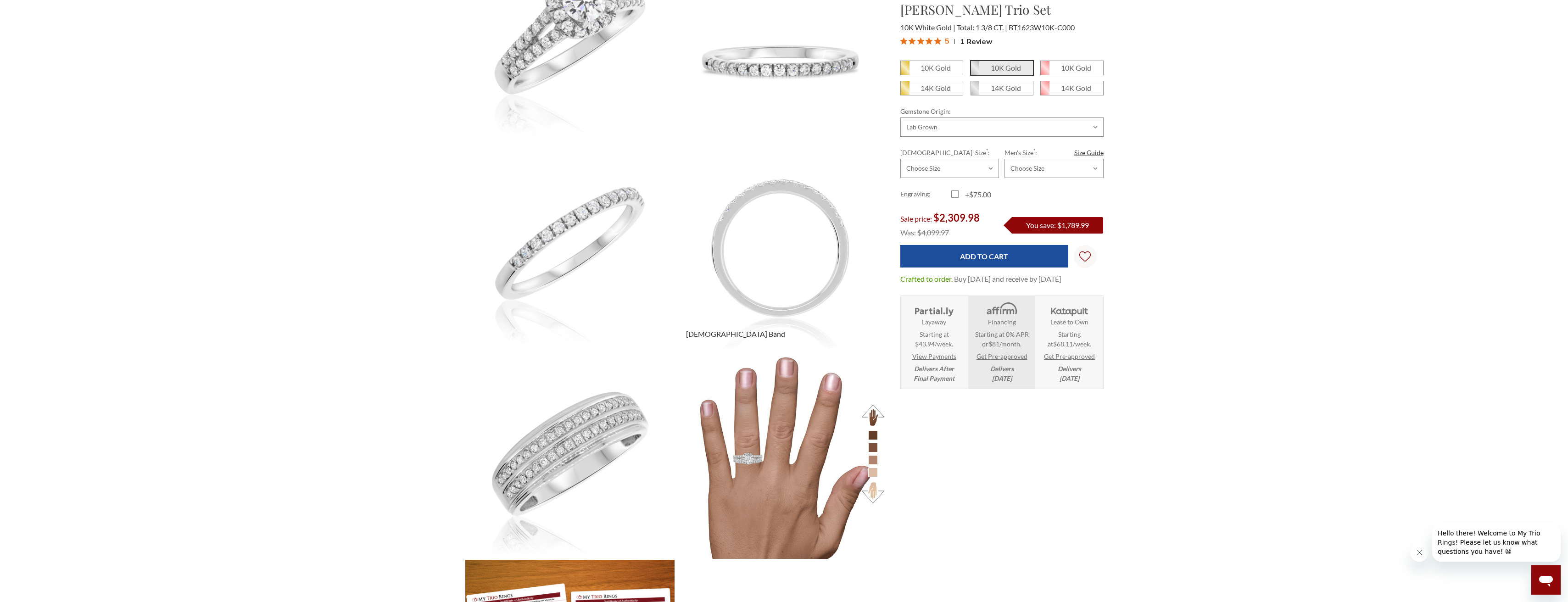
scroll to position [551, 0]
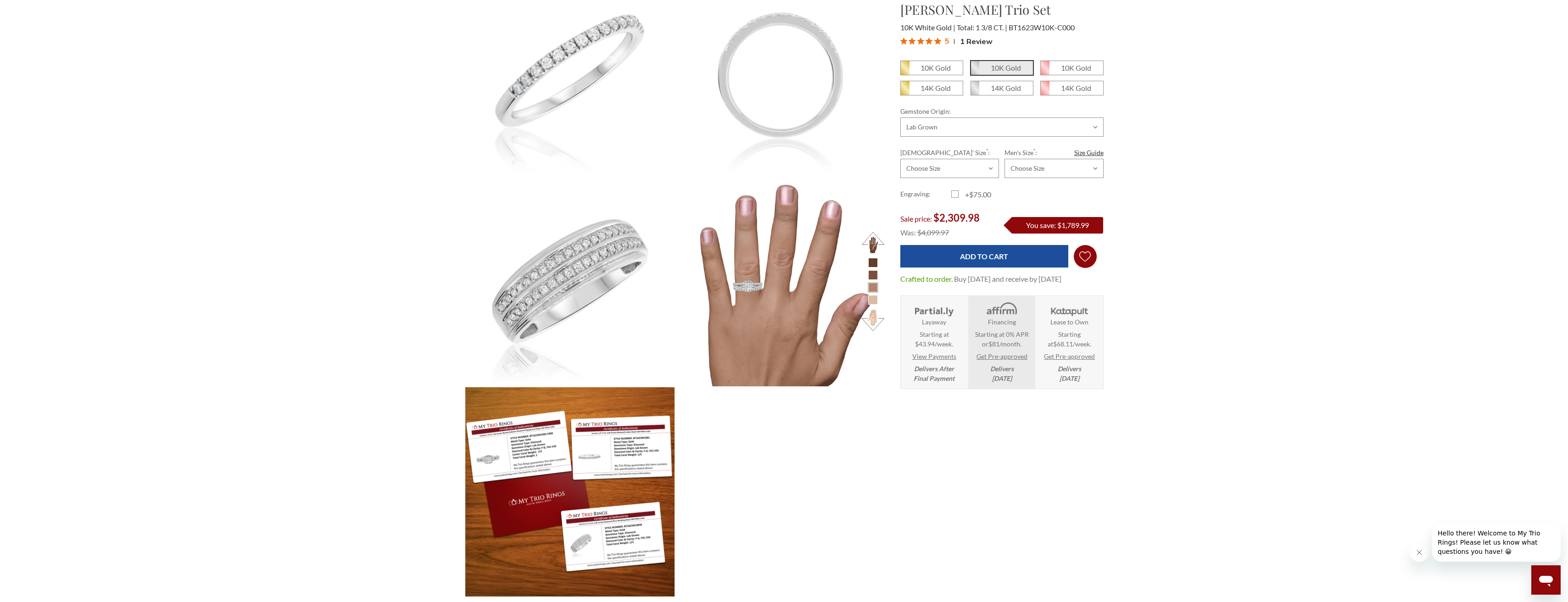
click at [1087, 254] on icon "Wish Lists Wish Lists" at bounding box center [1085, 256] width 11 height 69
click at [1038, 284] on link "My Wish List" at bounding box center [1048, 281] width 87 height 22
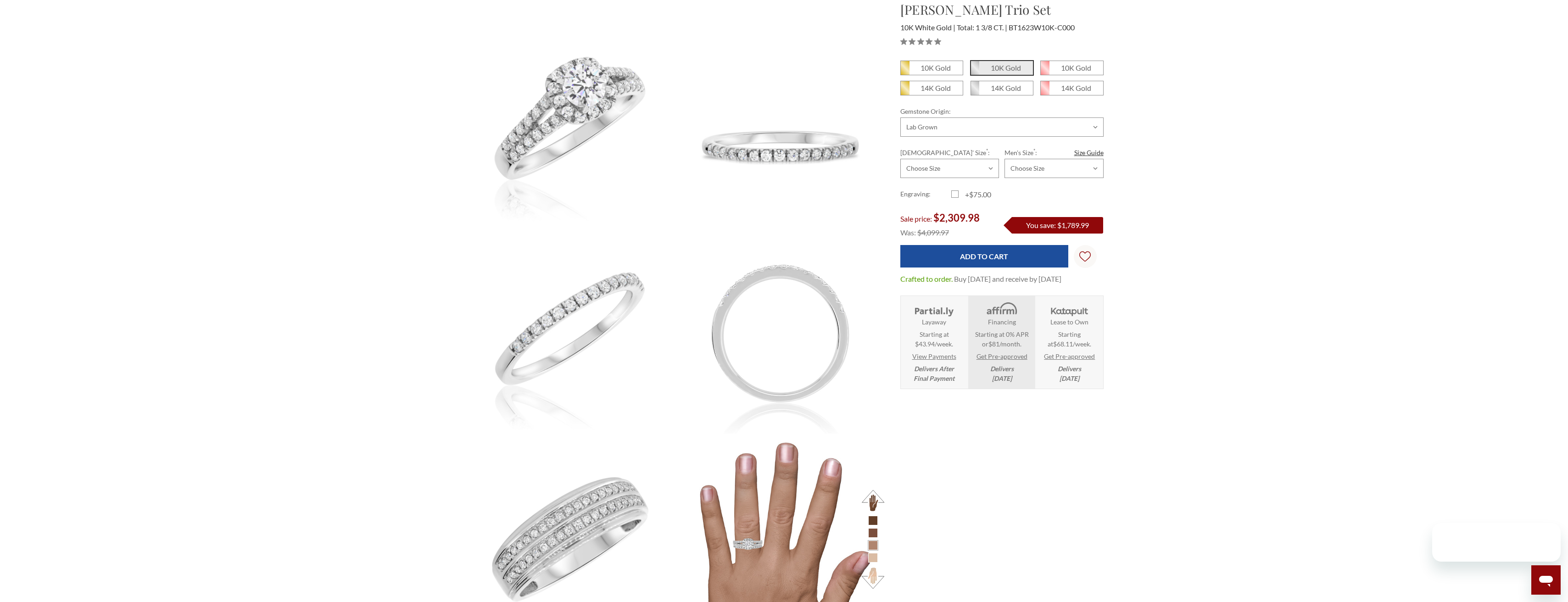
scroll to position [64, 0]
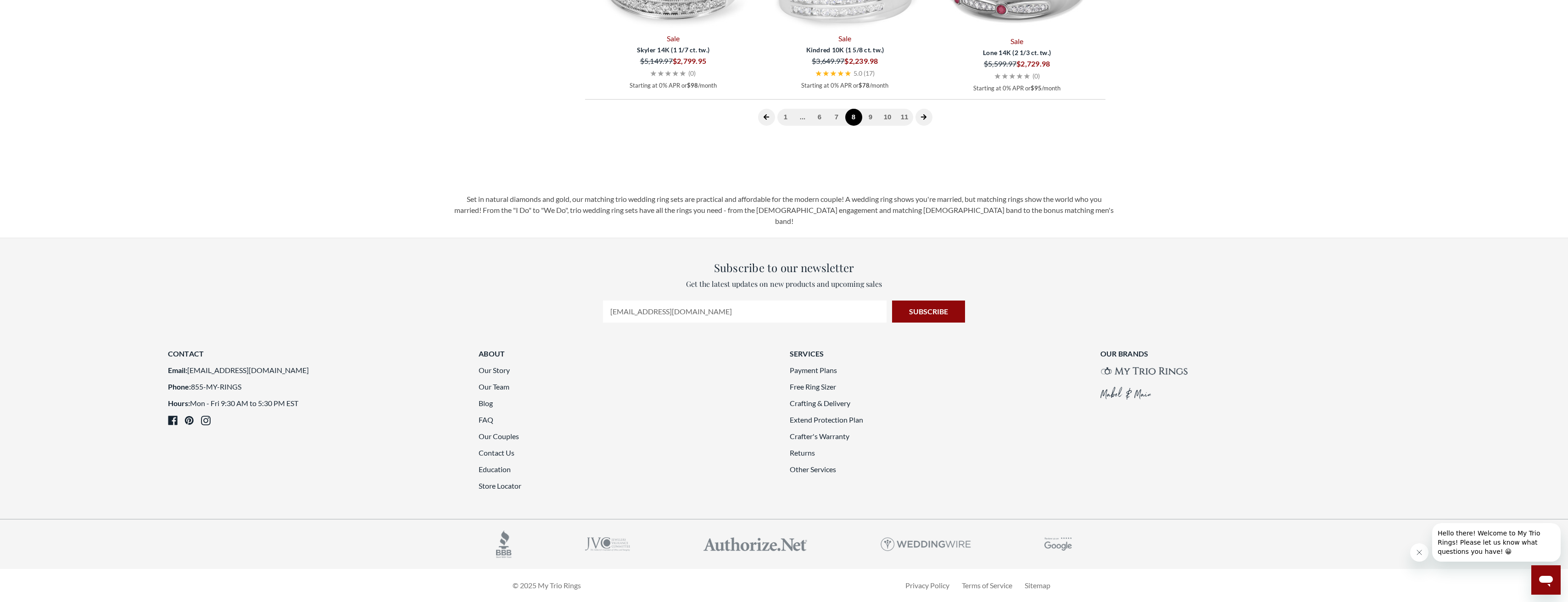
scroll to position [2535, 0]
click at [838, 126] on link "7" at bounding box center [837, 117] width 17 height 17
click at [754, 126] on span at bounding box center [758, 117] width 17 height 17
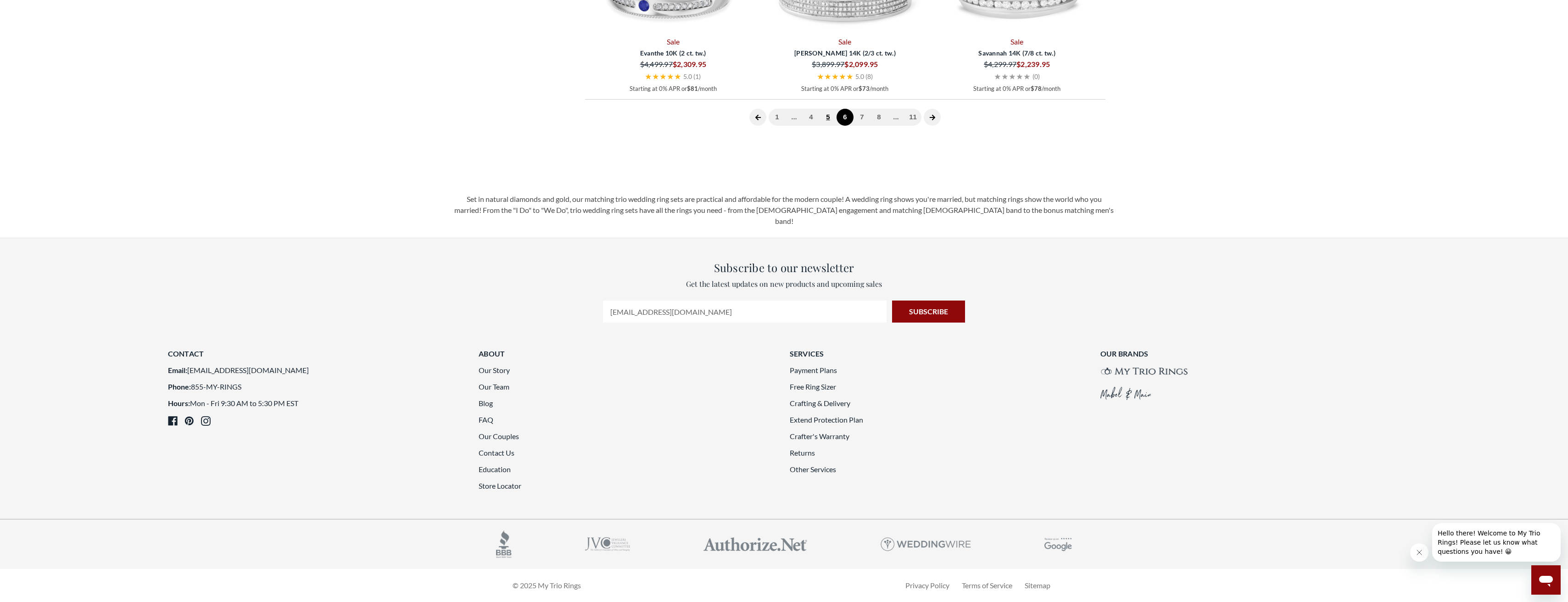
click at [824, 126] on link "5" at bounding box center [828, 117] width 17 height 17
click at [758, 121] on icon at bounding box center [758, 117] width 6 height 6
click at [815, 126] on link "3" at bounding box center [820, 117] width 17 height 17
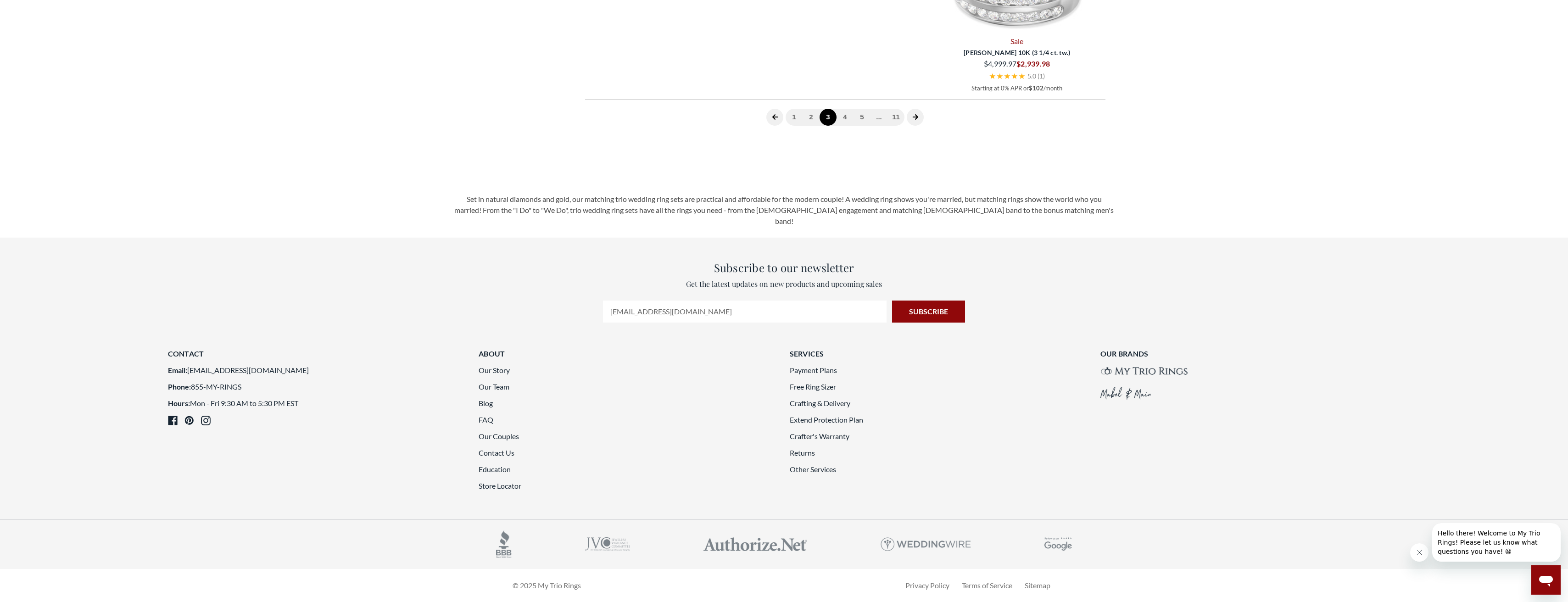
scroll to position [2708, 0]
click at [808, 126] on link "2" at bounding box center [811, 117] width 17 height 17
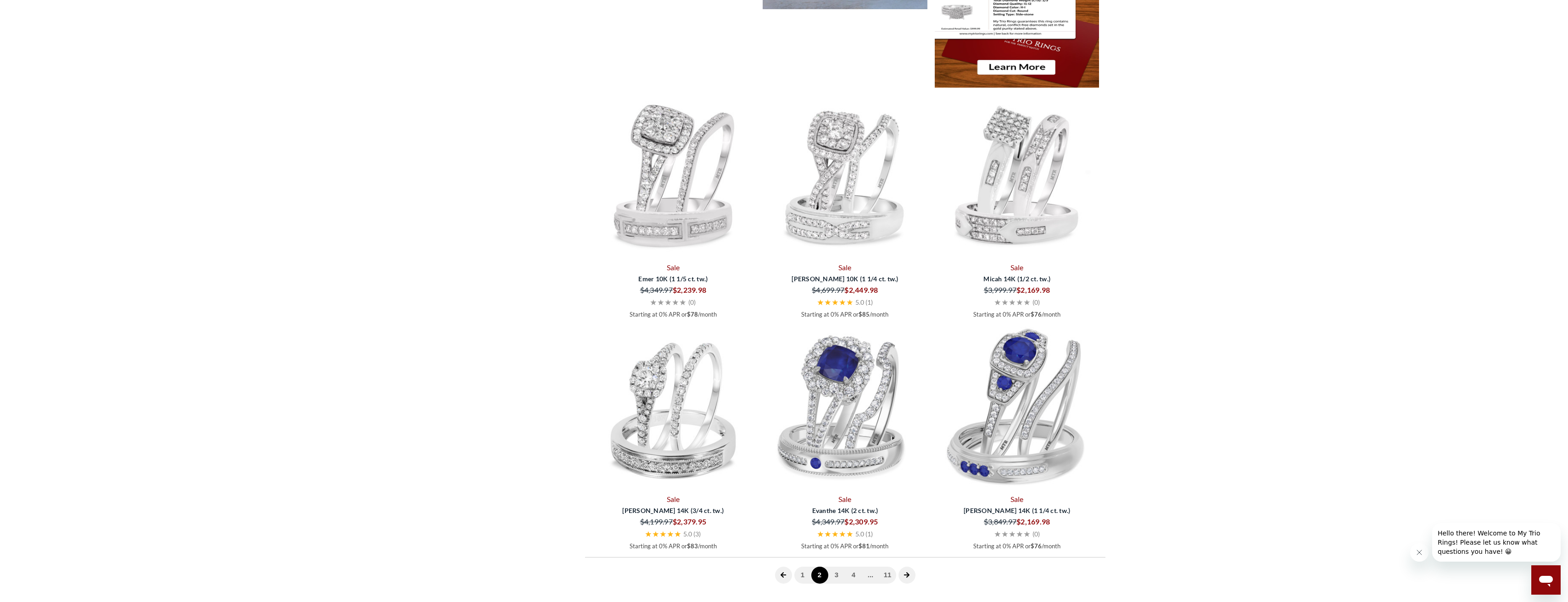
scroll to position [1617, 0]
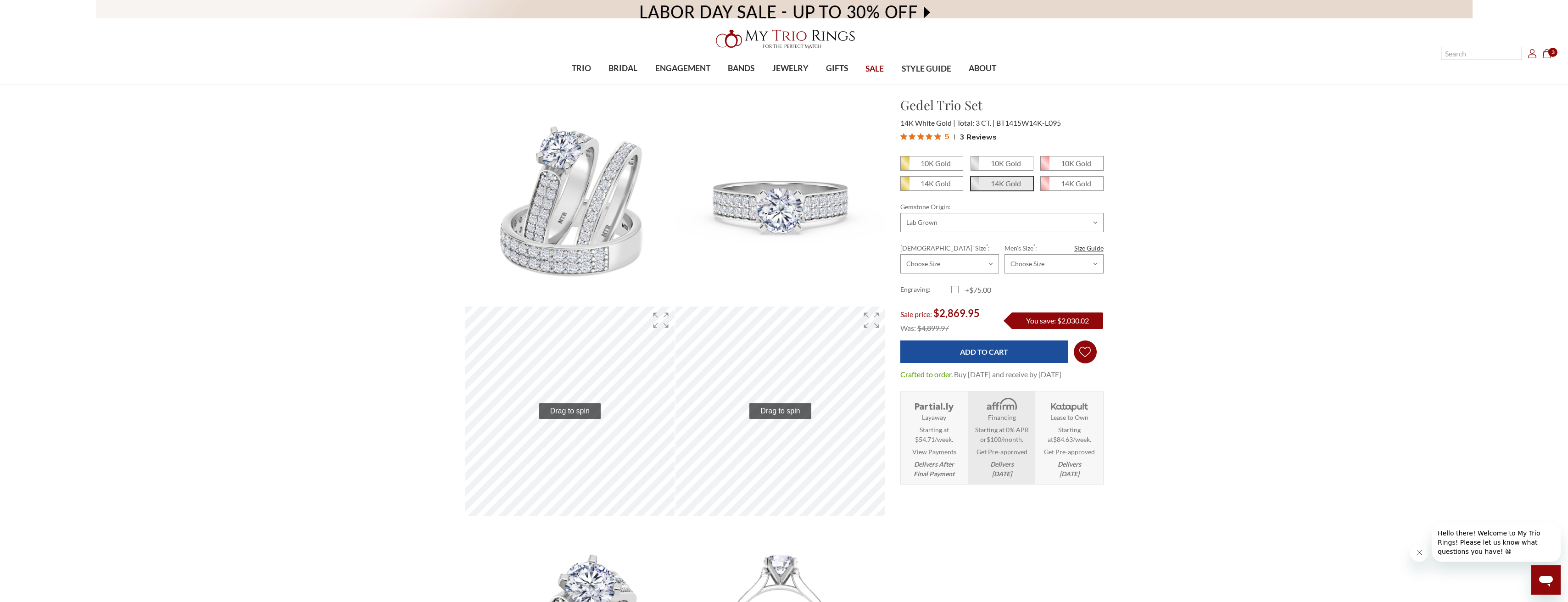
click at [1082, 351] on icon "Wish Lists Wish Lists" at bounding box center [1085, 352] width 11 height 69
click at [1046, 377] on link "My Wish List" at bounding box center [1048, 377] width 87 height 22
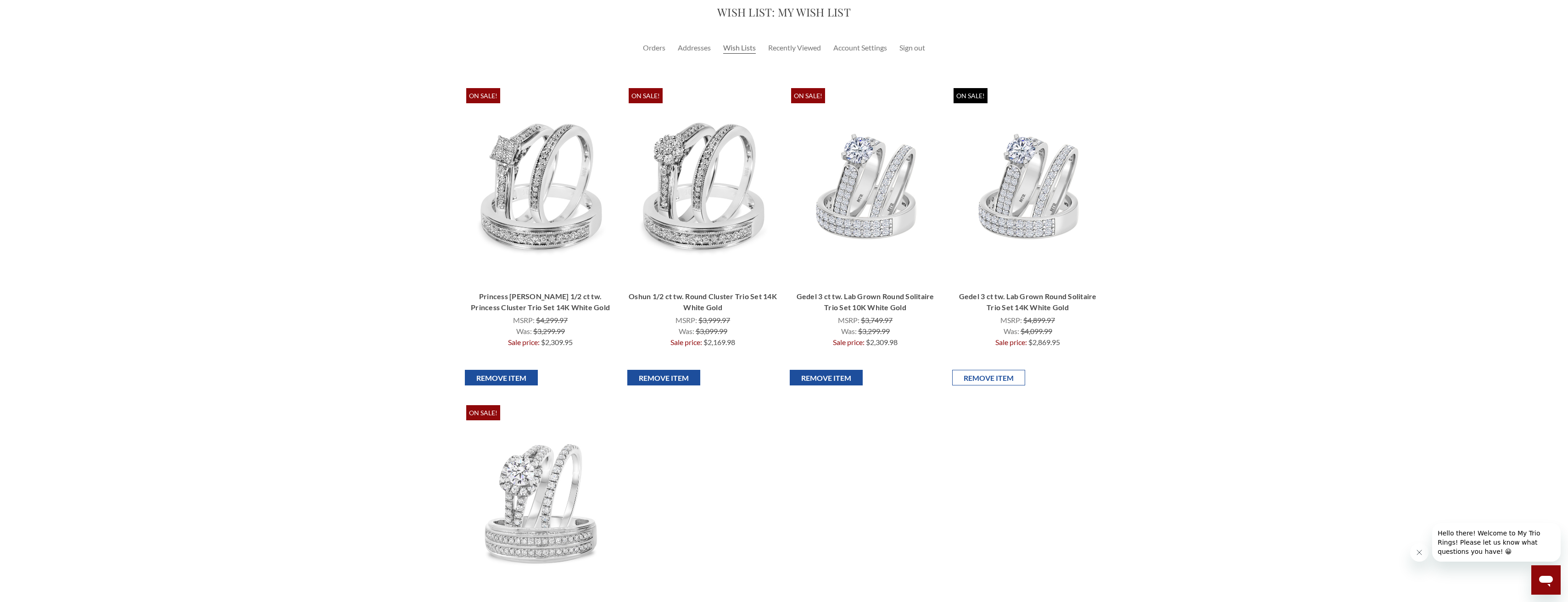
click at [970, 376] on input "Remove Item" at bounding box center [988, 378] width 73 height 16
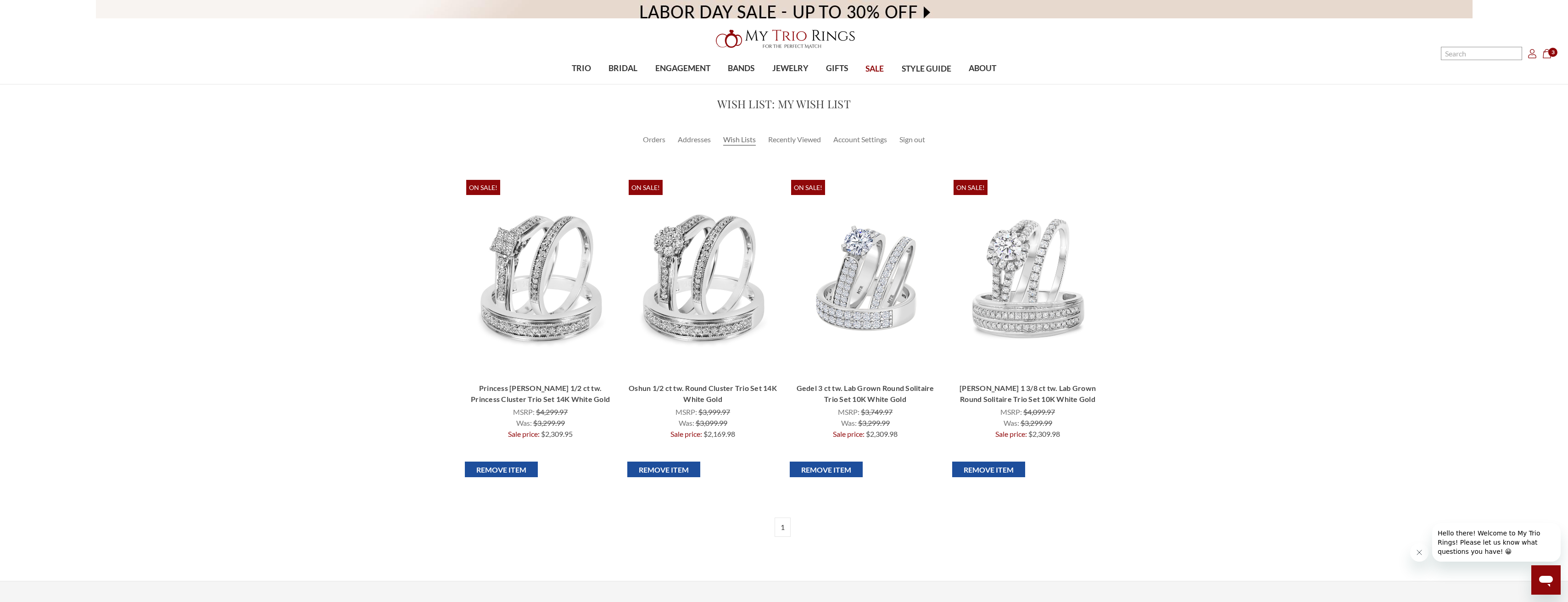
click at [1419, 555] on icon "Close message from company" at bounding box center [1419, 552] width 7 height 7
